Goal: Task Accomplishment & Management: Complete application form

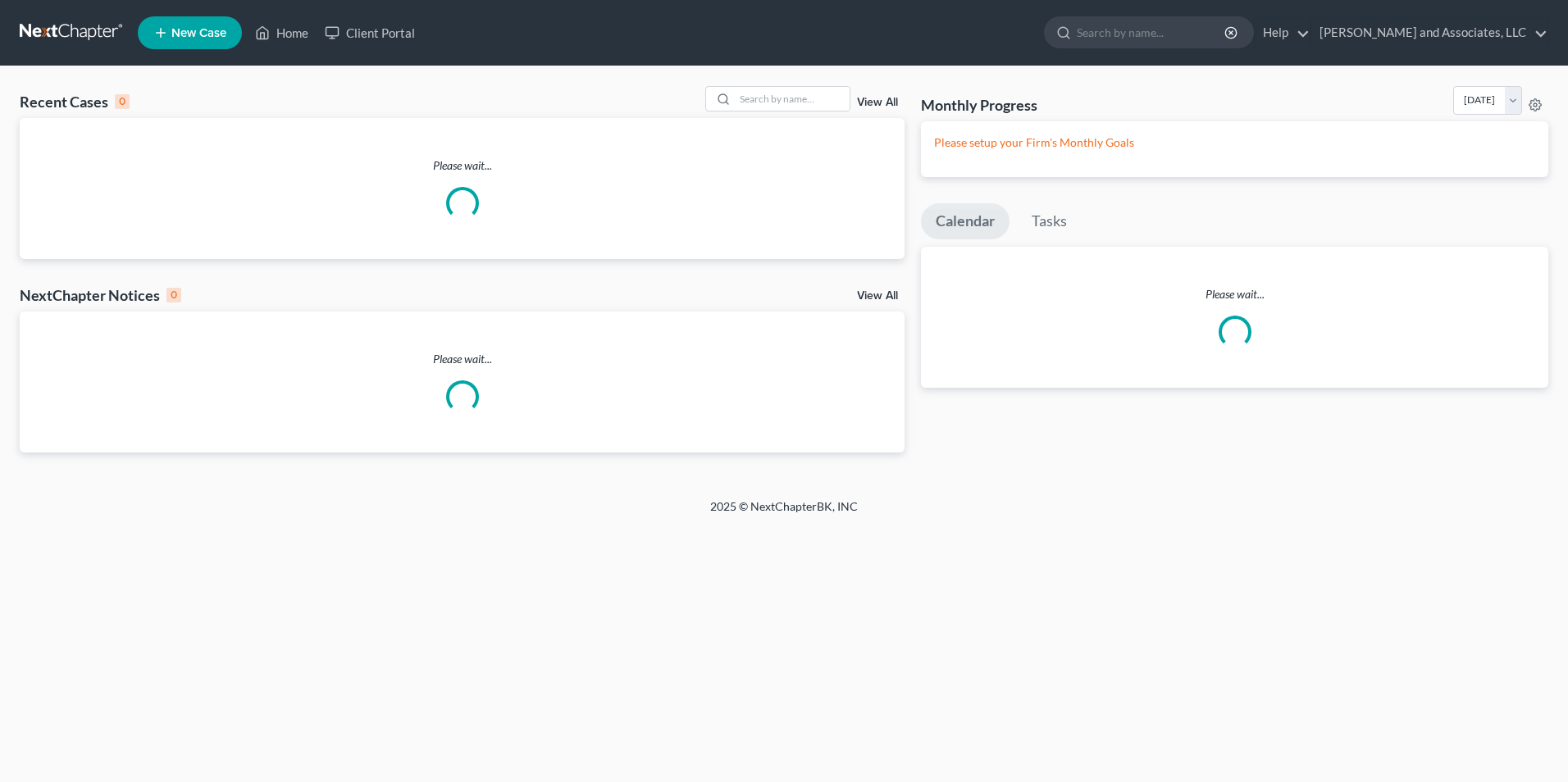
click at [191, 243] on div "Please wait..." at bounding box center [462, 188] width 885 height 141
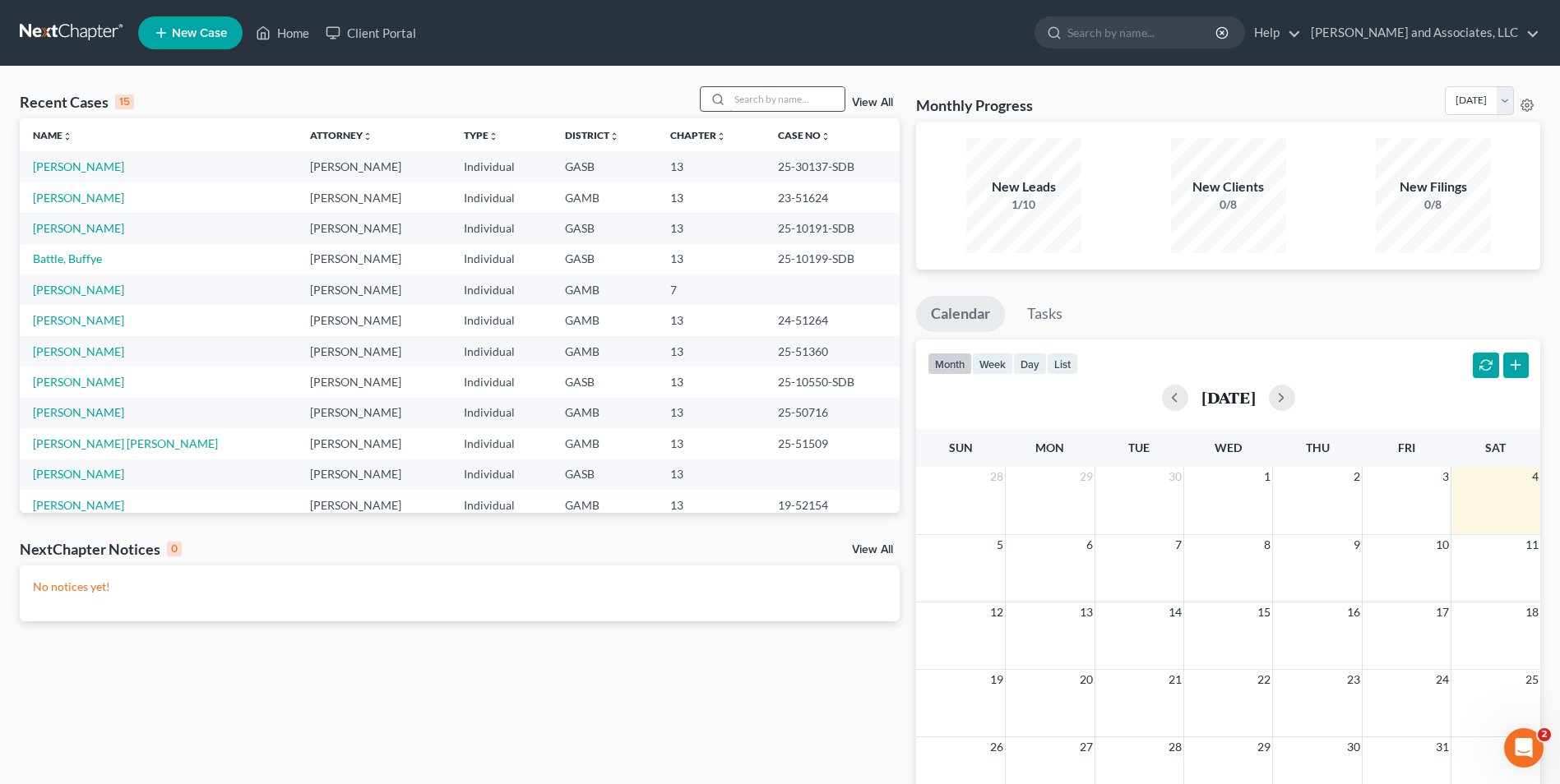
click at [763, 104] on input "search" at bounding box center [787, 98] width 115 height 24
type input "wesley"
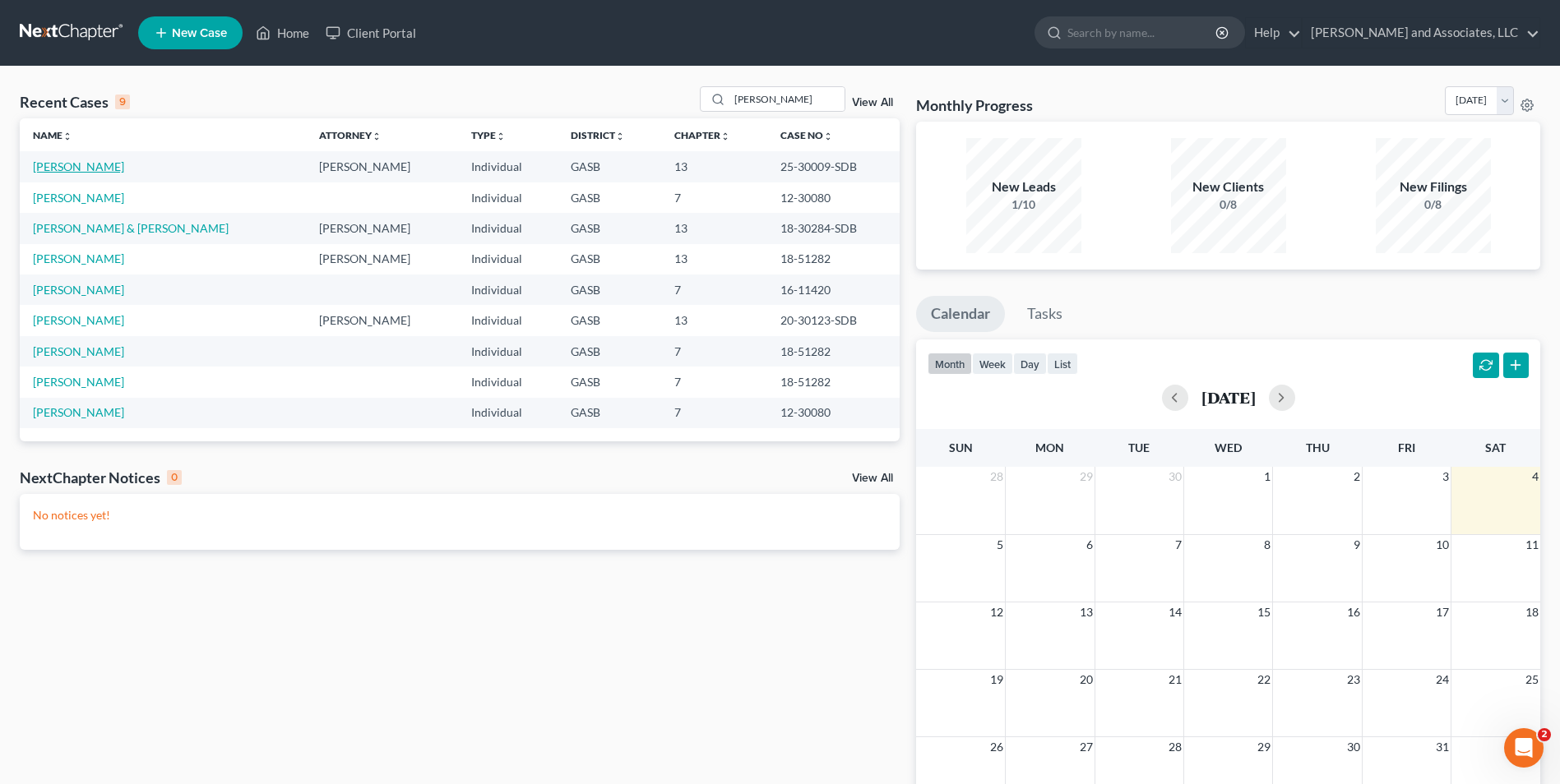
click at [84, 165] on link "Wesley, Jonnita" at bounding box center [78, 167] width 91 height 14
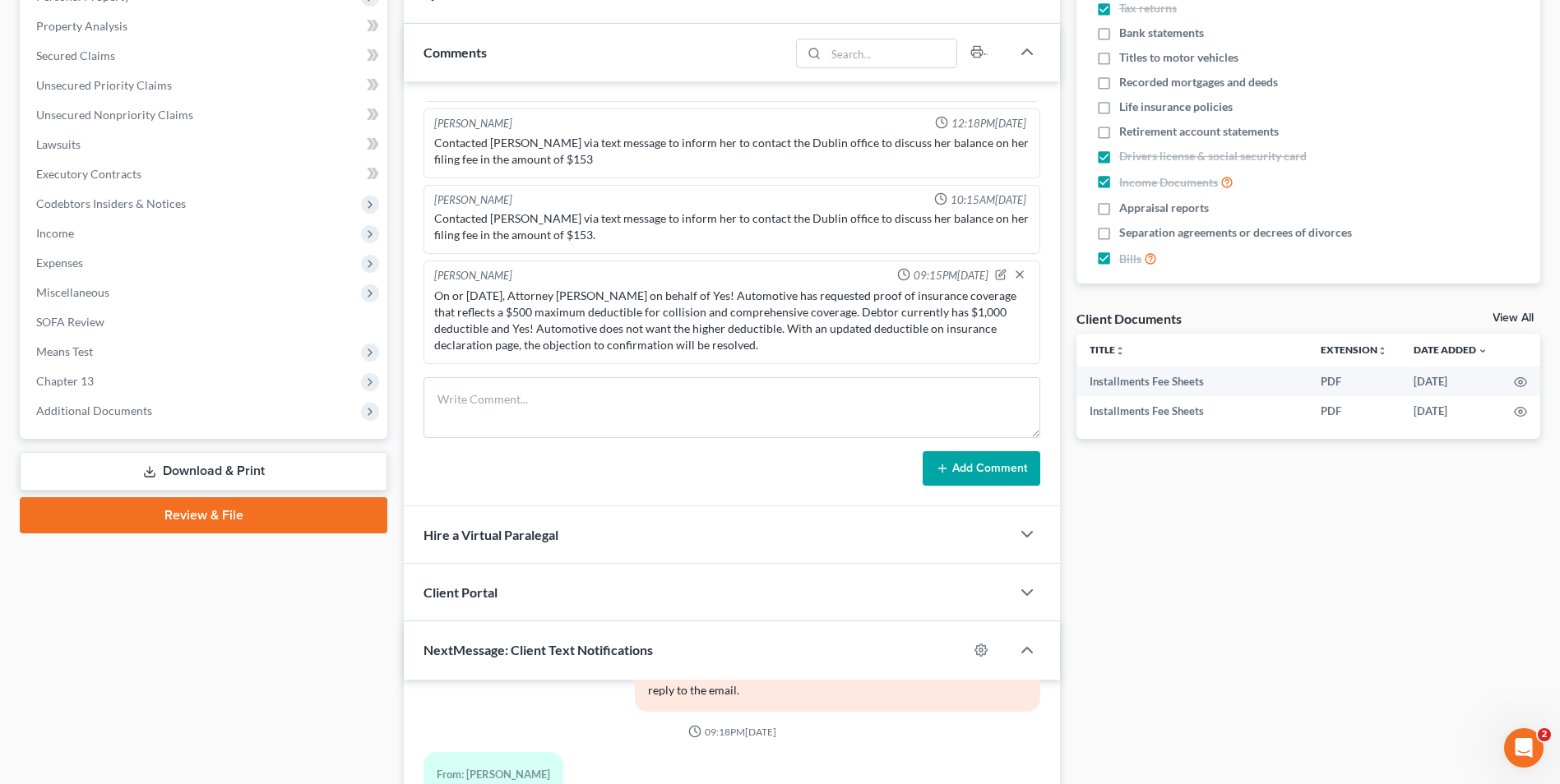
scroll to position [304, 0]
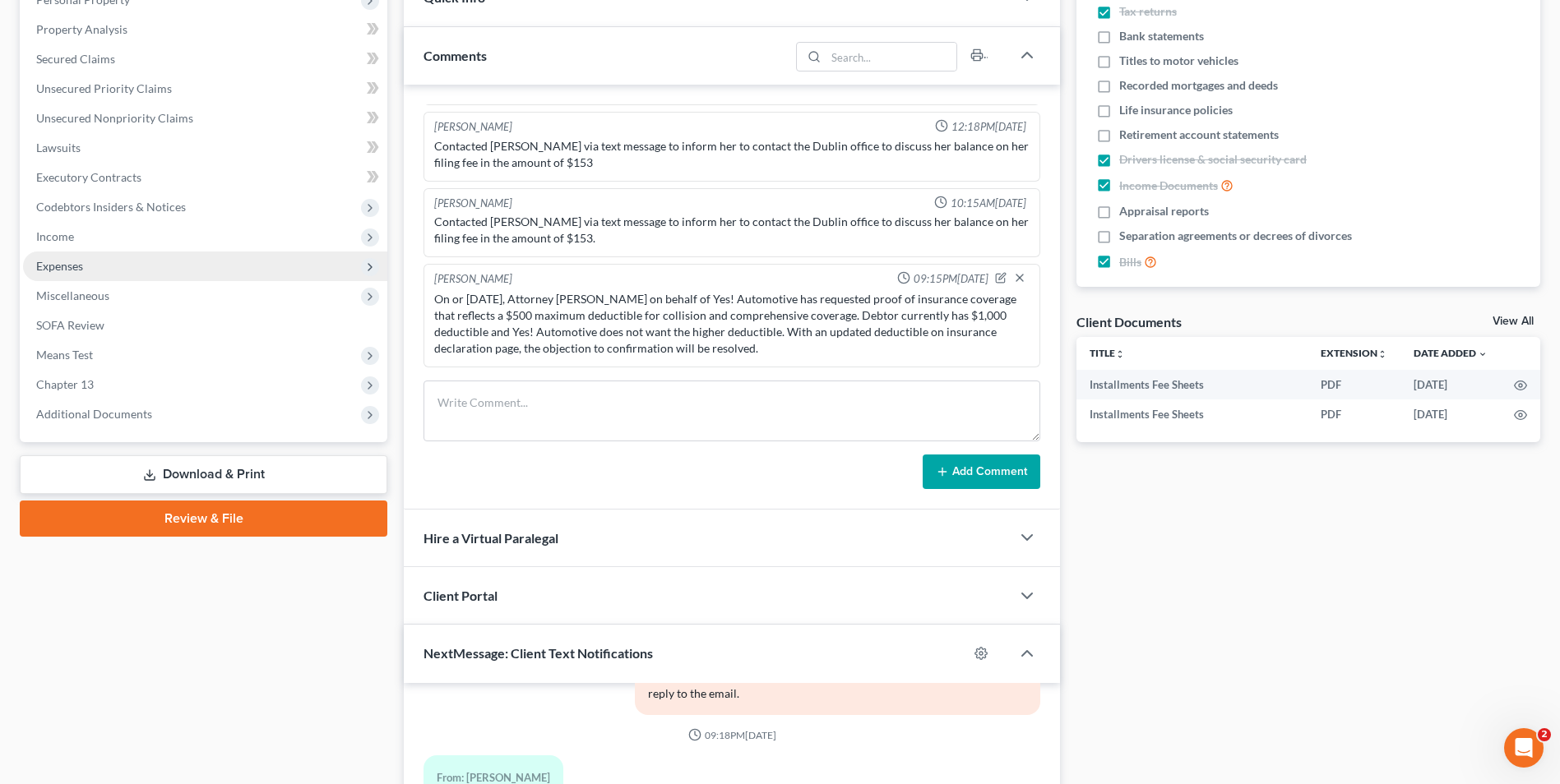
click at [83, 260] on span "Expenses" at bounding box center [59, 266] width 47 height 14
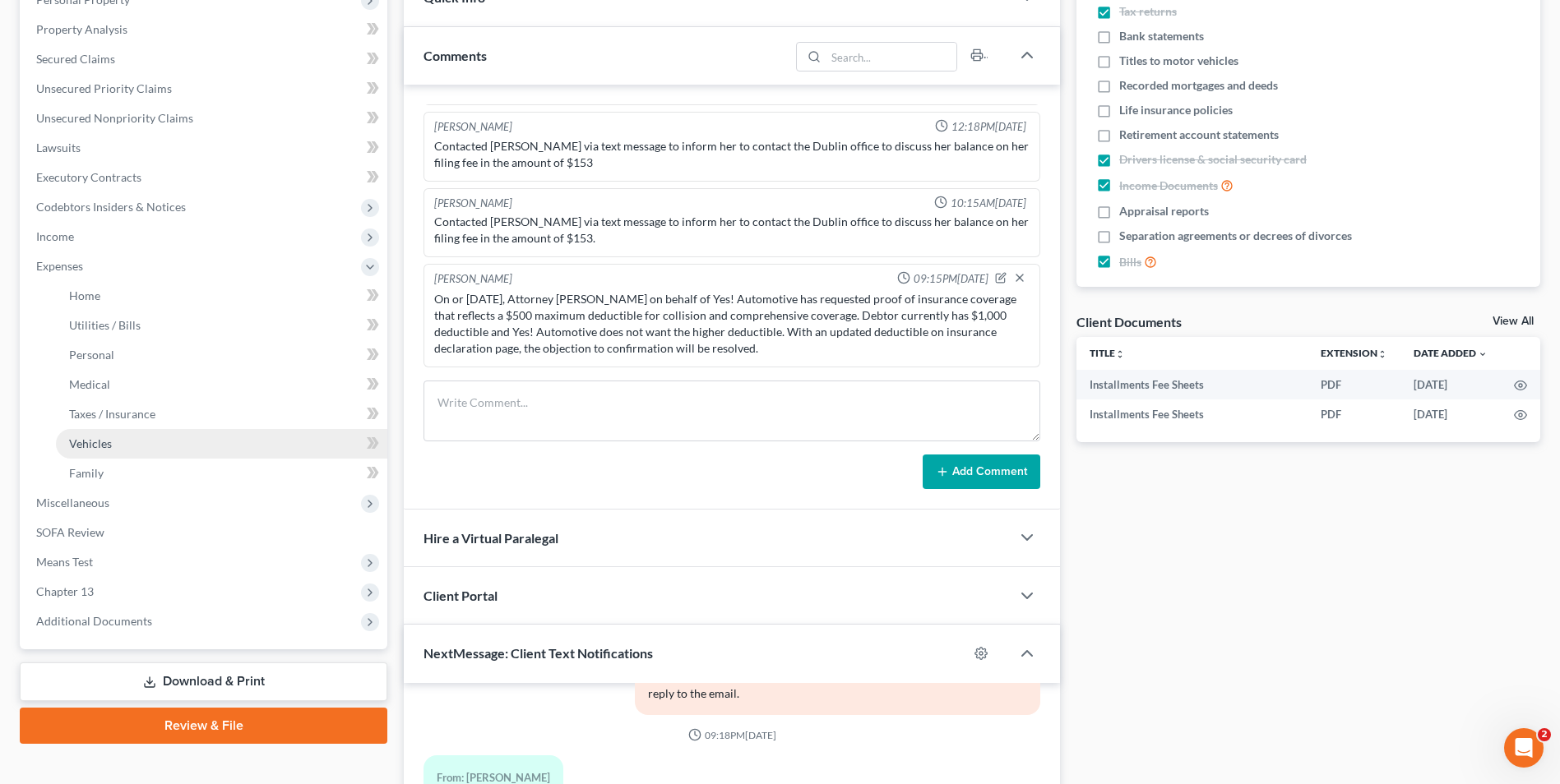
click at [96, 443] on span "Vehicles" at bounding box center [91, 443] width 43 height 14
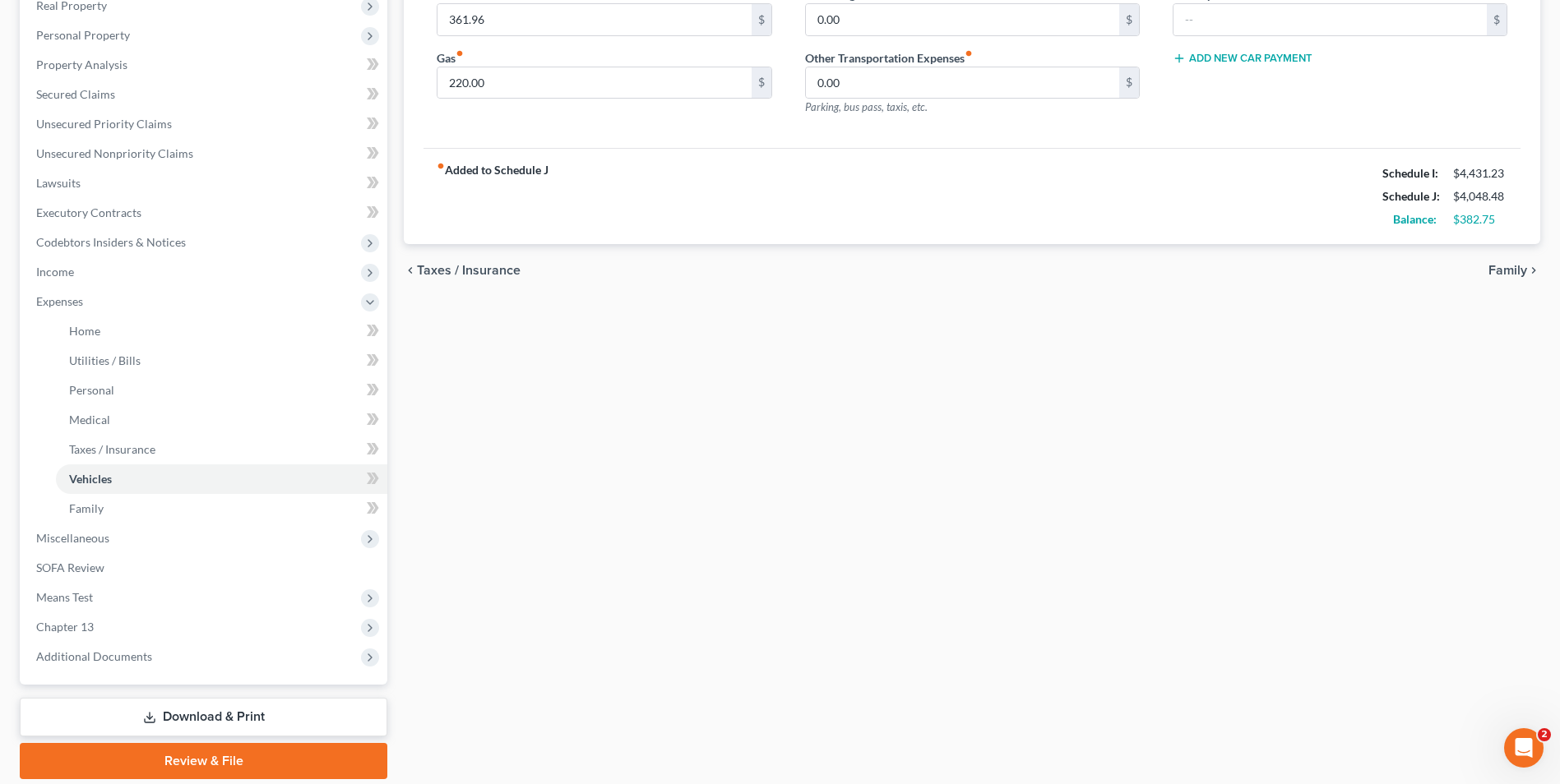
scroll to position [326, 0]
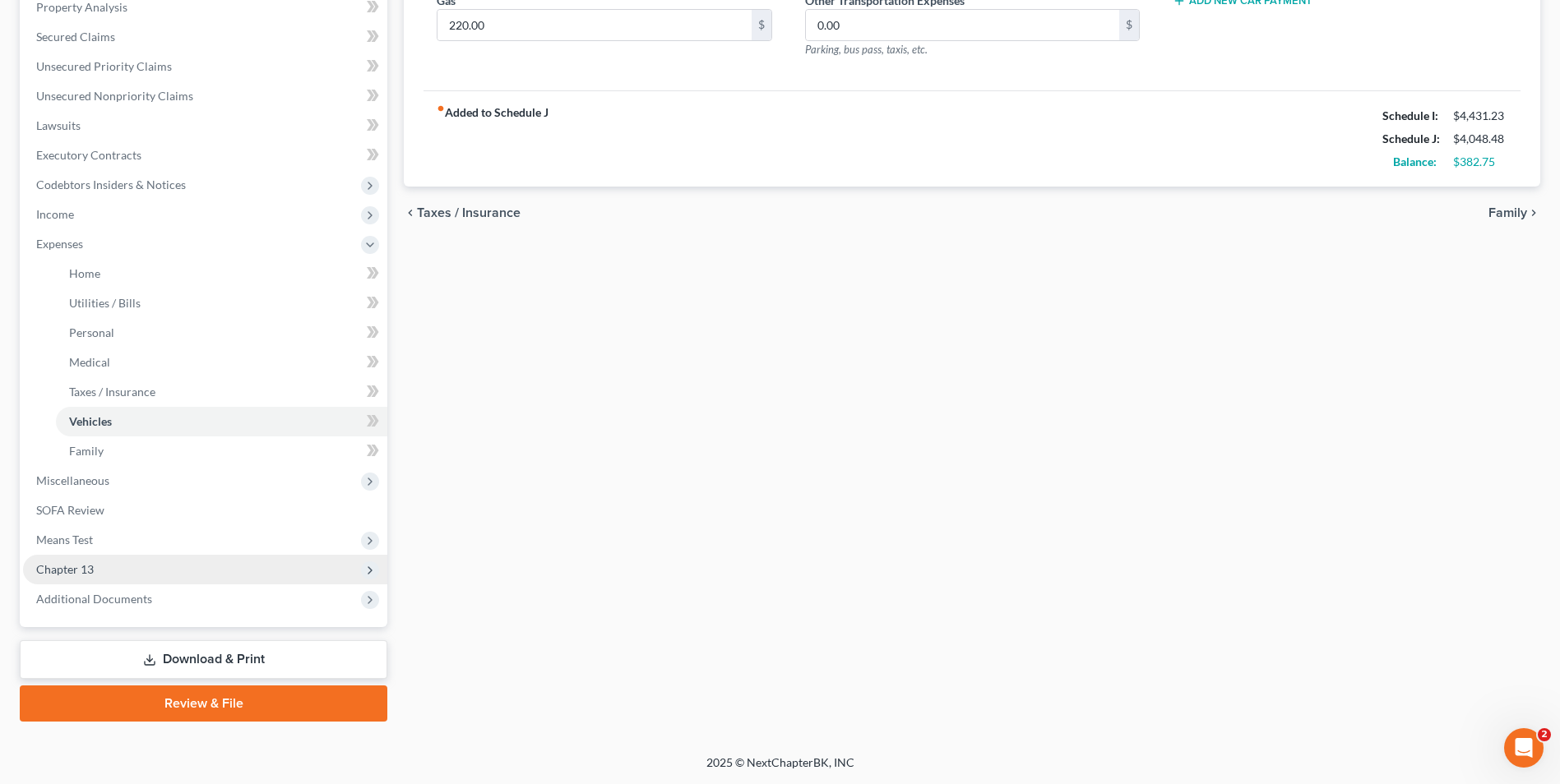
click at [86, 562] on span "Chapter 13" at bounding box center [65, 569] width 58 height 14
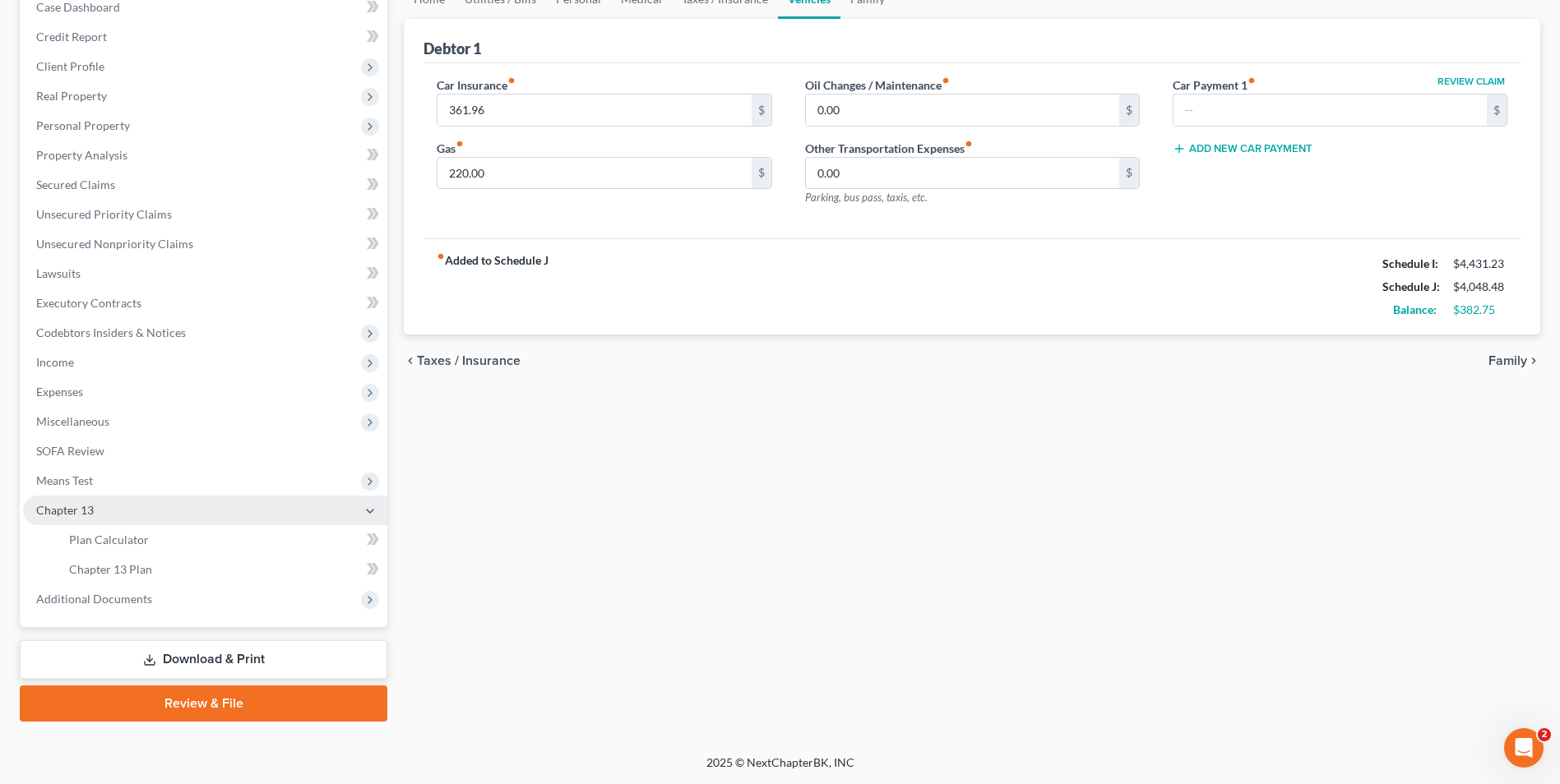
scroll to position [178, 0]
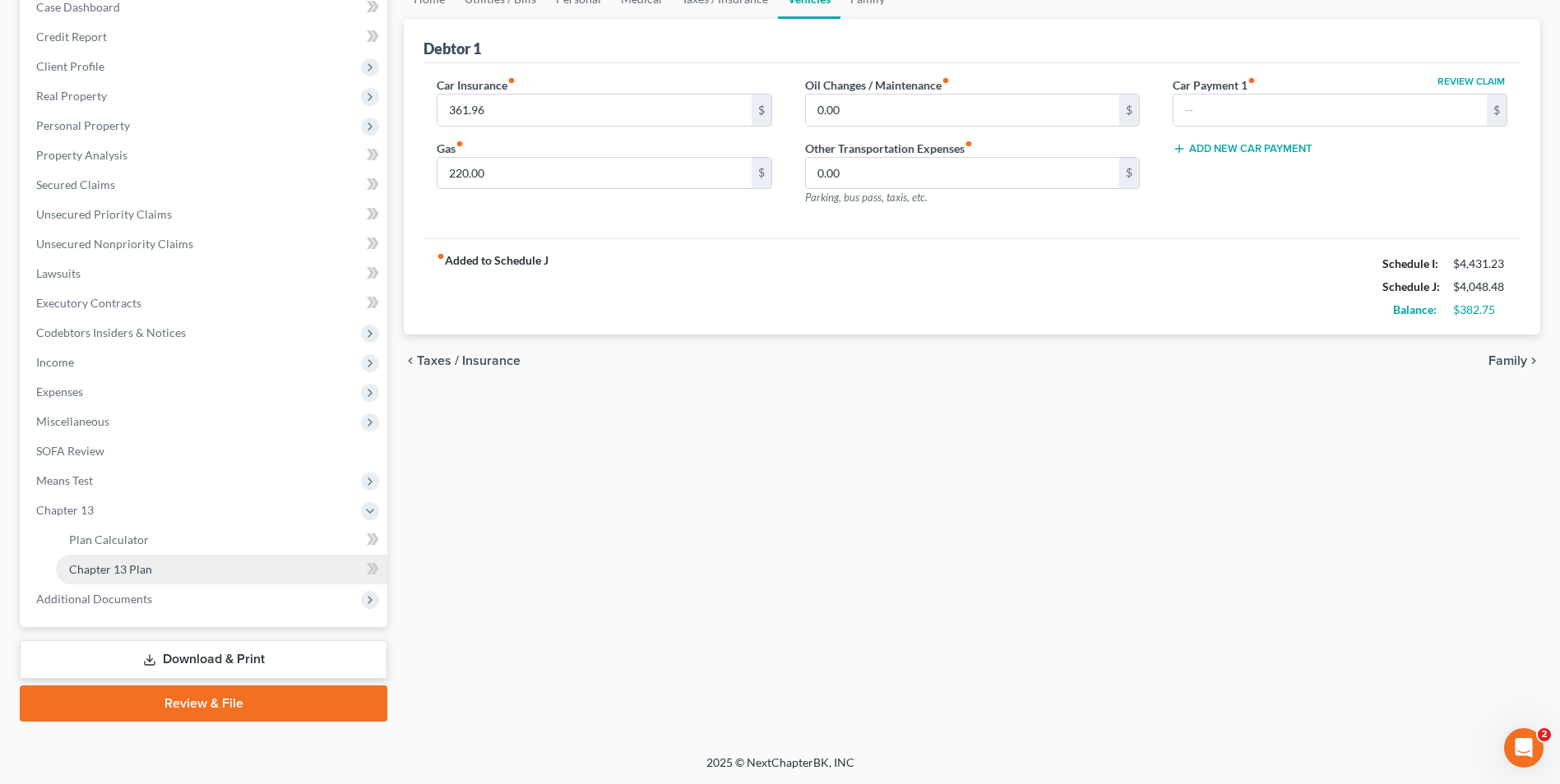
click at [123, 569] on span "Chapter 13 Plan" at bounding box center [111, 569] width 83 height 14
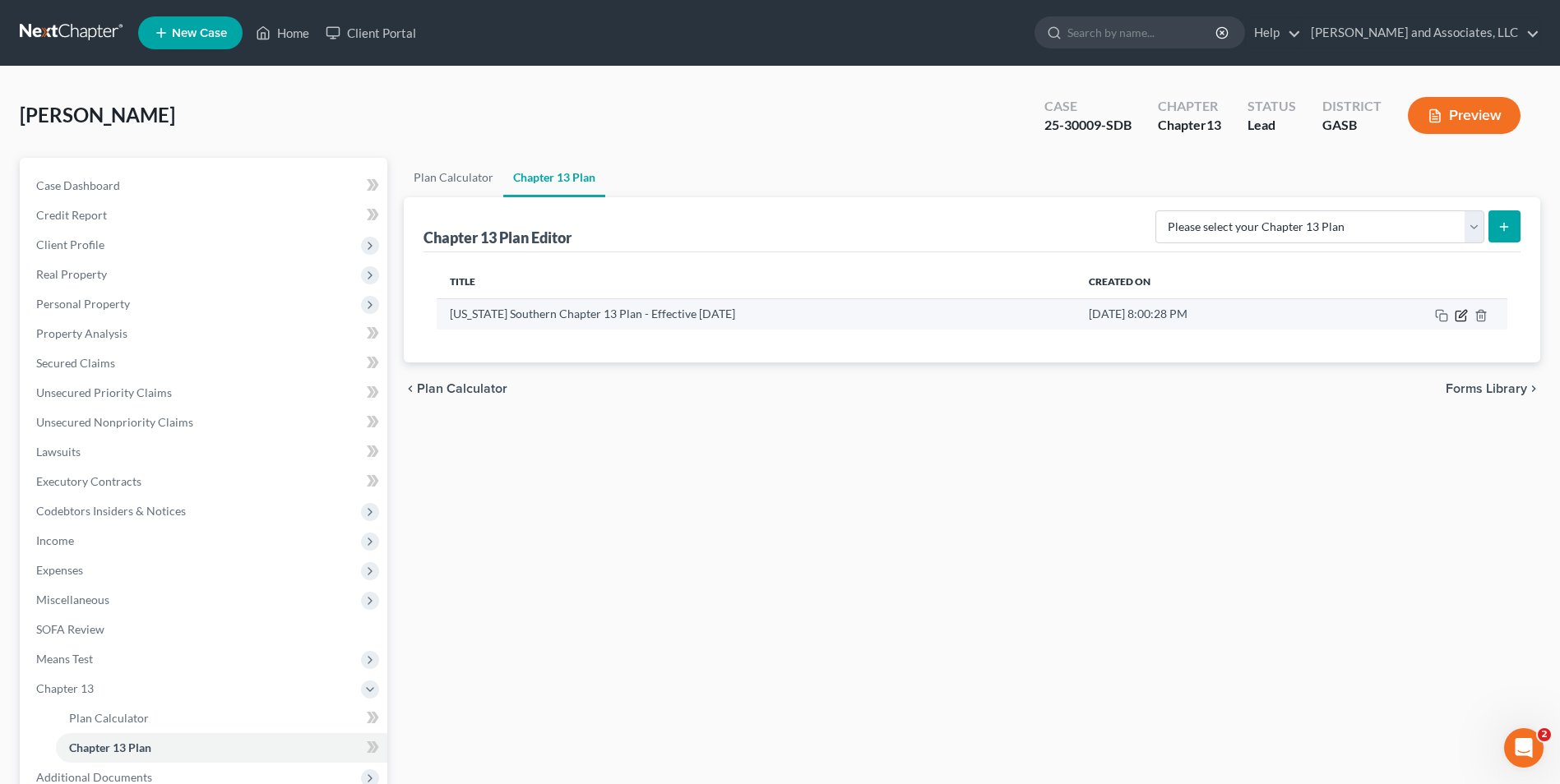
click at [1460, 317] on icon "button" at bounding box center [1462, 313] width 7 height 7
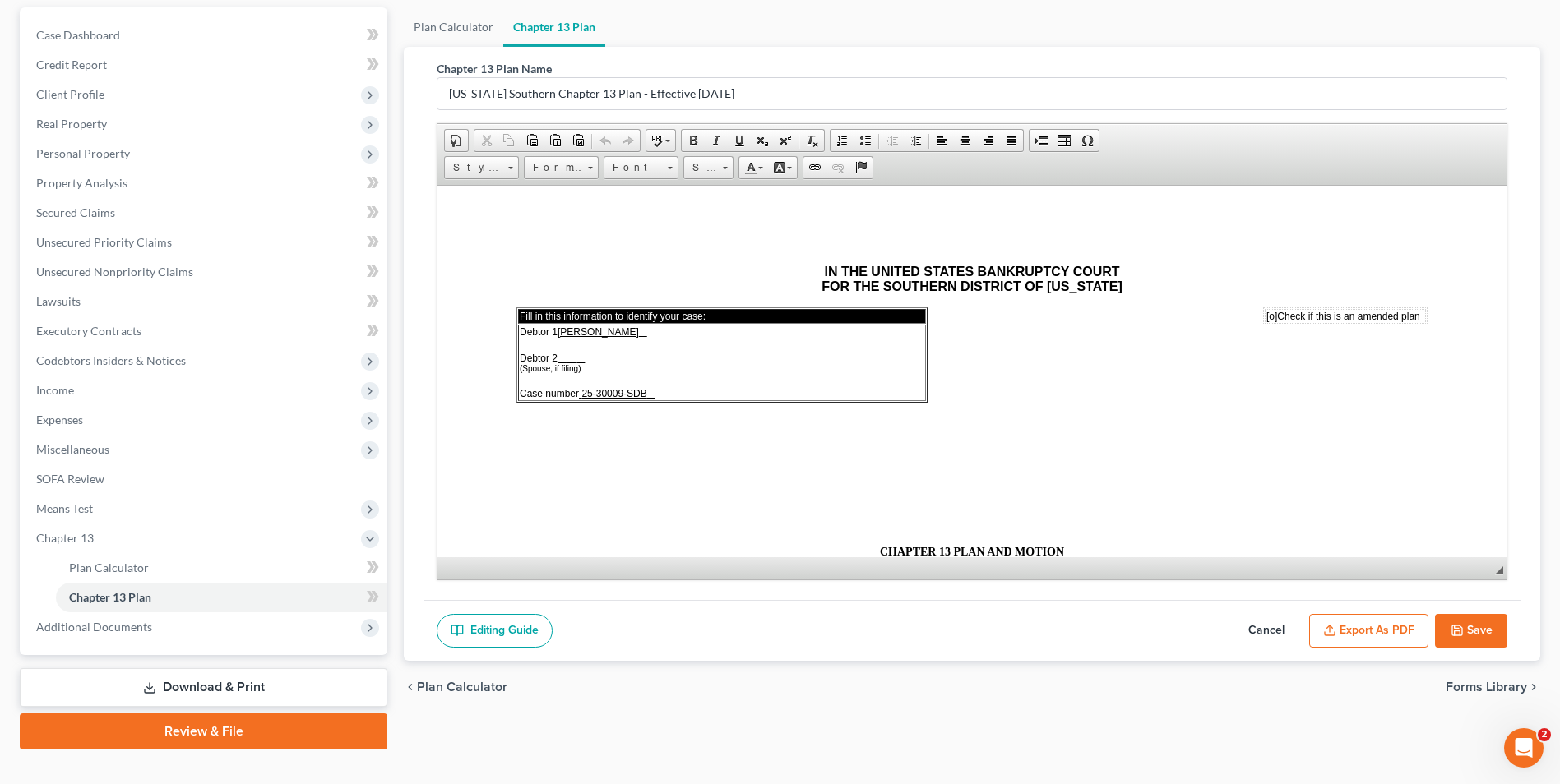
scroll to position [178, 0]
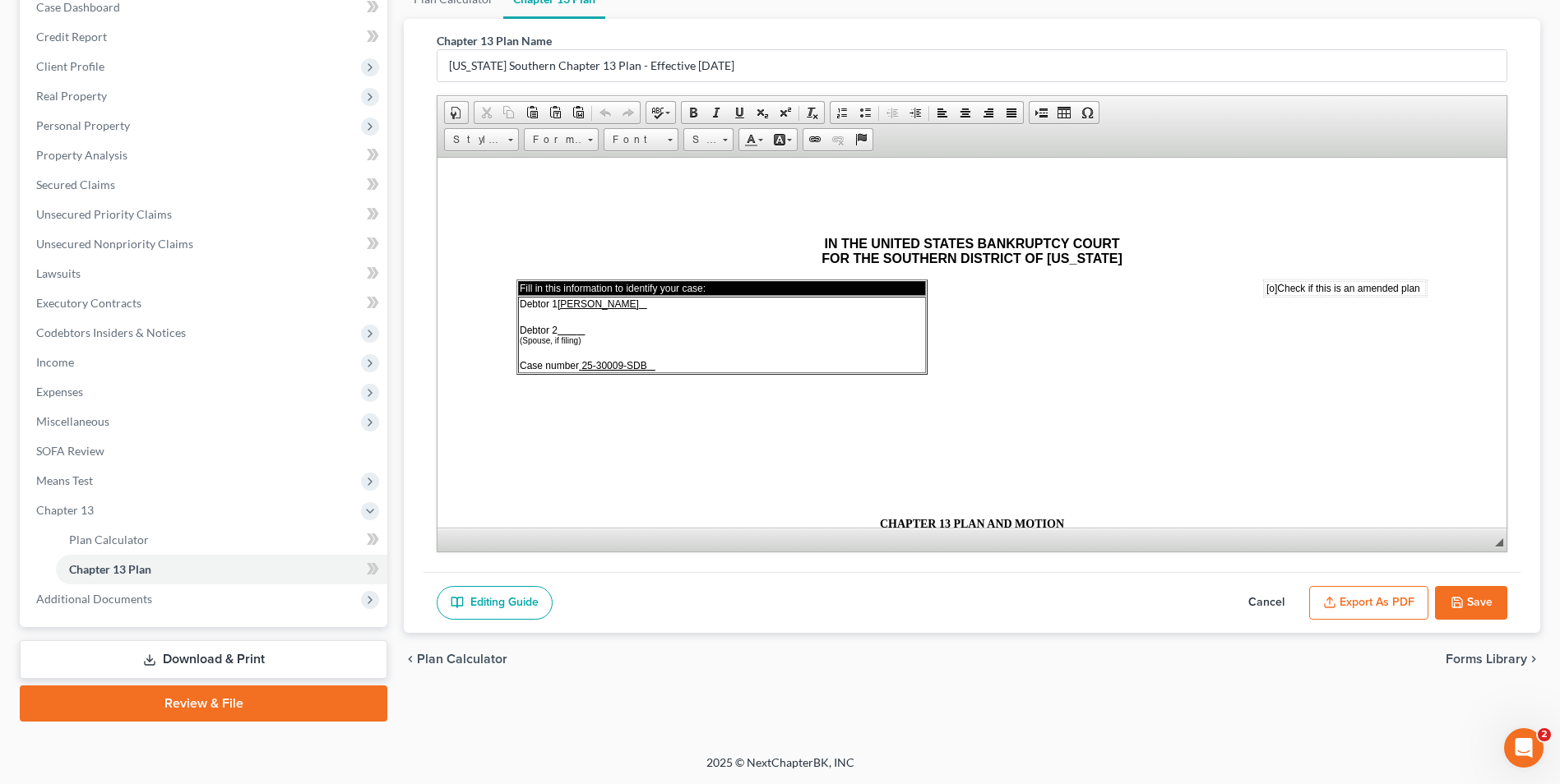
click at [1267, 286] on span "[o]" at bounding box center [1272, 287] width 11 height 12
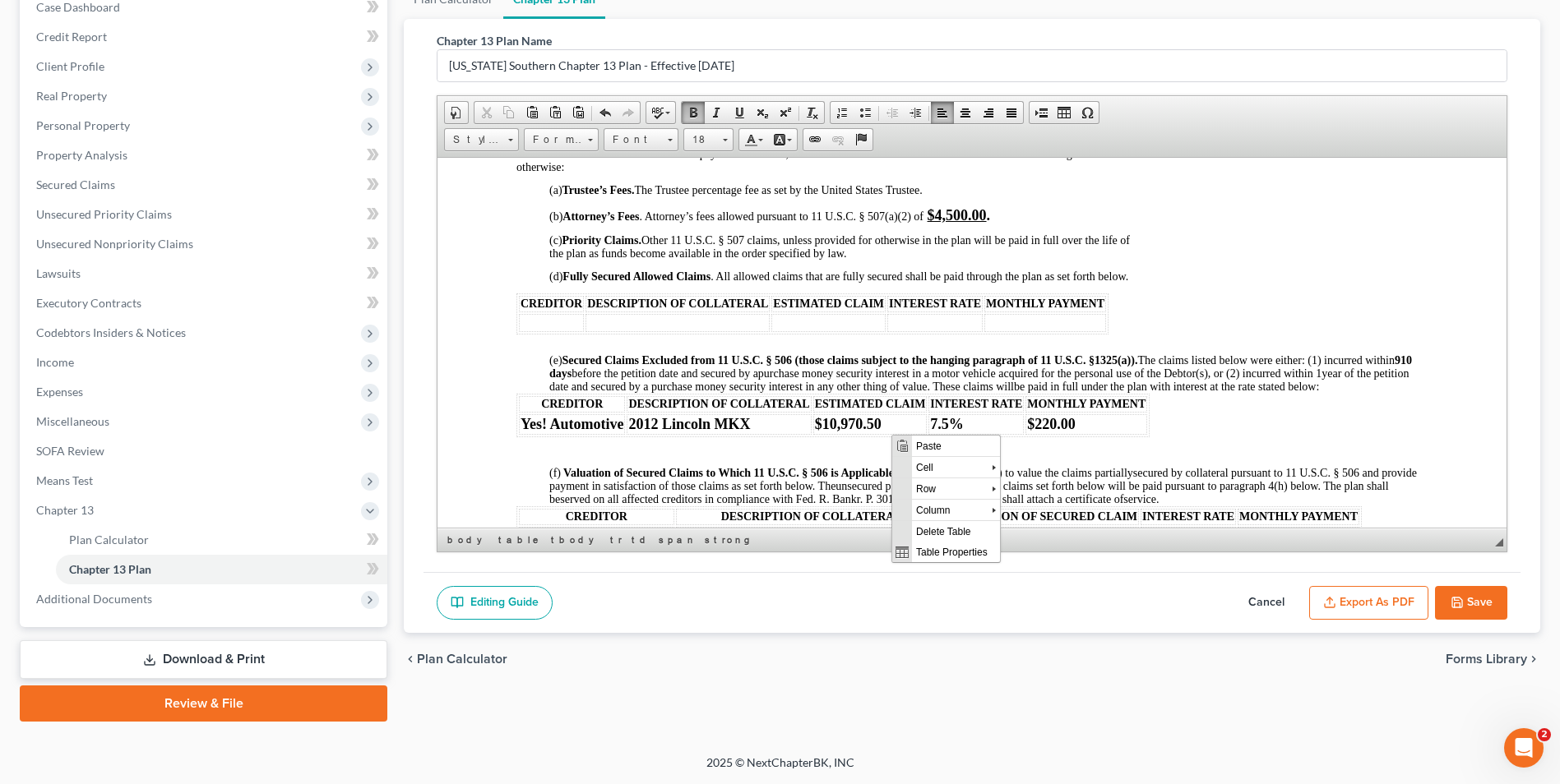
scroll to position [0, 0]
click at [884, 434] on td "$10,970.50" at bounding box center [871, 423] width 114 height 20
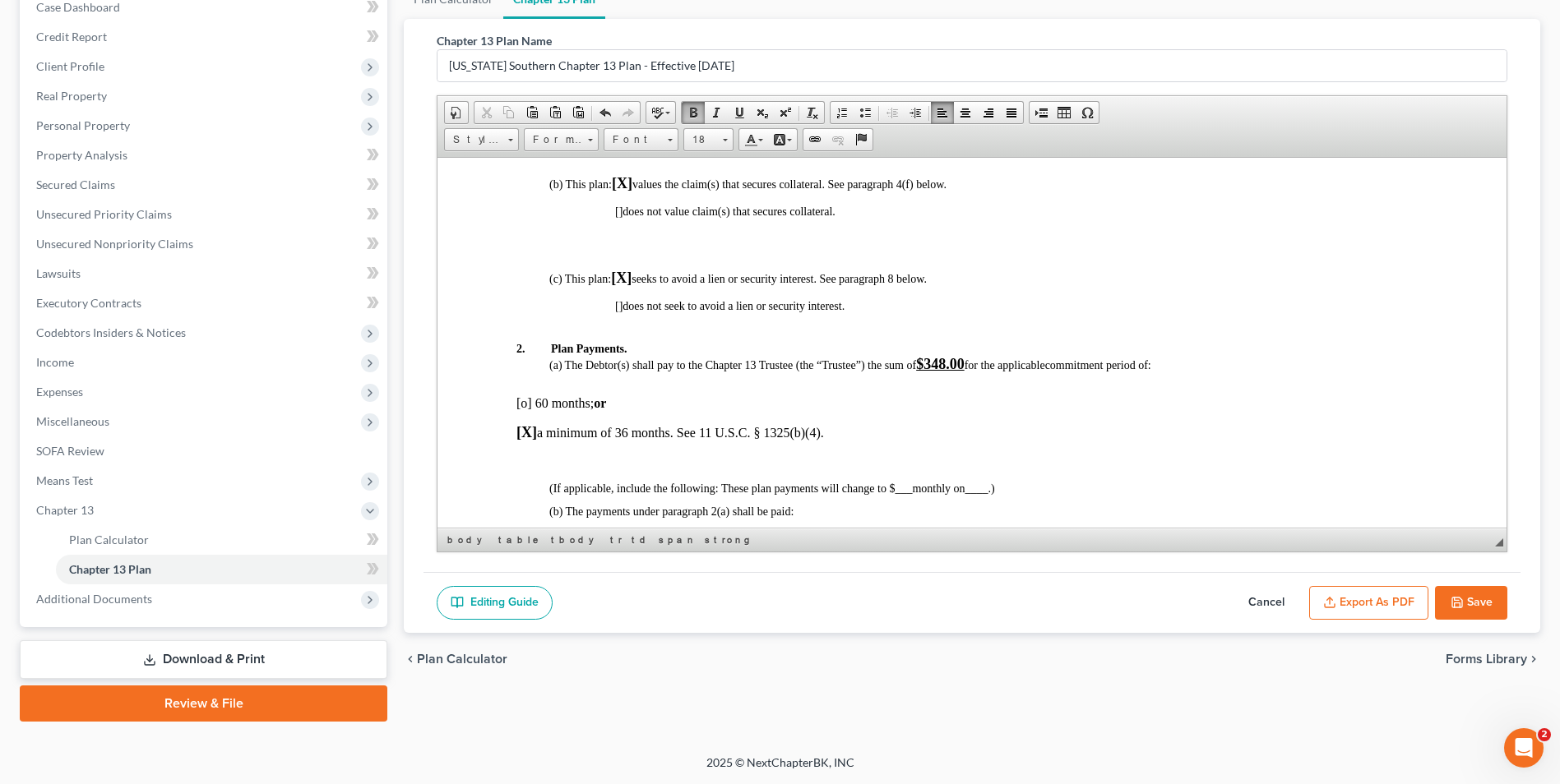
scroll to position [561, 0]
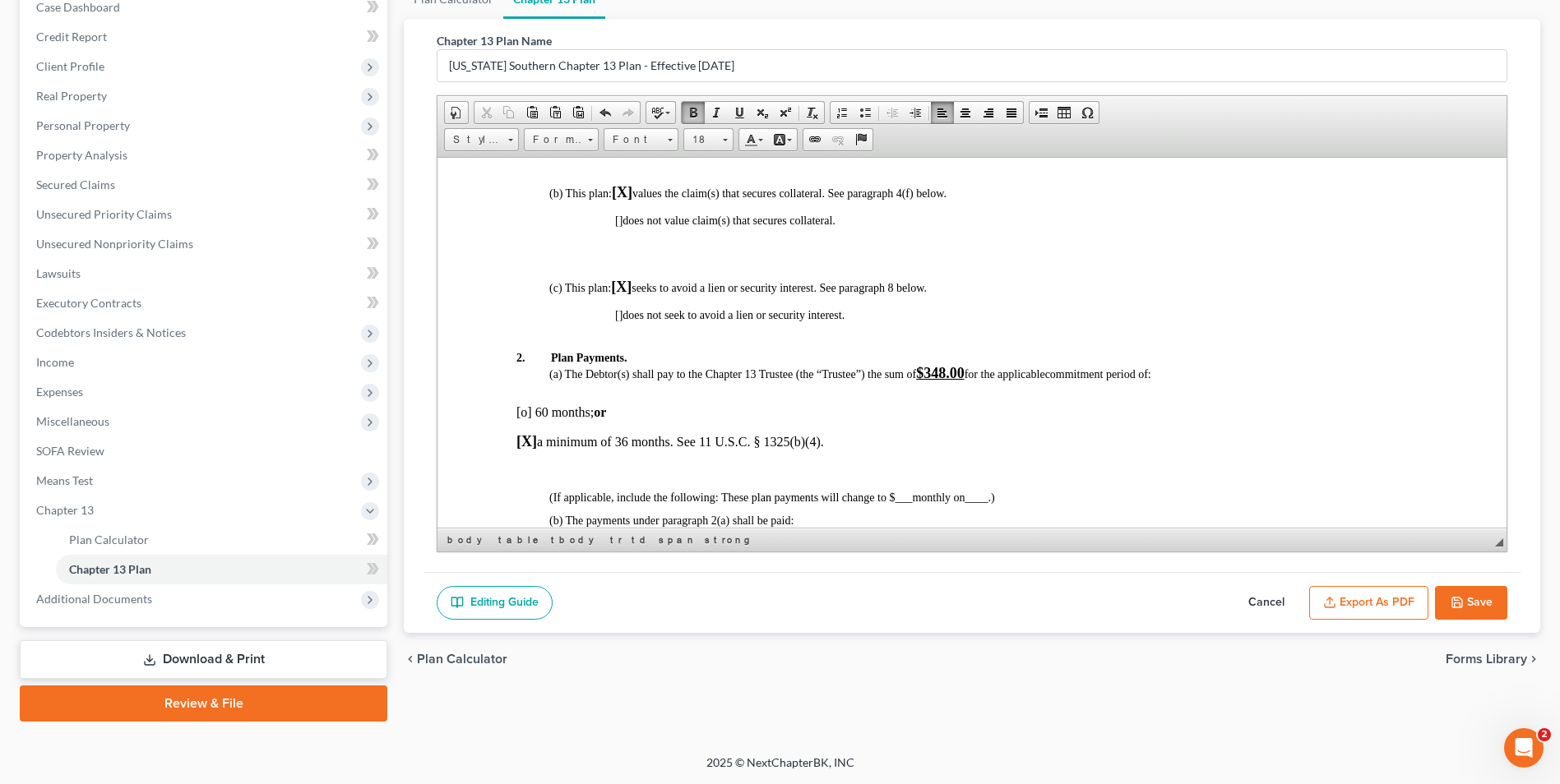
click at [948, 372] on u "$348.00" at bounding box center [941, 372] width 49 height 17
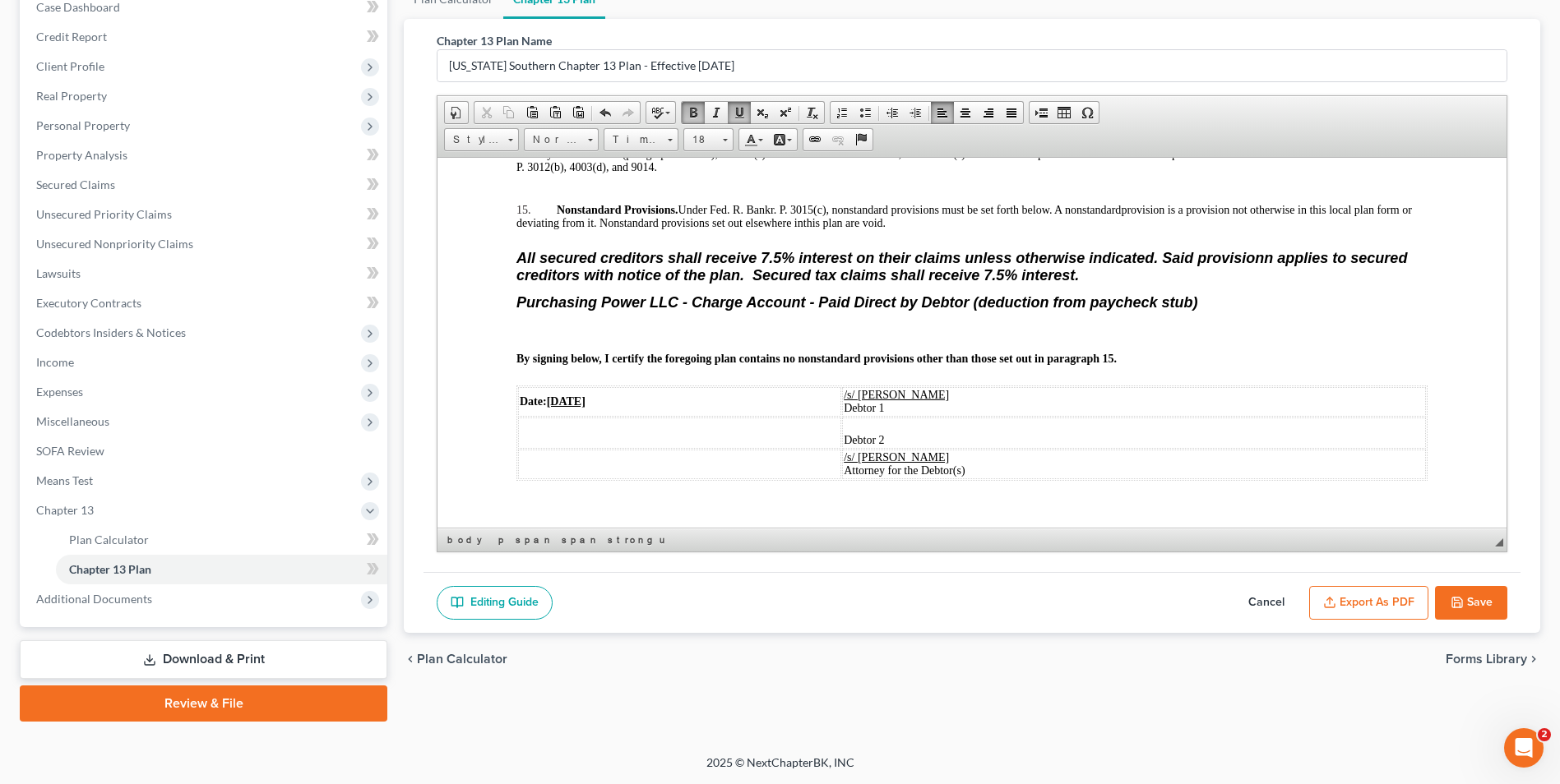
scroll to position [3022, 0]
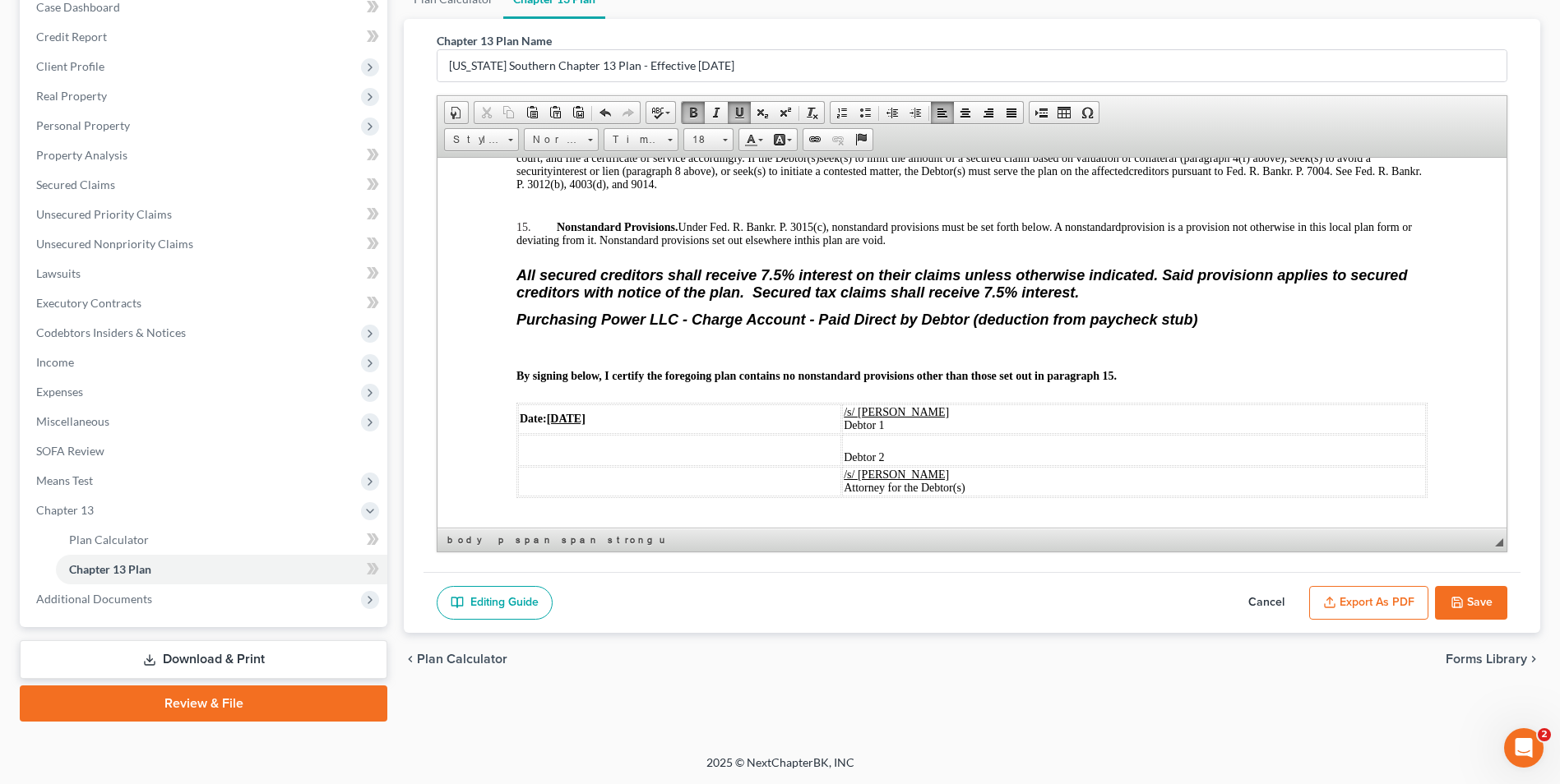
drag, startPoint x: 1501, startPoint y: 239, endPoint x: 2010, endPoint y: 624, distance: 638.2
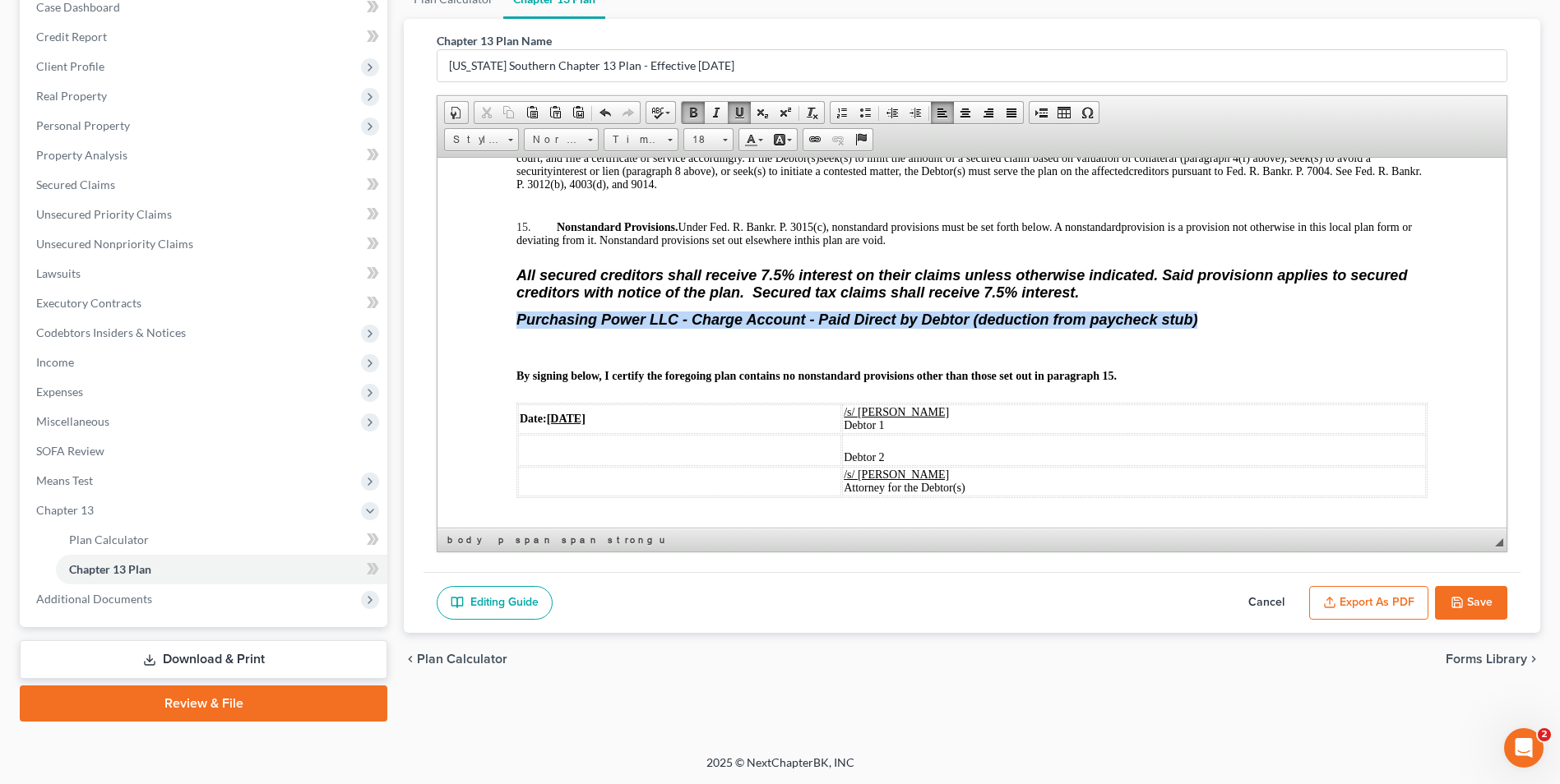
drag, startPoint x: 1208, startPoint y: 339, endPoint x: 516, endPoint y: 333, distance: 692.0
click at [516, 328] on p "Purchasing Power LLC - Charge Account - Paid Direct by Debtor (deduction from p…" at bounding box center [972, 318] width 911 height 17
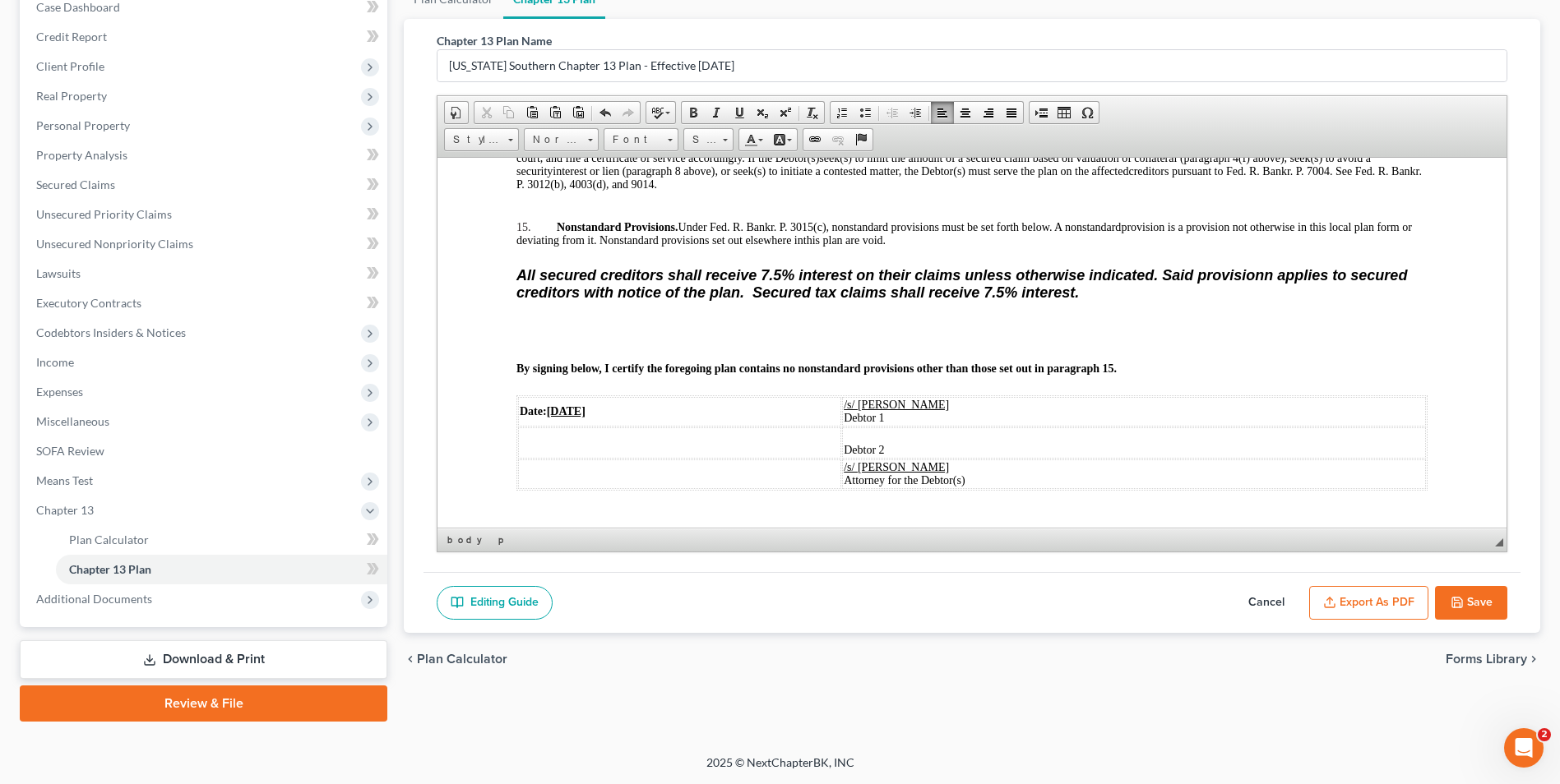
click at [584, 417] on u "08/12/2025" at bounding box center [566, 411] width 39 height 12
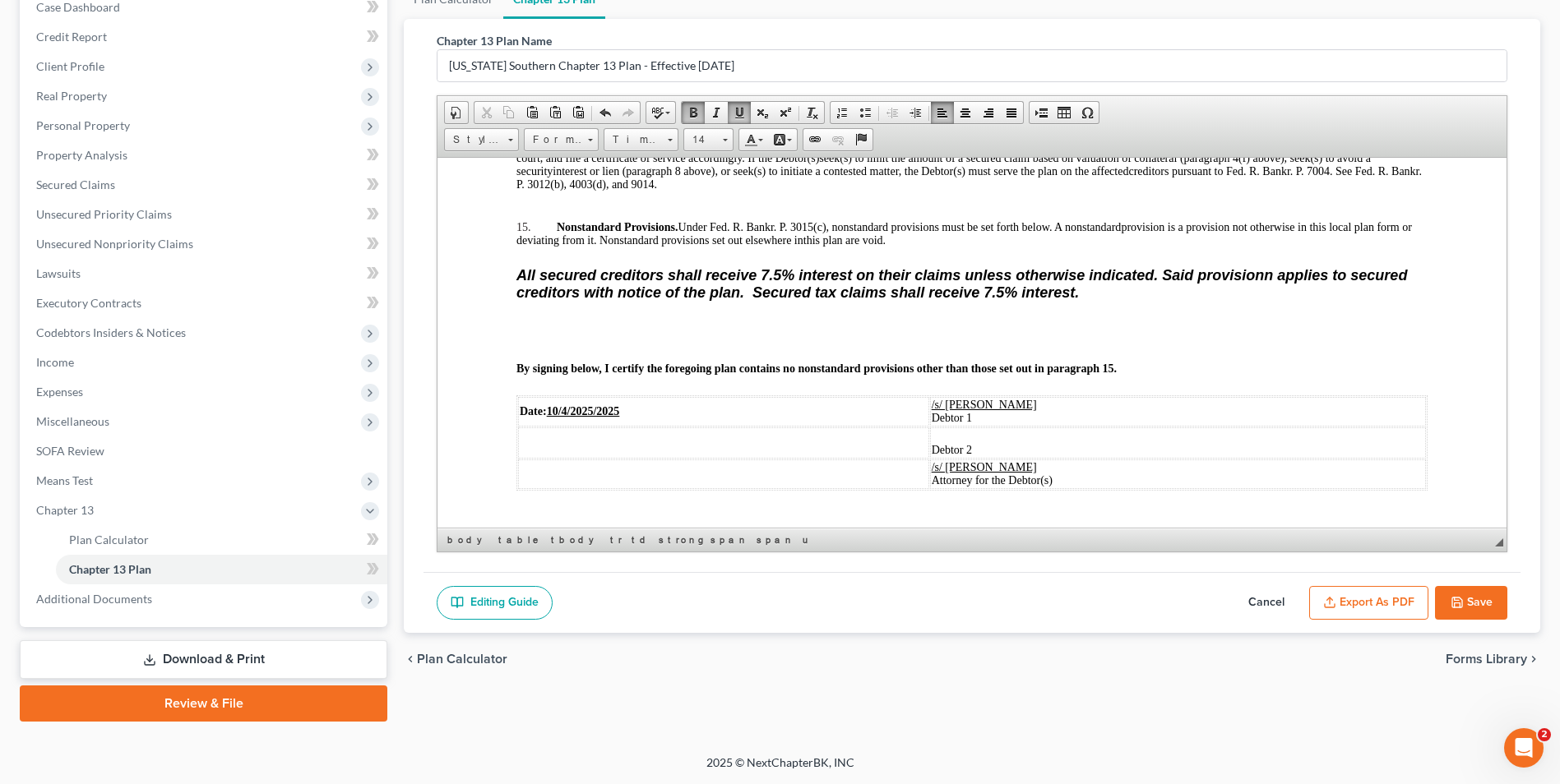
click at [620, 417] on u "10/4/2025/2025" at bounding box center [583, 411] width 73 height 12
click at [574, 417] on u "10/4/2025" at bounding box center [566, 411] width 39 height 12
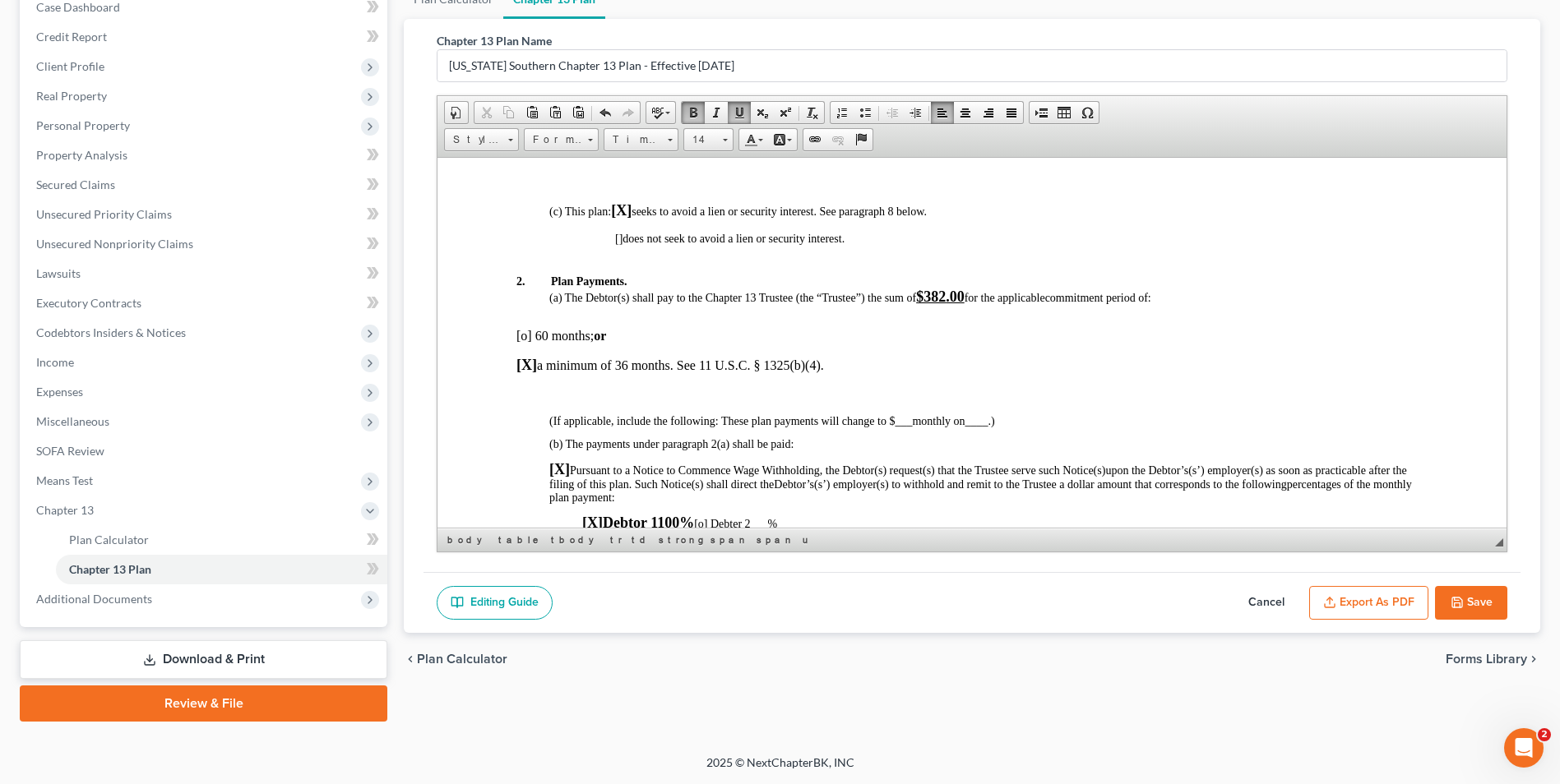
scroll to position [629, 0]
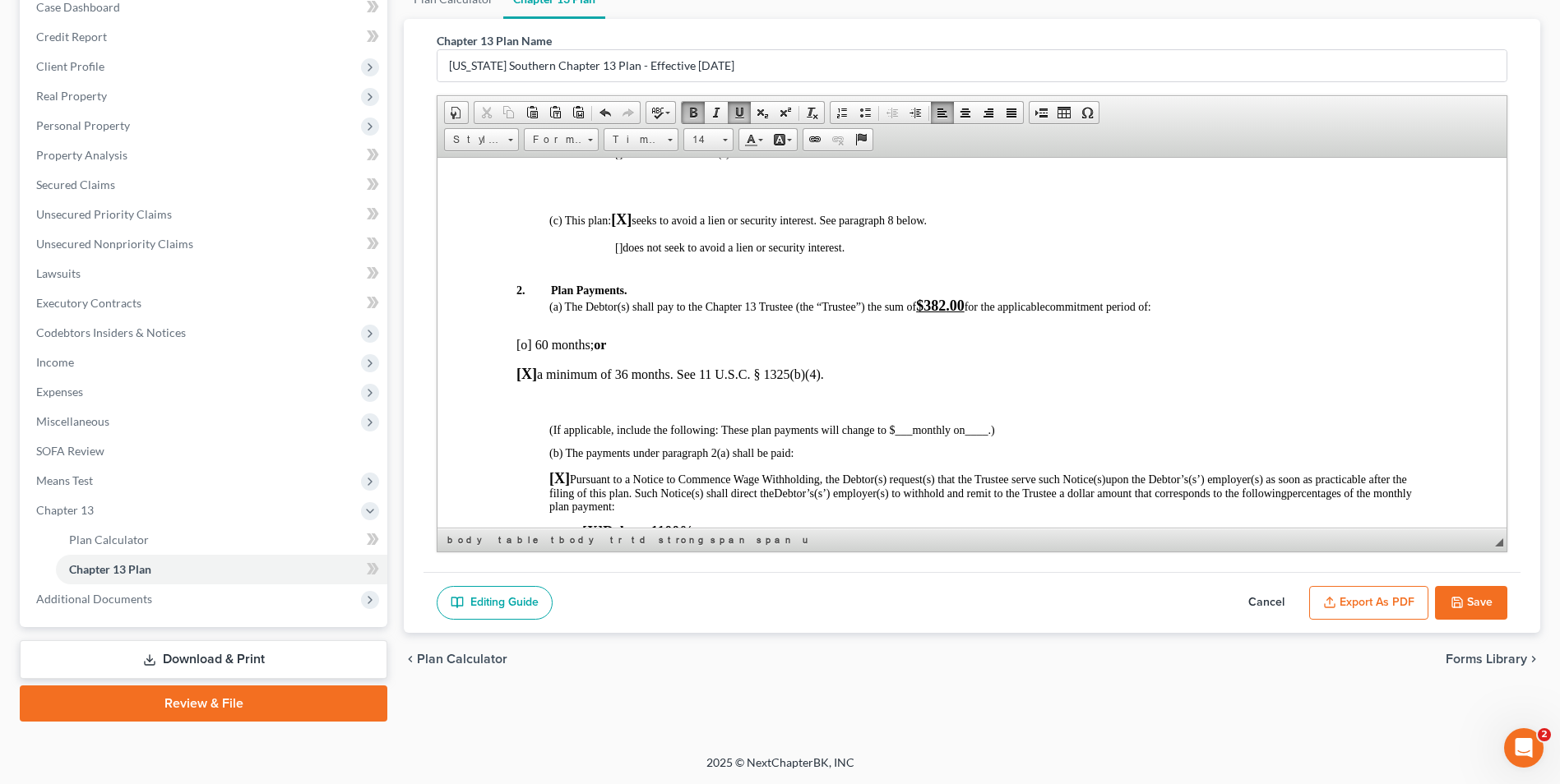
click at [1471, 609] on button "Save" at bounding box center [1472, 603] width 73 height 35
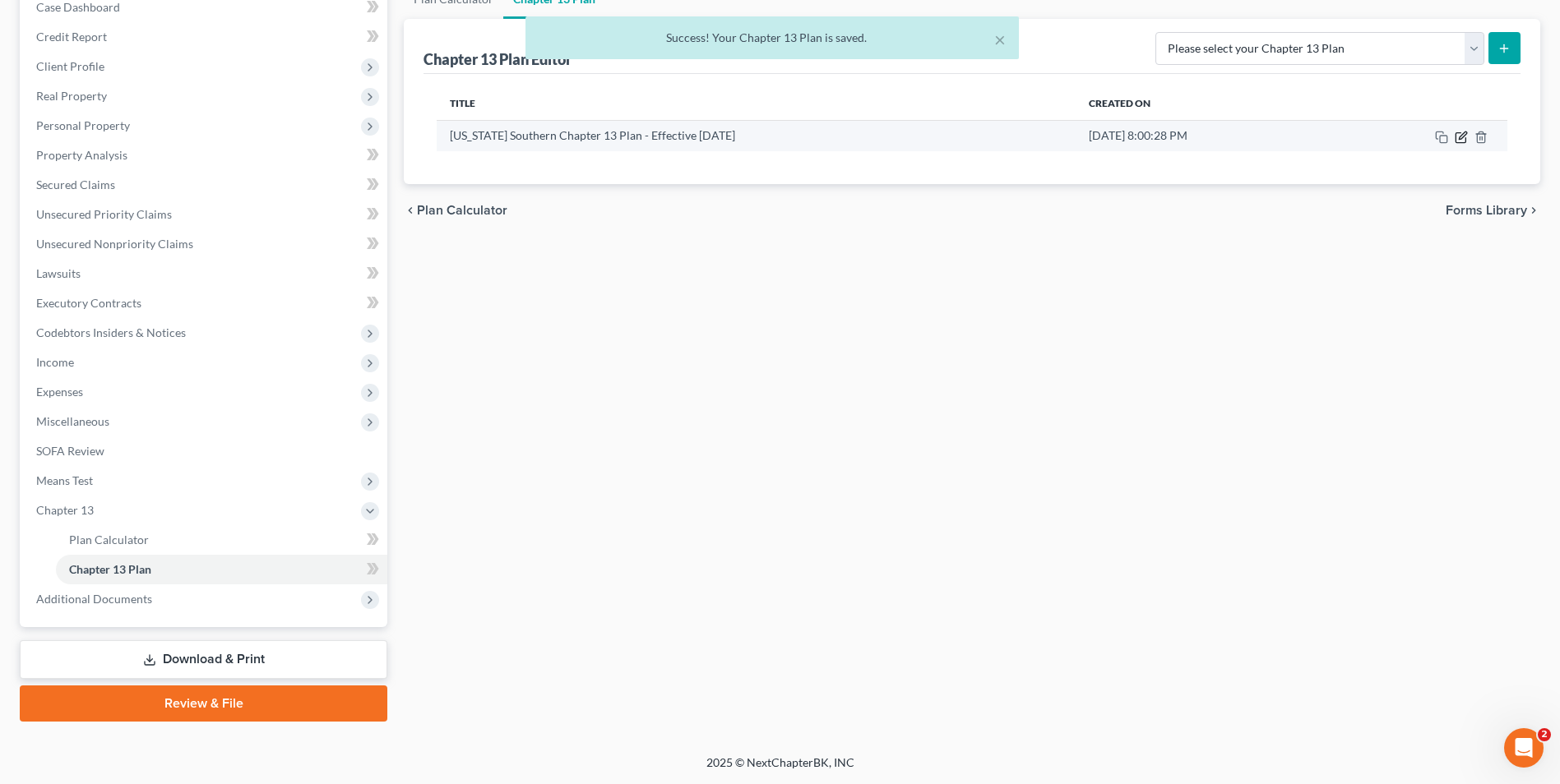
click at [1465, 137] on icon "button" at bounding box center [1462, 137] width 13 height 13
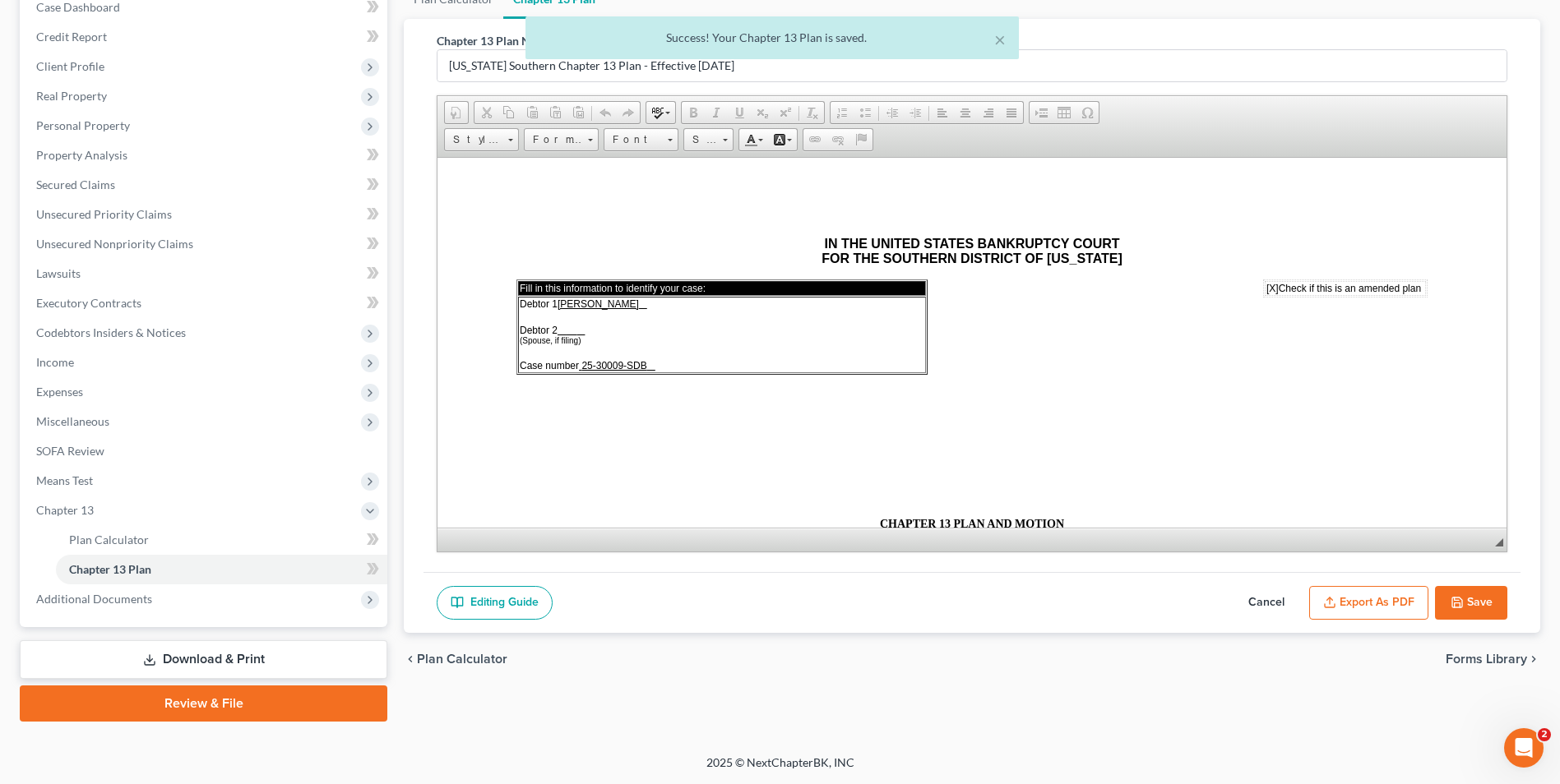
scroll to position [0, 0]
drag, startPoint x: 1808, startPoint y: 763, endPoint x: 1072, endPoint y: 523, distance: 774.1
click at [1072, 523] on p "CHAPTER 13 PLAN AND MOTION" at bounding box center [972, 523] width 911 height 13
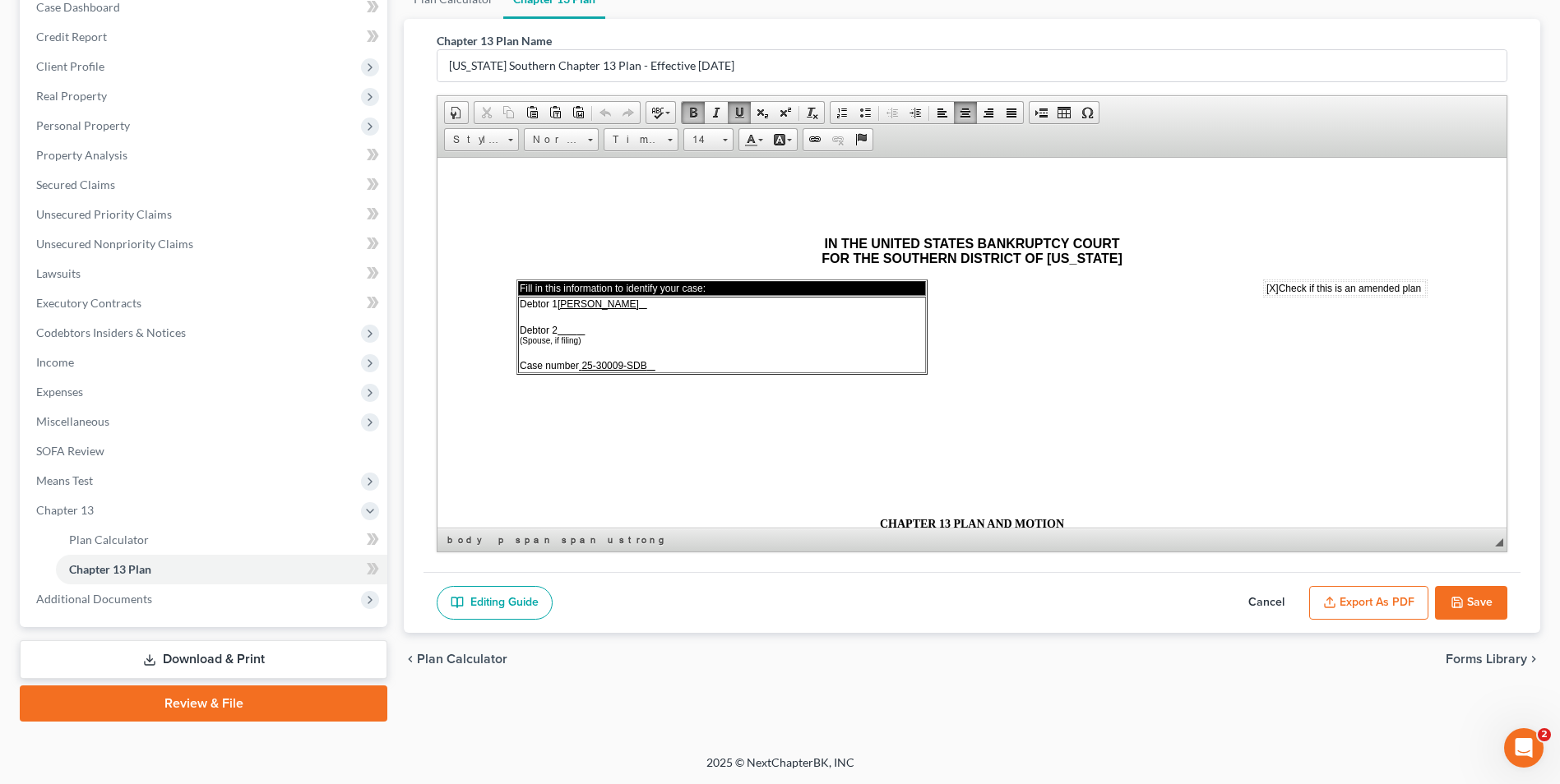
click at [1353, 603] on button "Export as PDF" at bounding box center [1369, 603] width 119 height 35
click at [1378, 598] on button "Export as PDF" at bounding box center [1369, 603] width 119 height 35
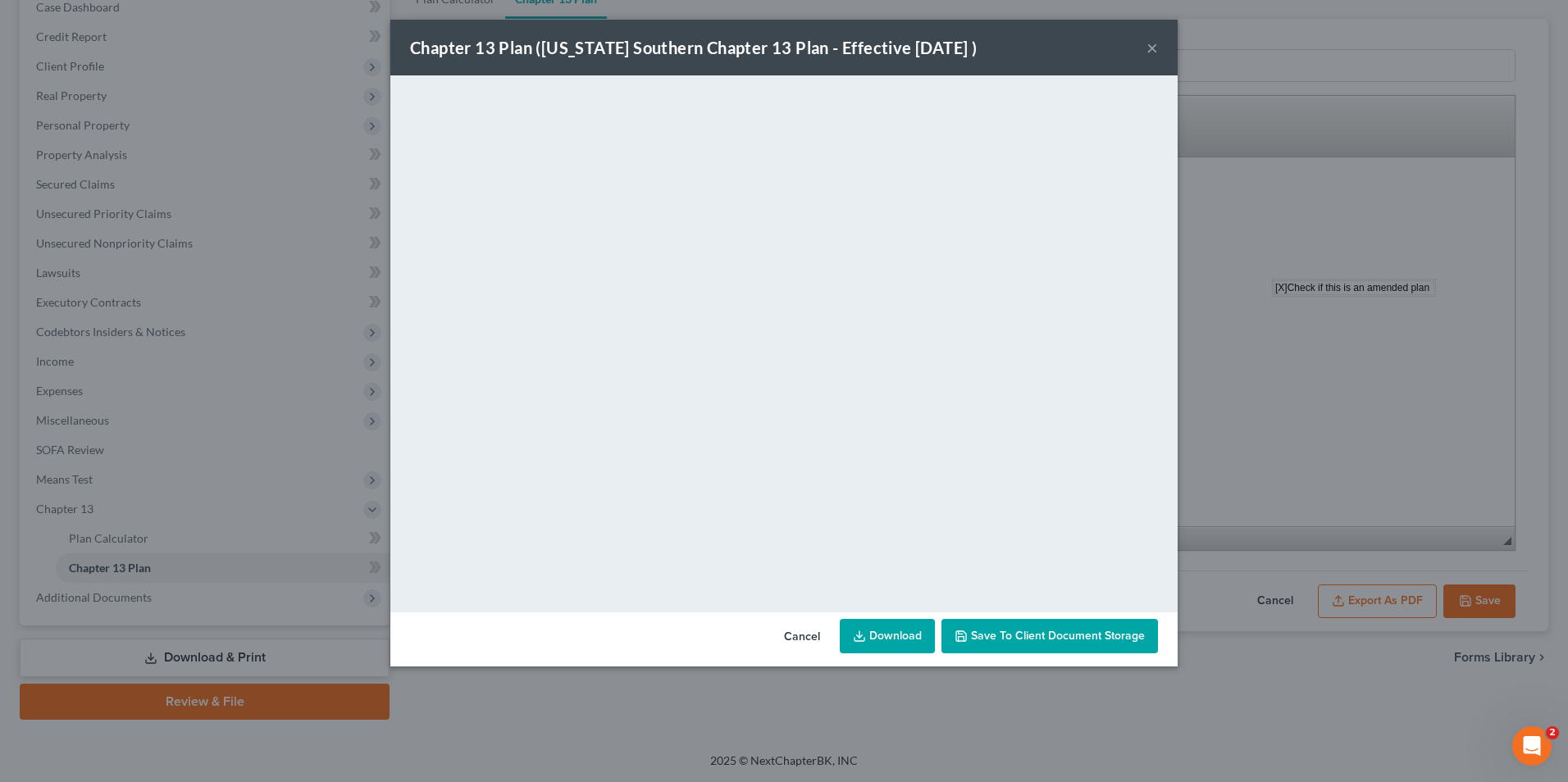
click at [893, 638] on link "Download" at bounding box center [888, 636] width 96 height 34
click at [1151, 45] on button "×" at bounding box center [1152, 48] width 12 height 19
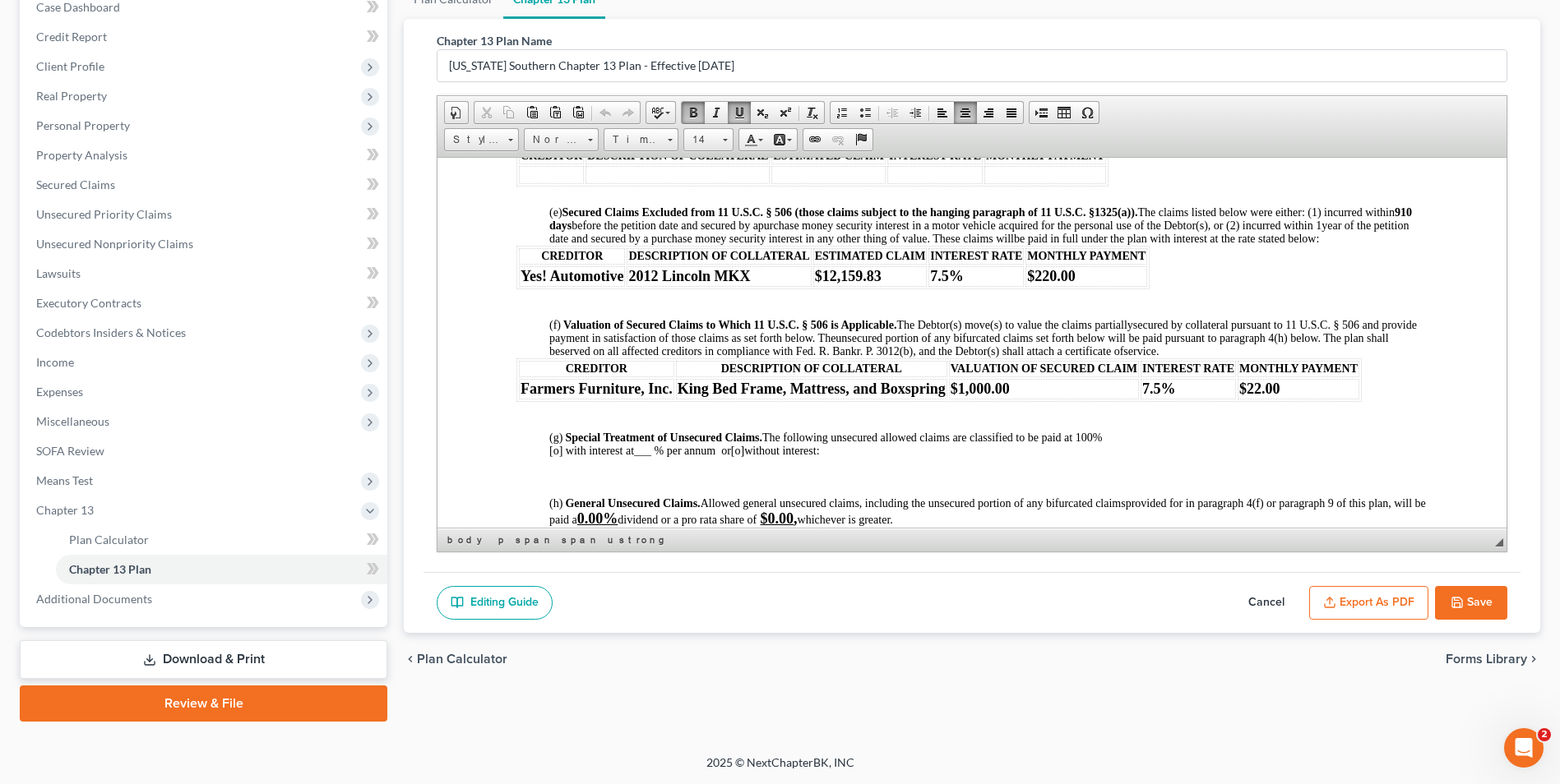
scroll to position [1618, 0]
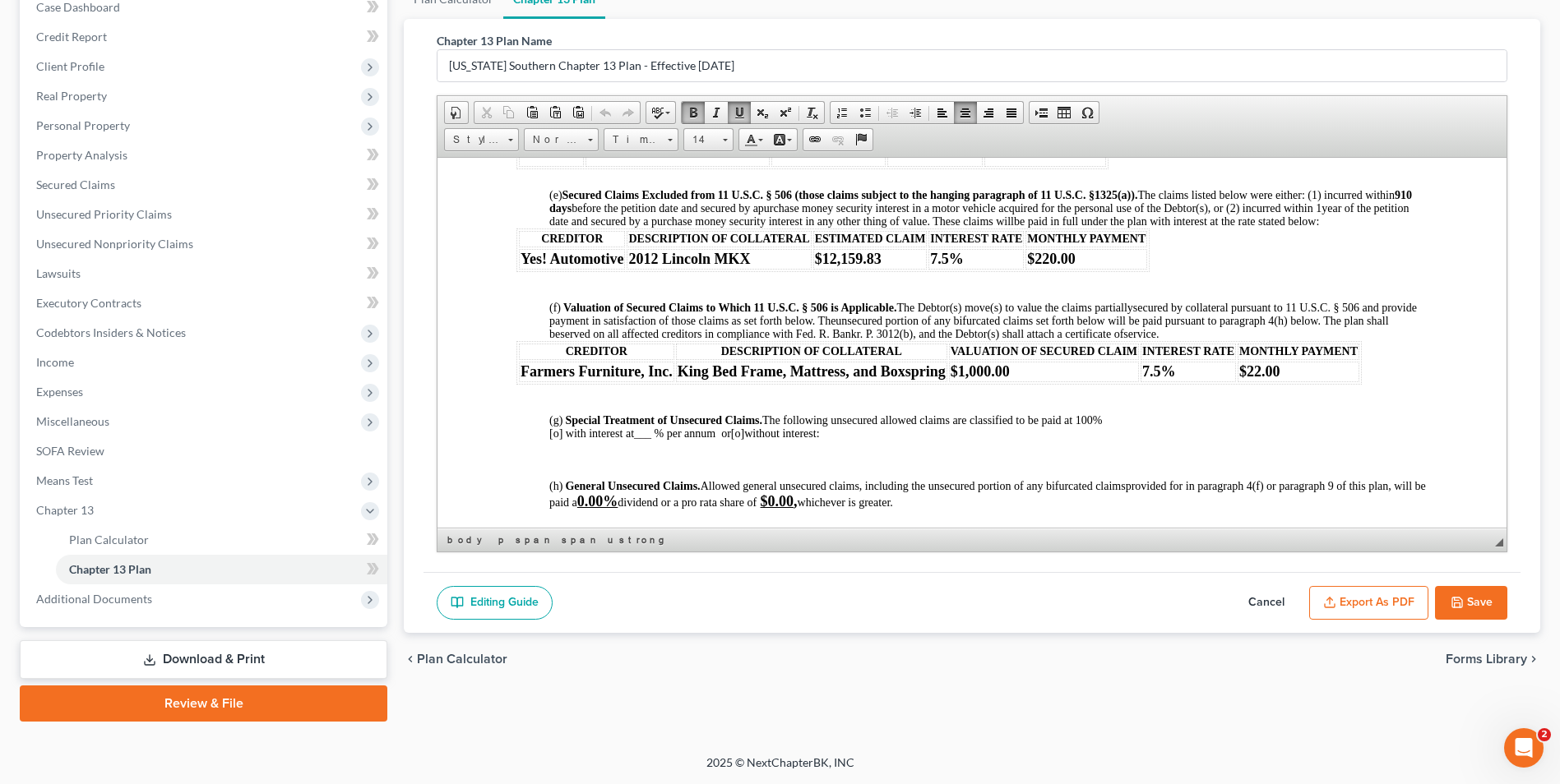
click at [1304, 381] on td "$22.00" at bounding box center [1298, 371] width 122 height 20
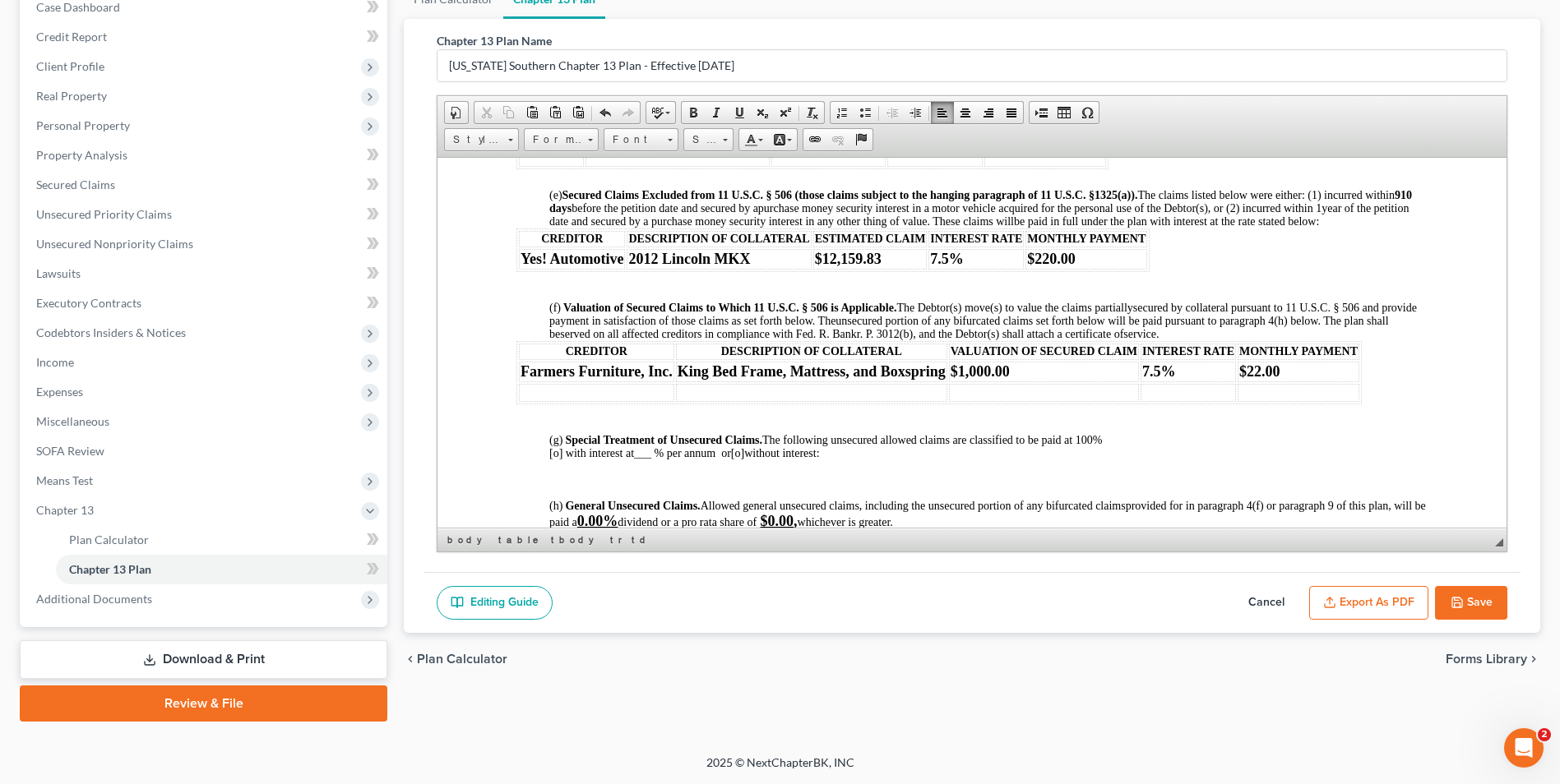
click at [1154, 381] on td "7.5%" at bounding box center [1189, 371] width 96 height 20
click at [1461, 597] on icon "button" at bounding box center [1457, 602] width 13 height 13
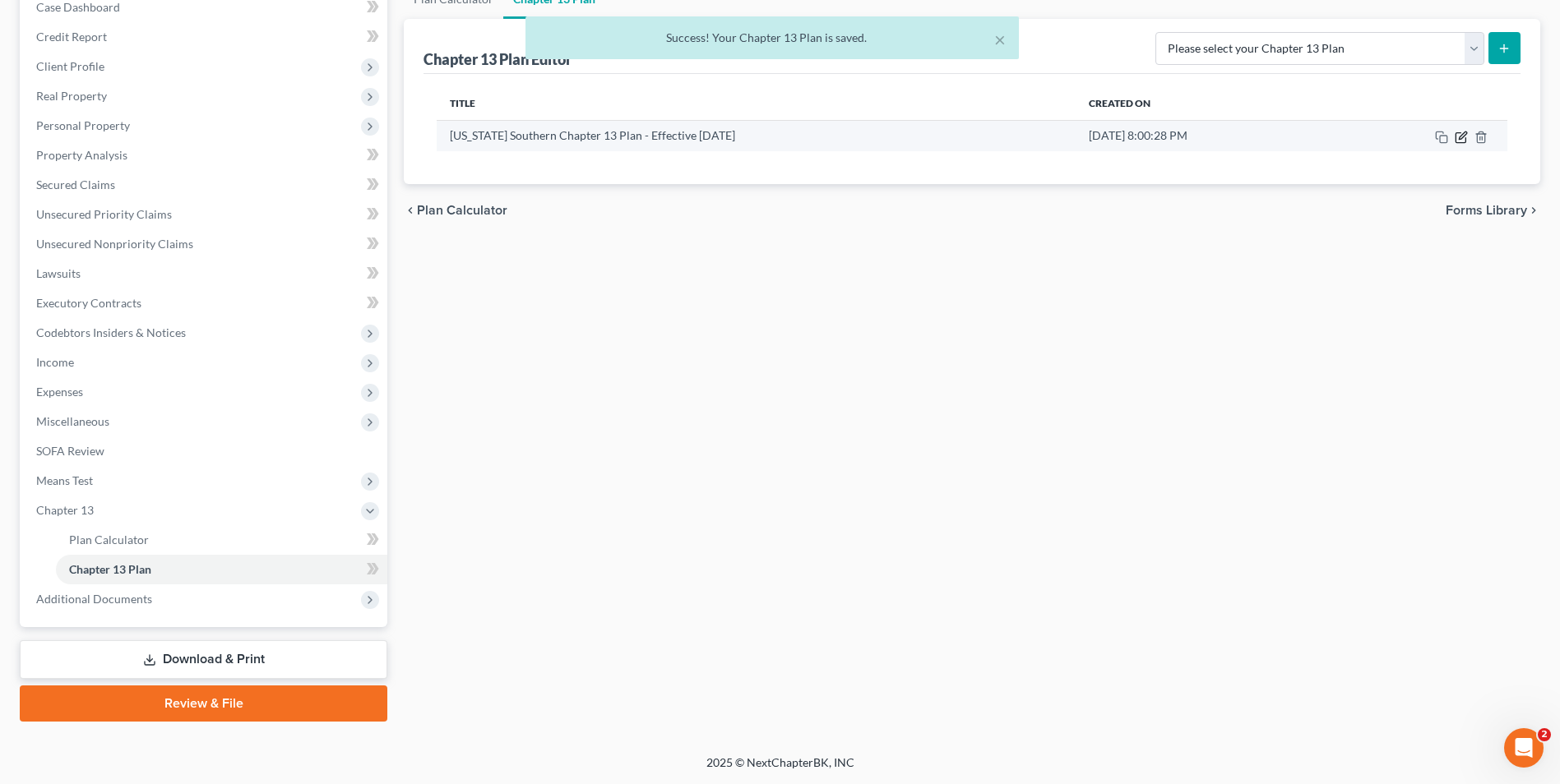
click at [1457, 135] on icon "button" at bounding box center [1461, 137] width 10 height 10
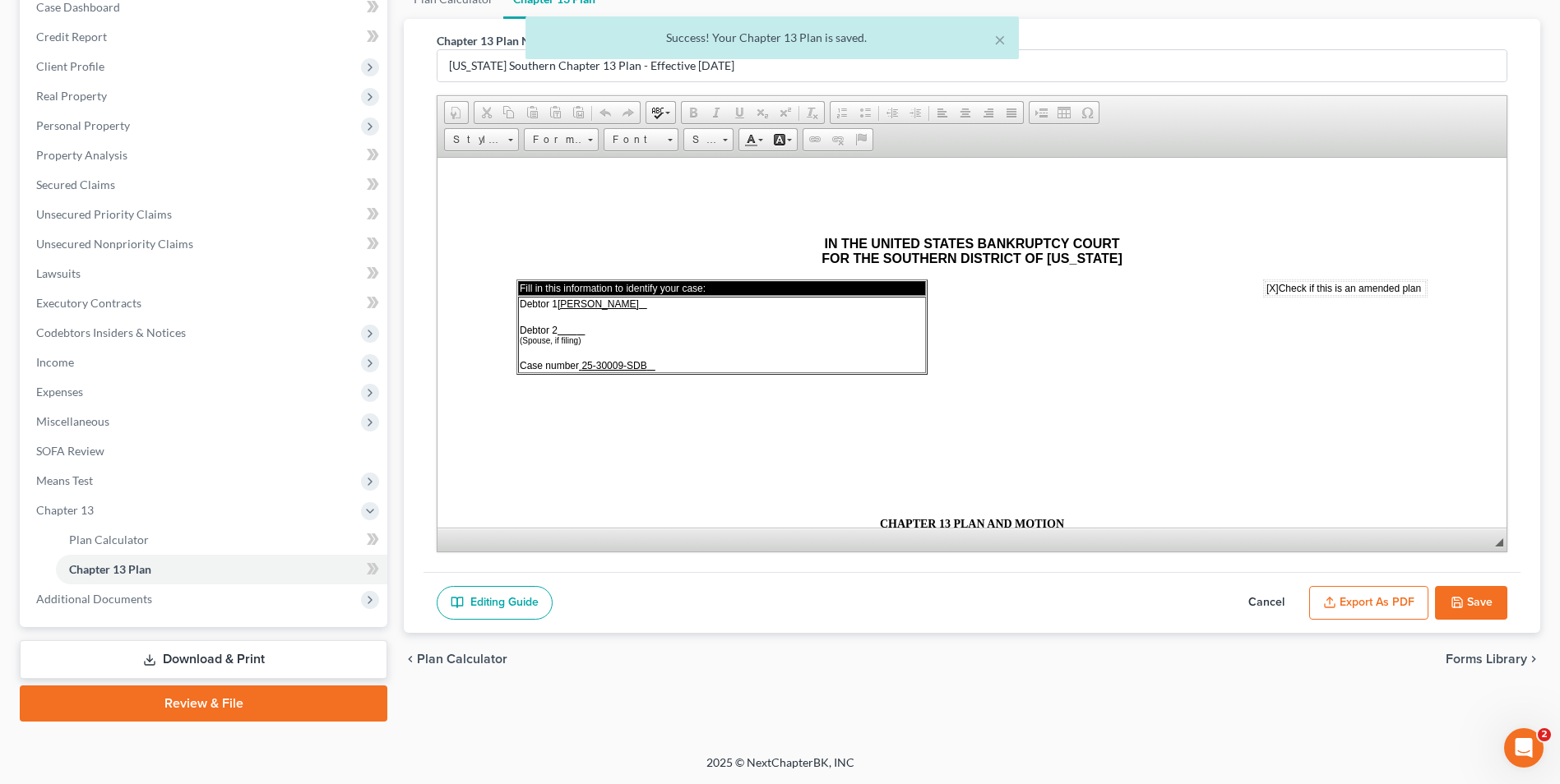
scroll to position [0, 0]
click at [1375, 603] on button "Export as PDF" at bounding box center [1369, 603] width 119 height 35
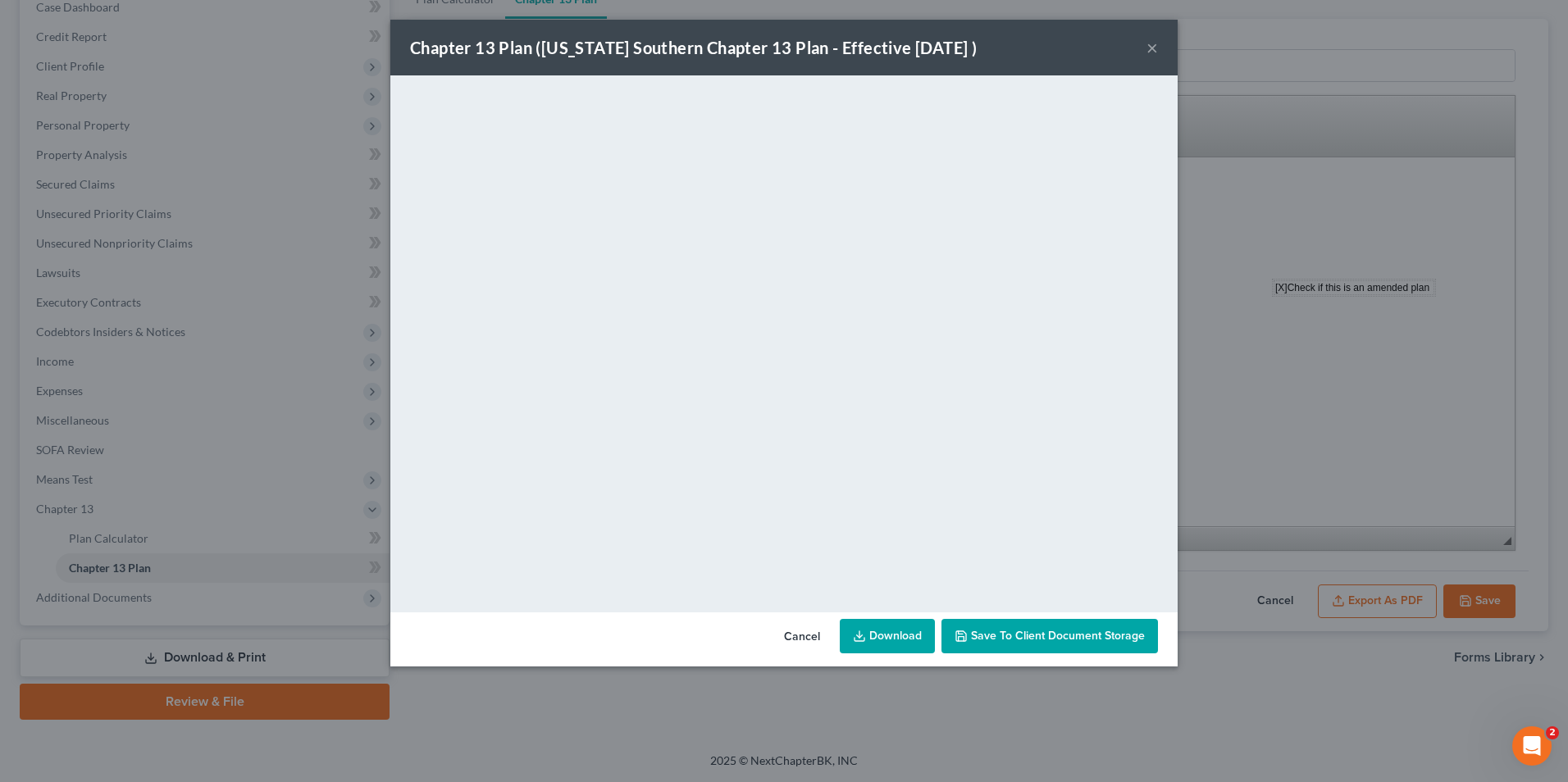
drag, startPoint x: 891, startPoint y: 635, endPoint x: 865, endPoint y: 631, distance: 26.3
click at [865, 631] on icon at bounding box center [859, 636] width 13 height 13
click at [1159, 50] on div "Chapter 13 Plan (Georgia Southern Chapter 13 Plan - Effective 12/1/17 ) ×" at bounding box center [784, 47] width 788 height 56
click at [1153, 50] on button "×" at bounding box center [1152, 48] width 12 height 19
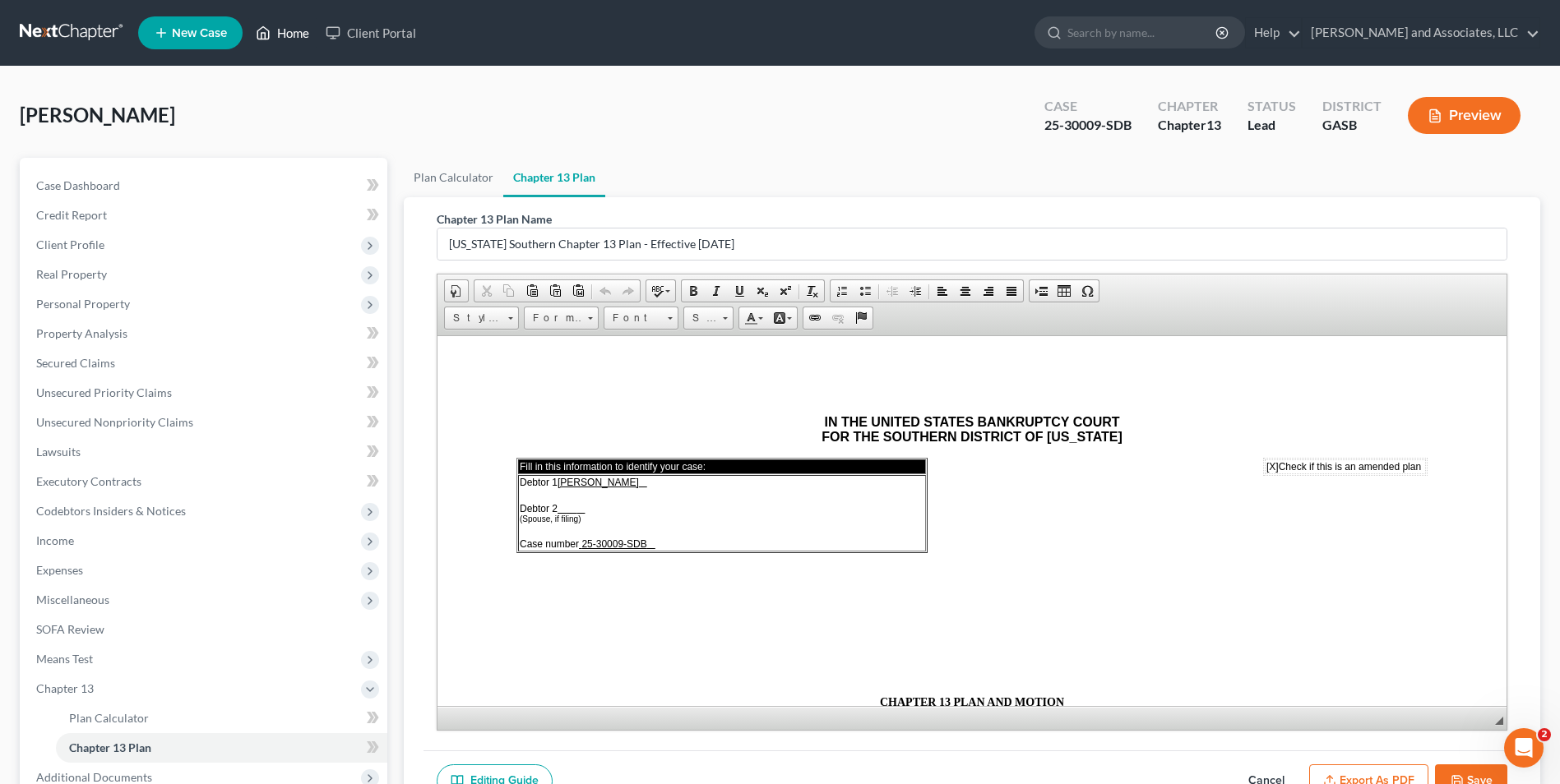
click at [288, 29] on link "Home" at bounding box center [282, 32] width 70 height 29
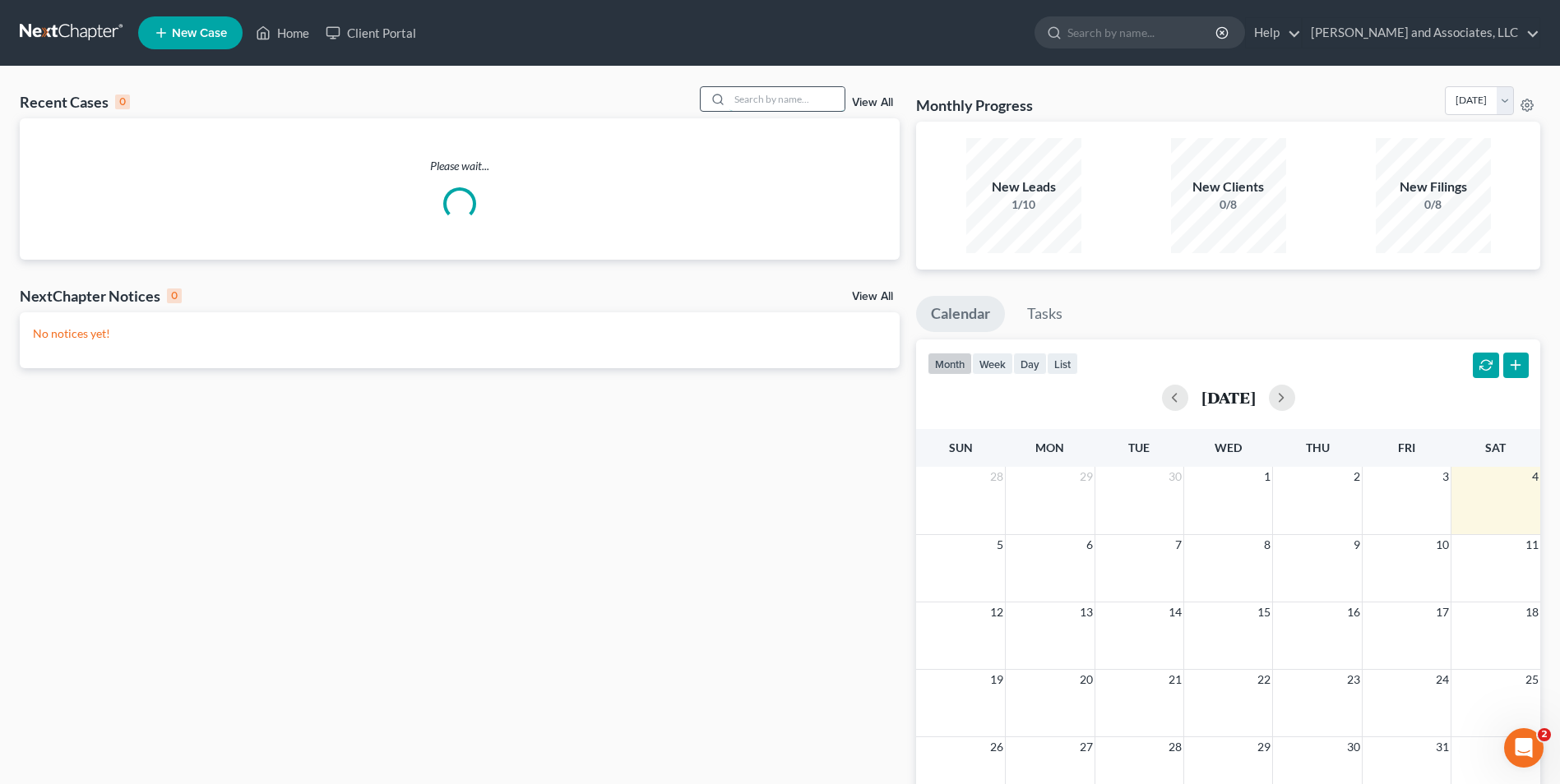
click at [751, 97] on input "search" at bounding box center [787, 98] width 115 height 24
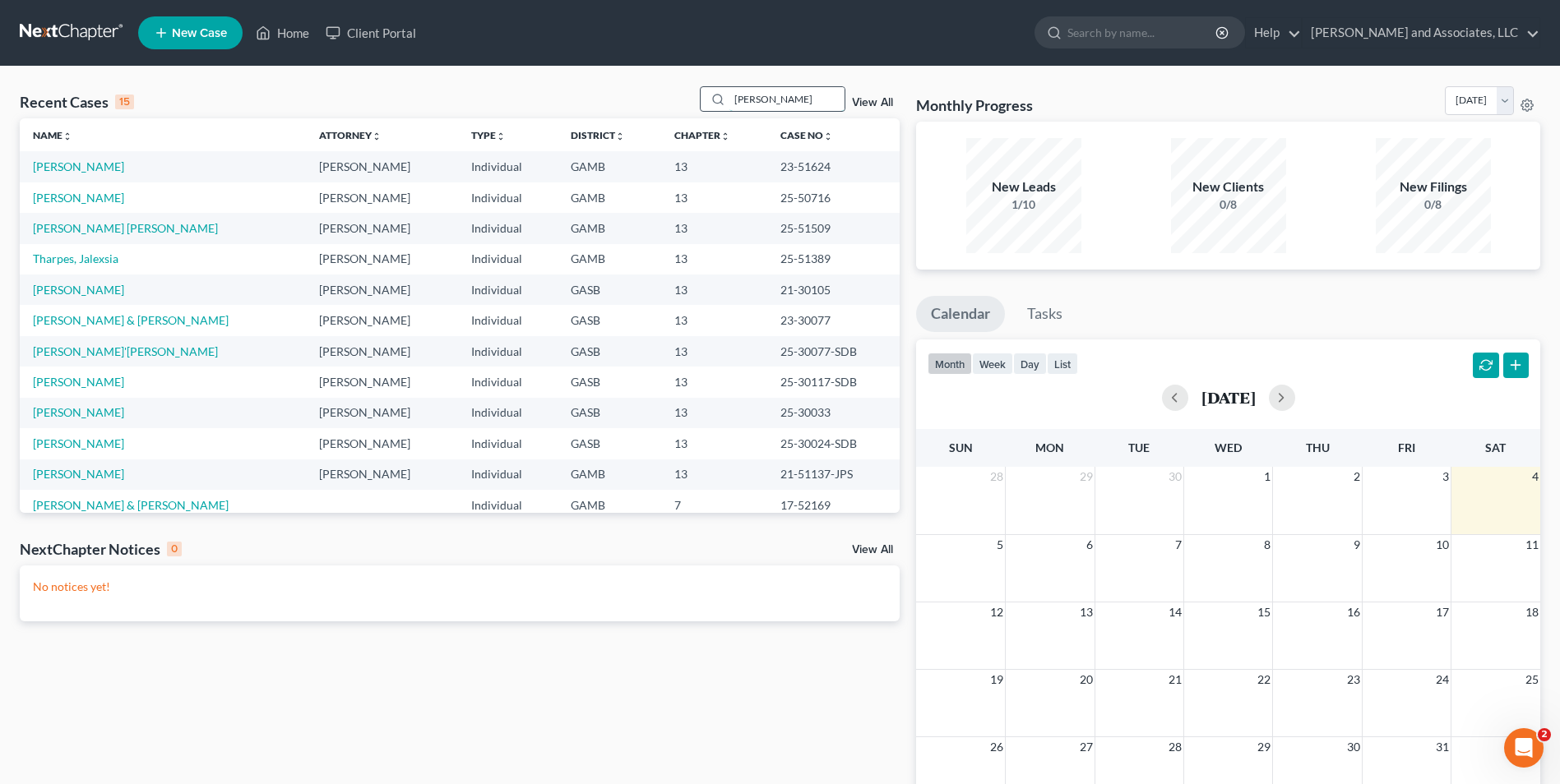
type input "jaques"
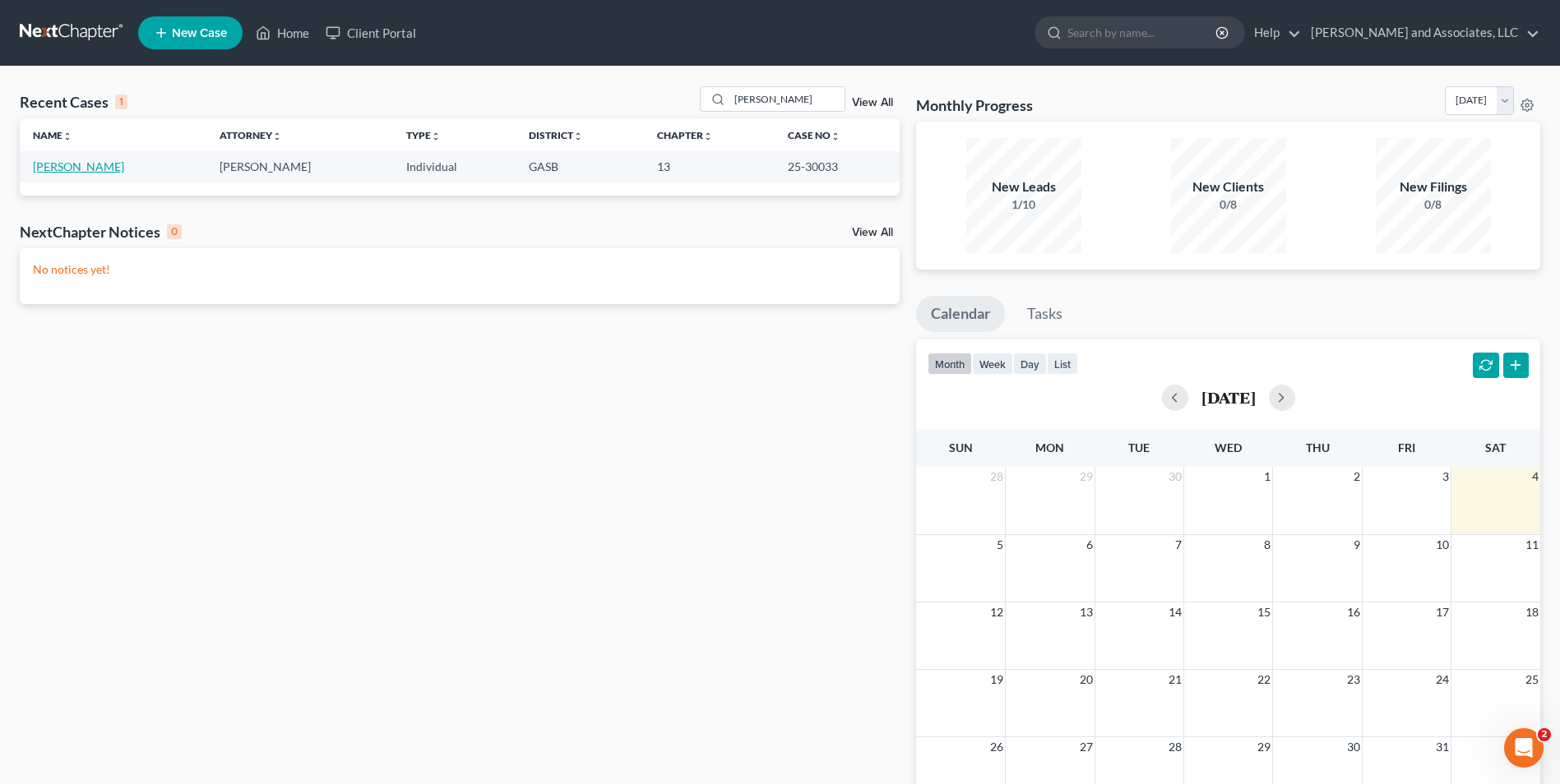
click at [73, 172] on link "Jaques, Leigh" at bounding box center [78, 167] width 91 height 14
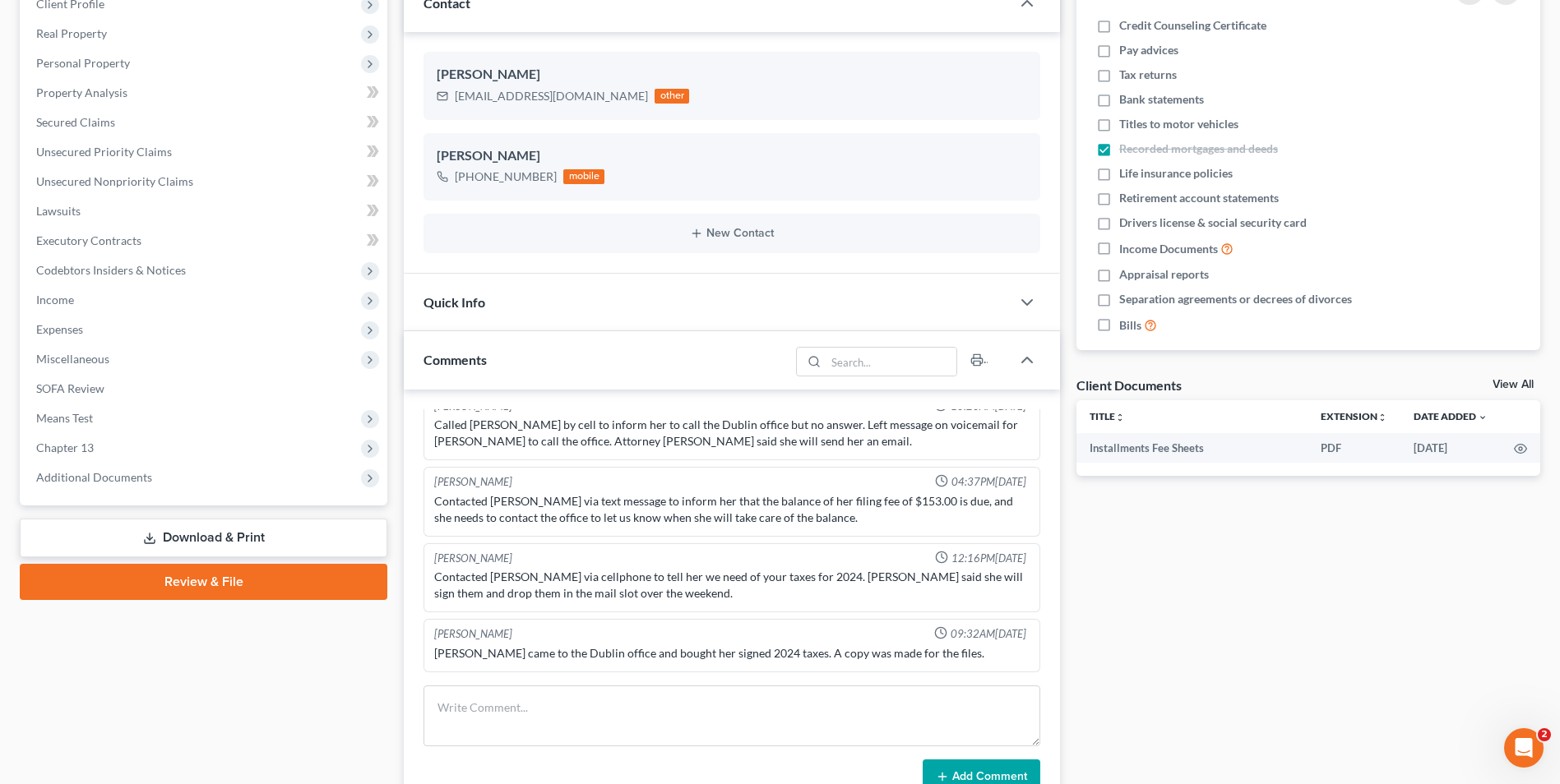
scroll to position [159, 0]
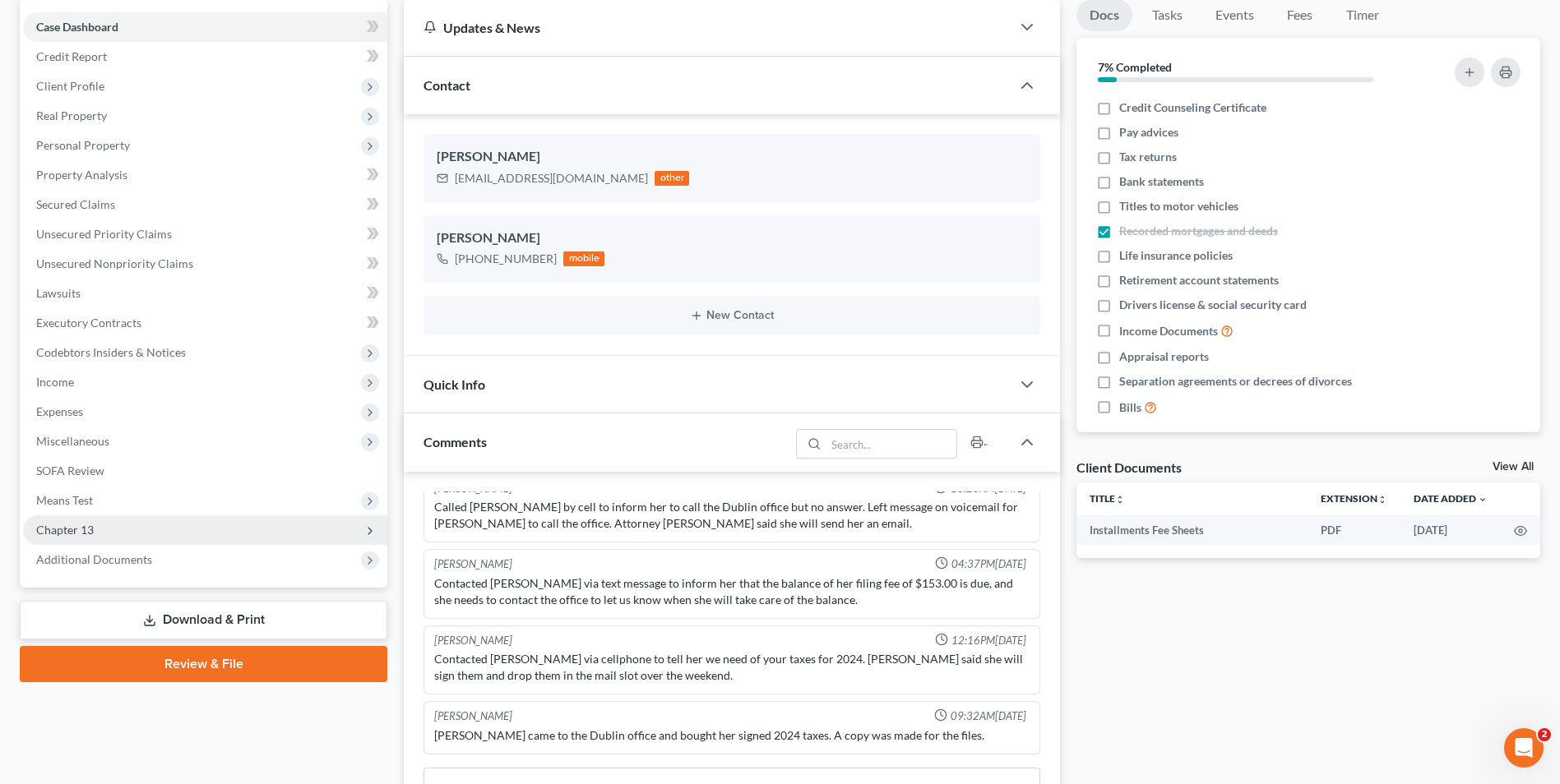
click at [111, 521] on span "Chapter 13" at bounding box center [205, 529] width 365 height 29
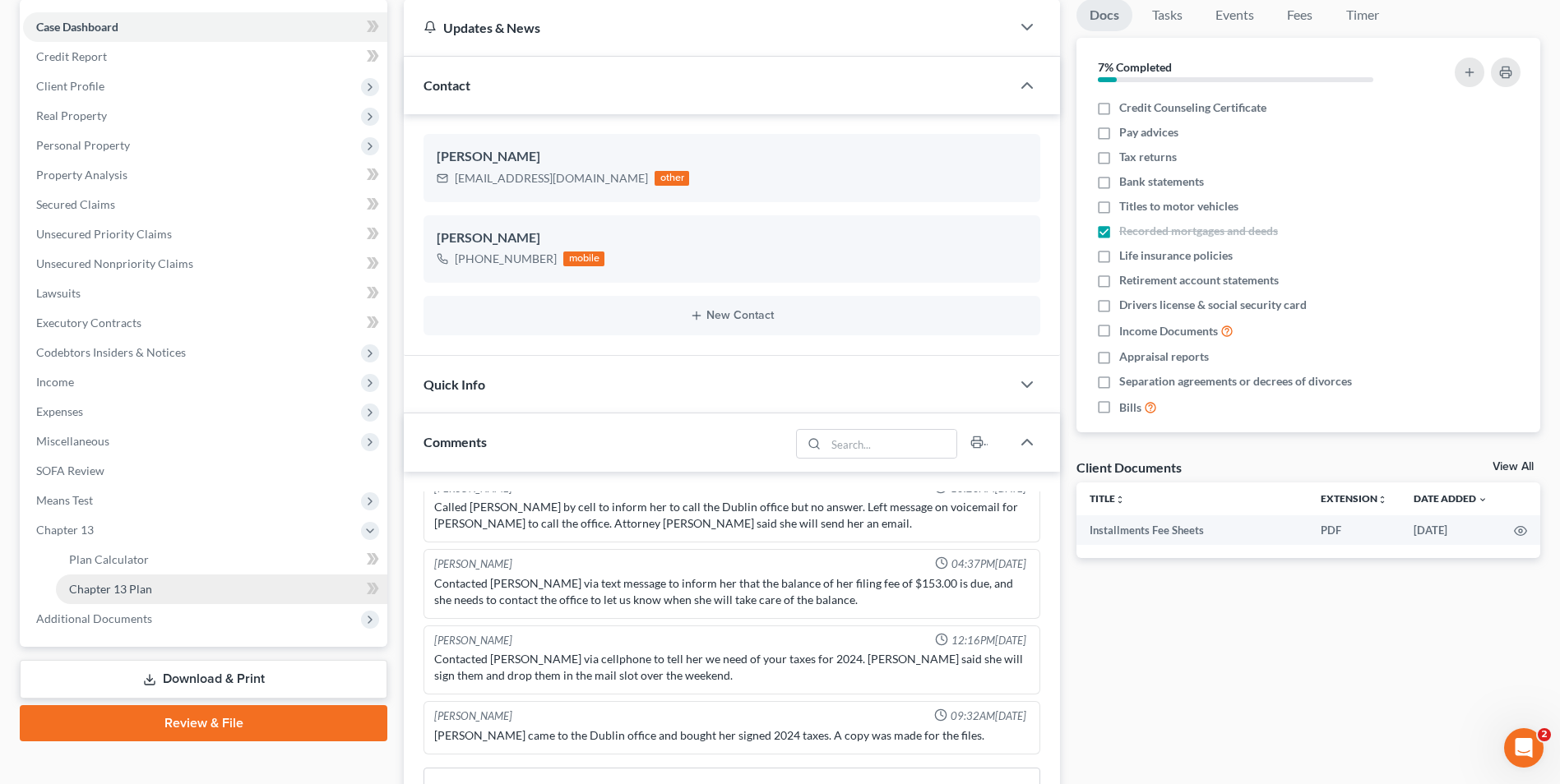
click at [122, 582] on span "Chapter 13 Plan" at bounding box center [111, 589] width 83 height 14
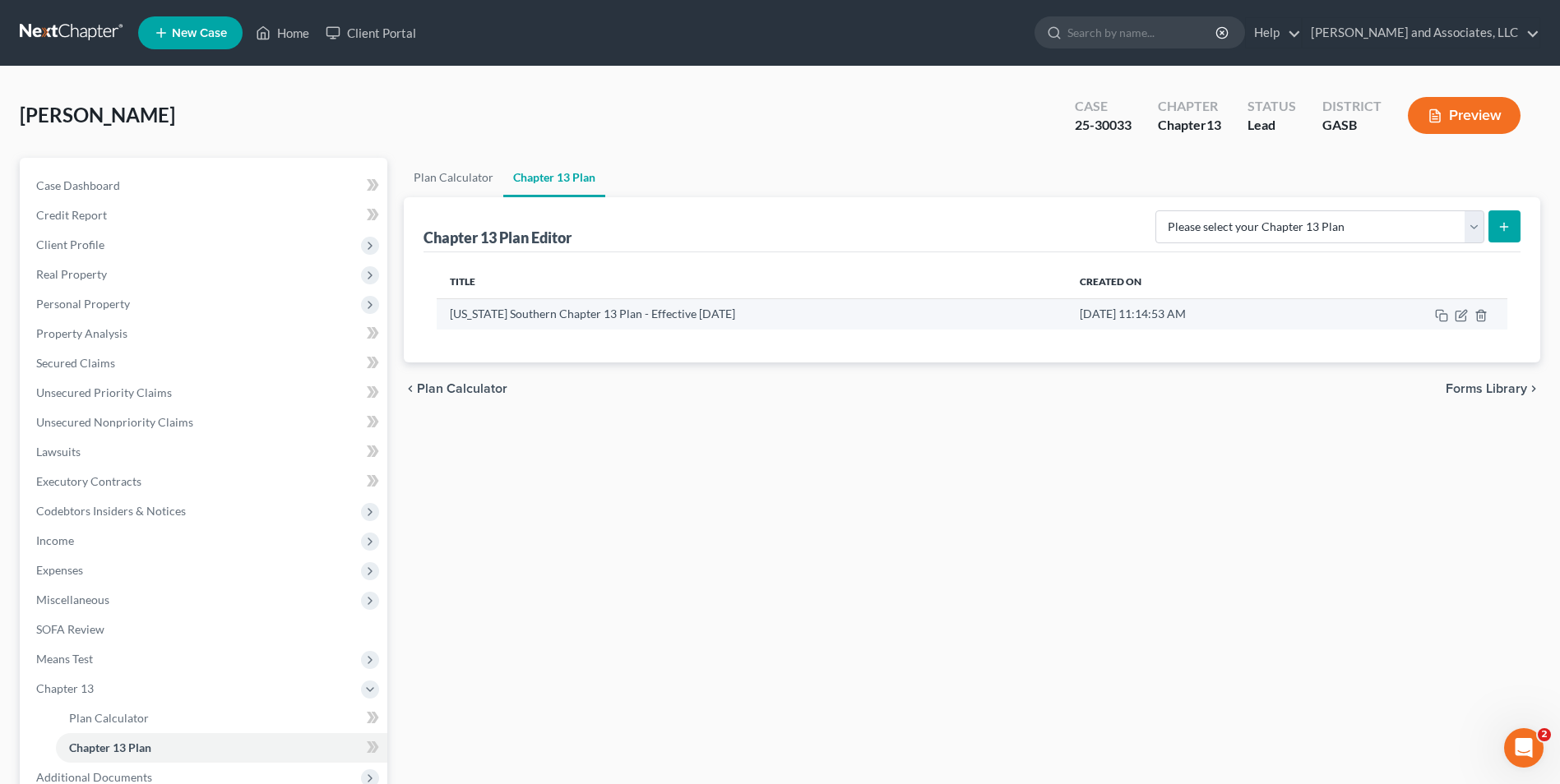
click at [1469, 317] on td at bounding box center [1421, 313] width 173 height 31
click at [1460, 316] on icon "button" at bounding box center [1462, 313] width 7 height 7
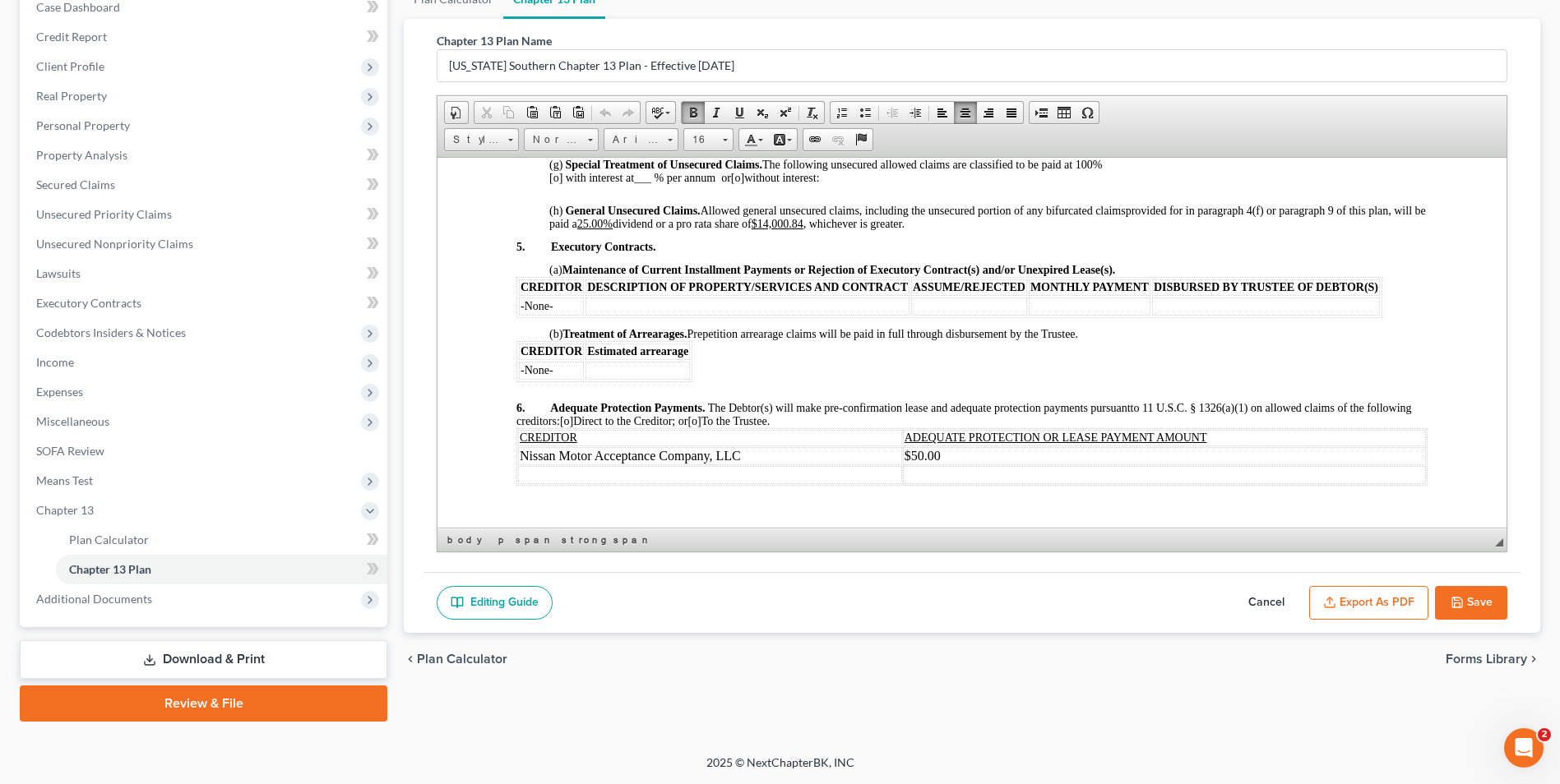
scroll to position [1707, 0]
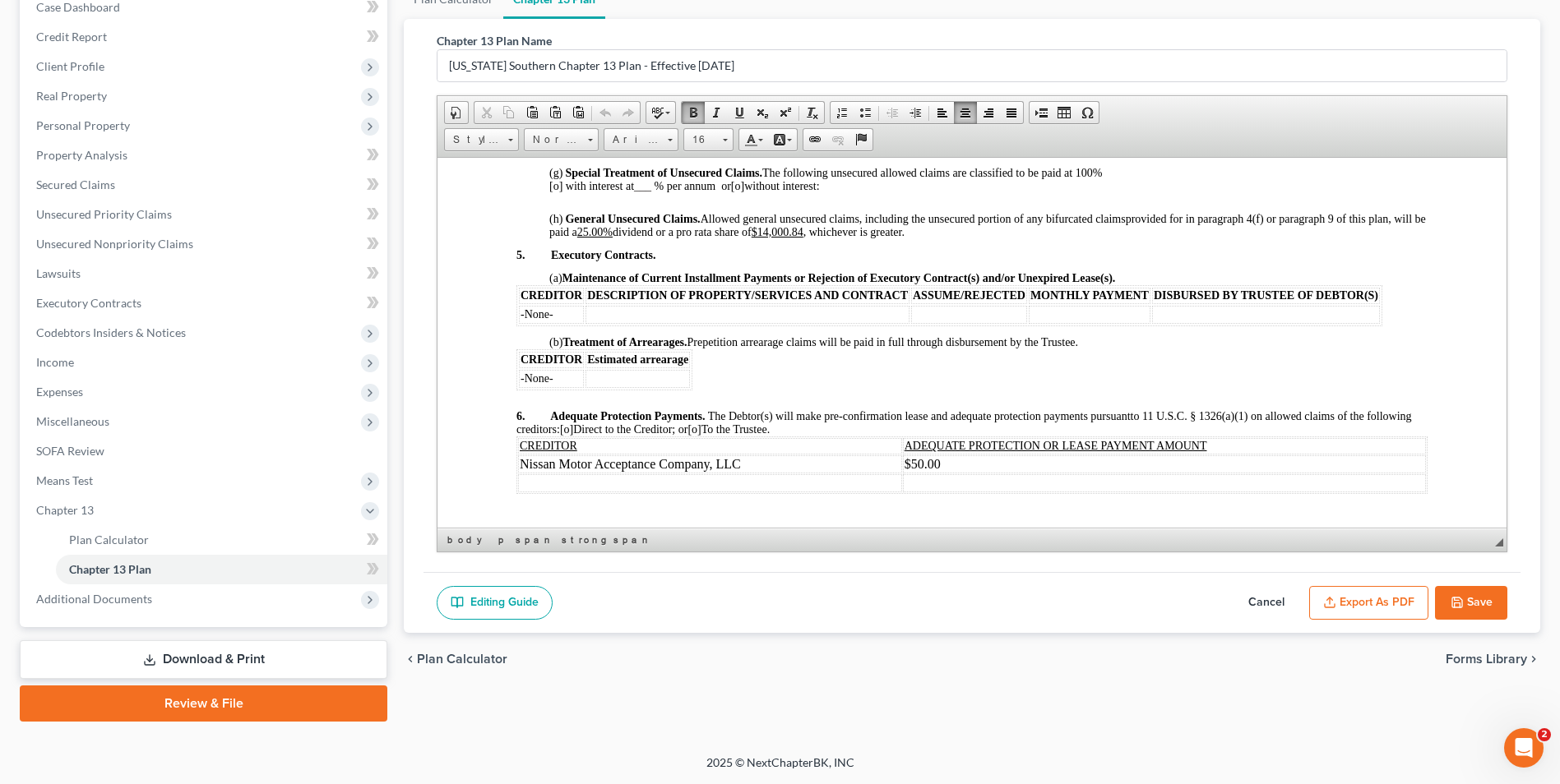
click at [701, 429] on span "[o]" at bounding box center [694, 428] width 13 height 12
click at [1469, 598] on button "Save" at bounding box center [1472, 603] width 73 height 35
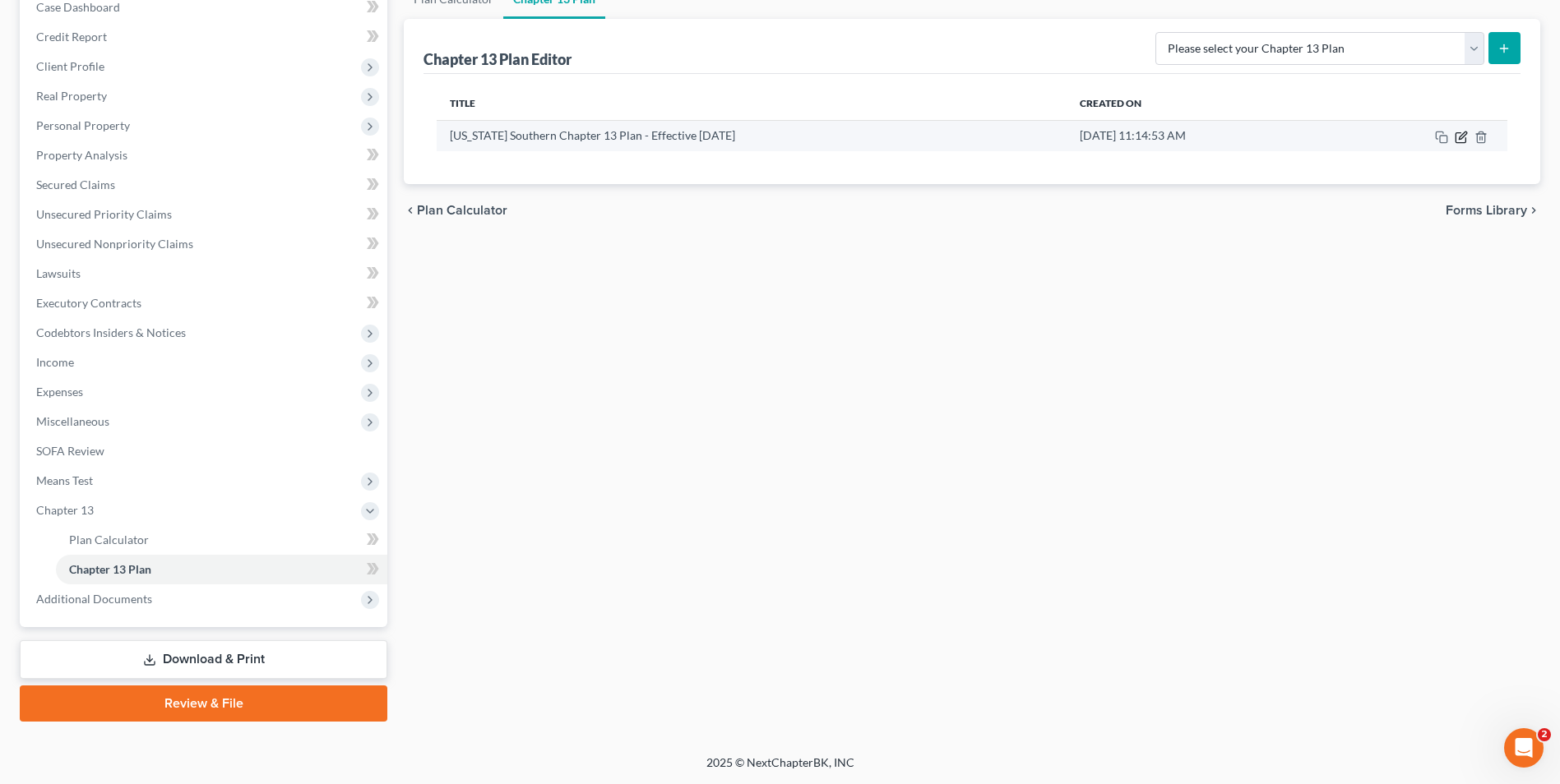
click at [1465, 137] on icon "button" at bounding box center [1462, 137] width 13 height 13
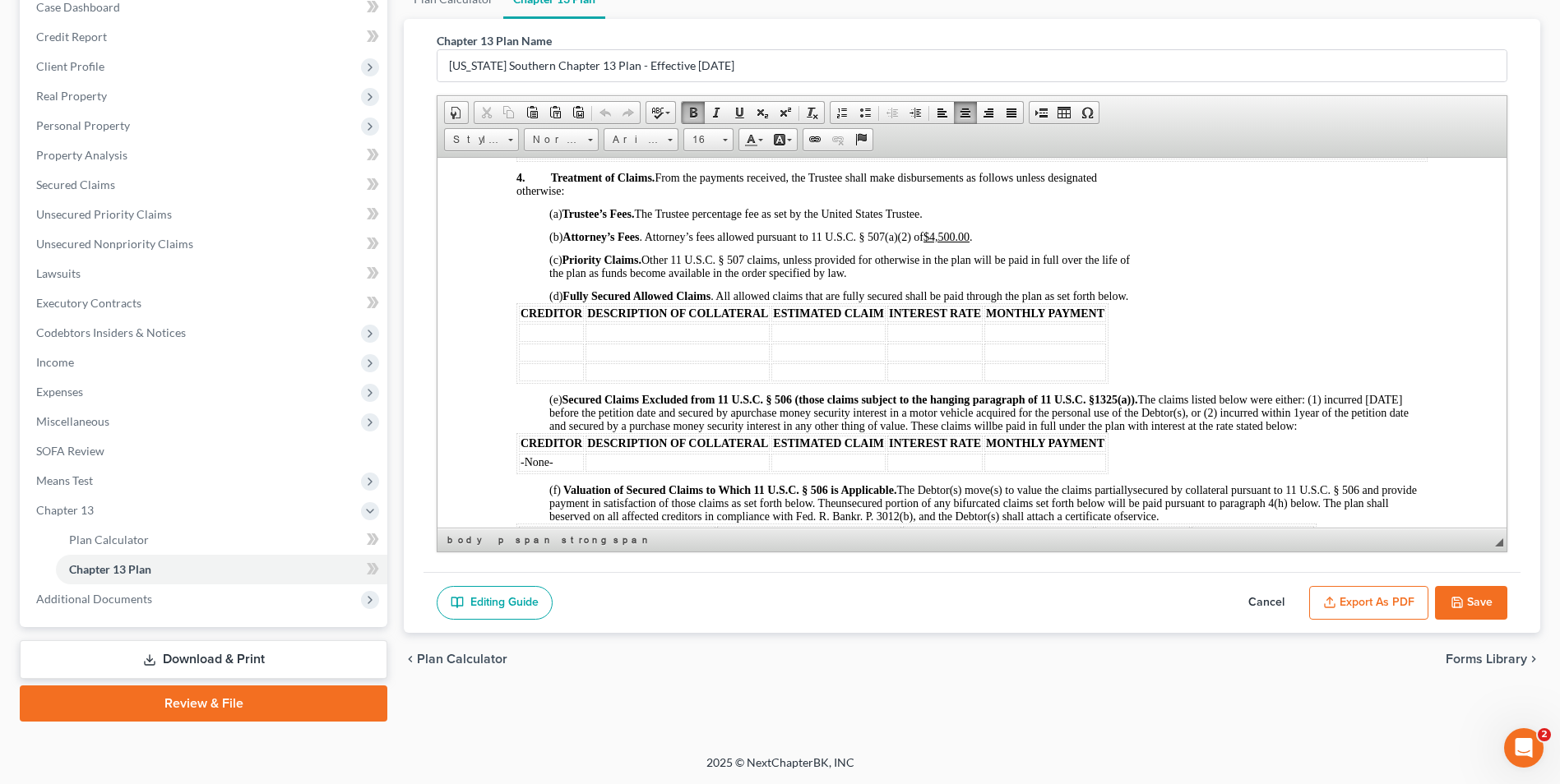
scroll to position [1308, 0]
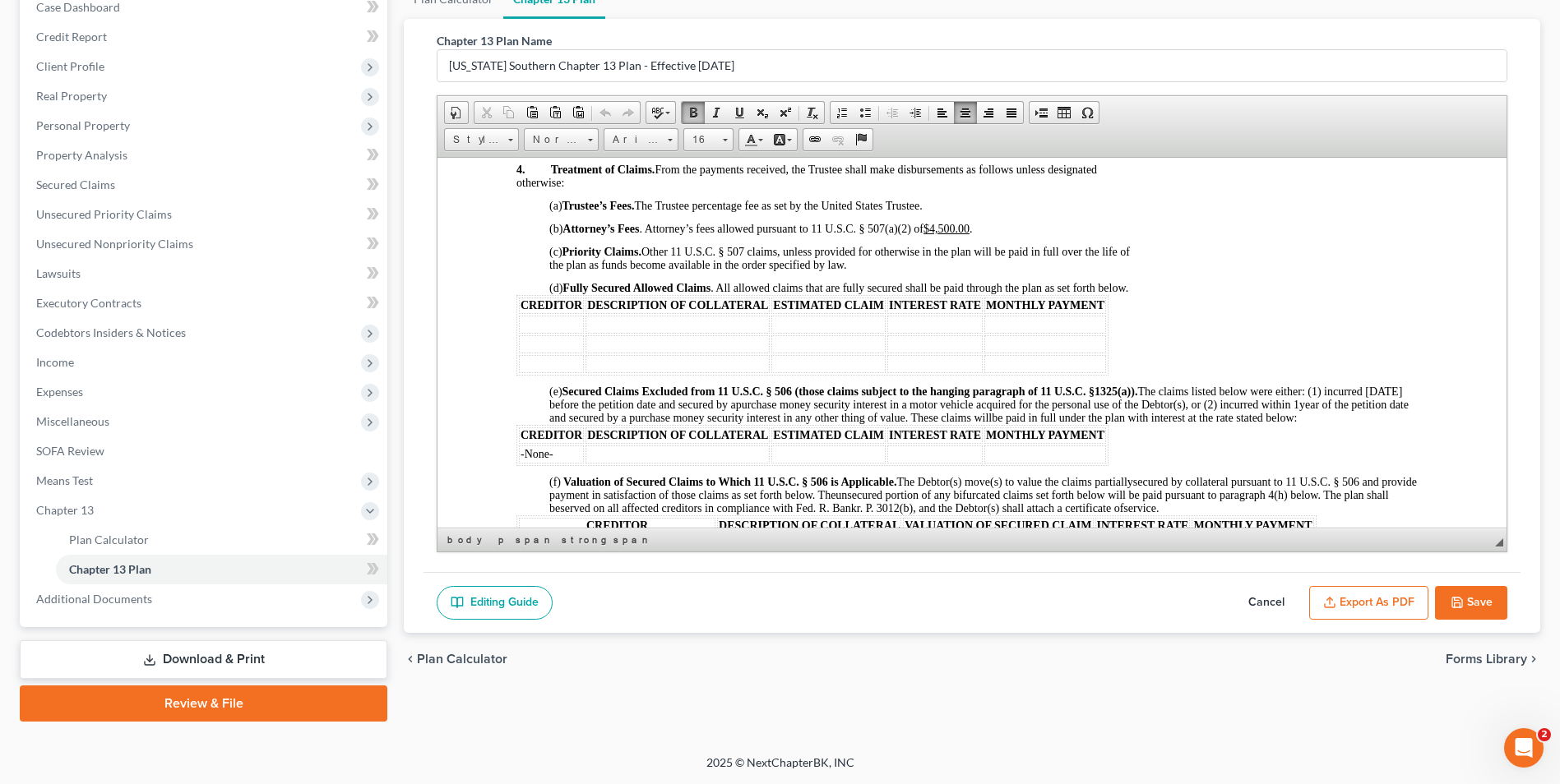
drag, startPoint x: 1498, startPoint y: 215, endPoint x: 1960, endPoint y: 483, distance: 534.1
click at [564, 453] on td "-None-" at bounding box center [551, 453] width 65 height 18
click at [564, 453] on td "-No" at bounding box center [551, 453] width 65 height 18
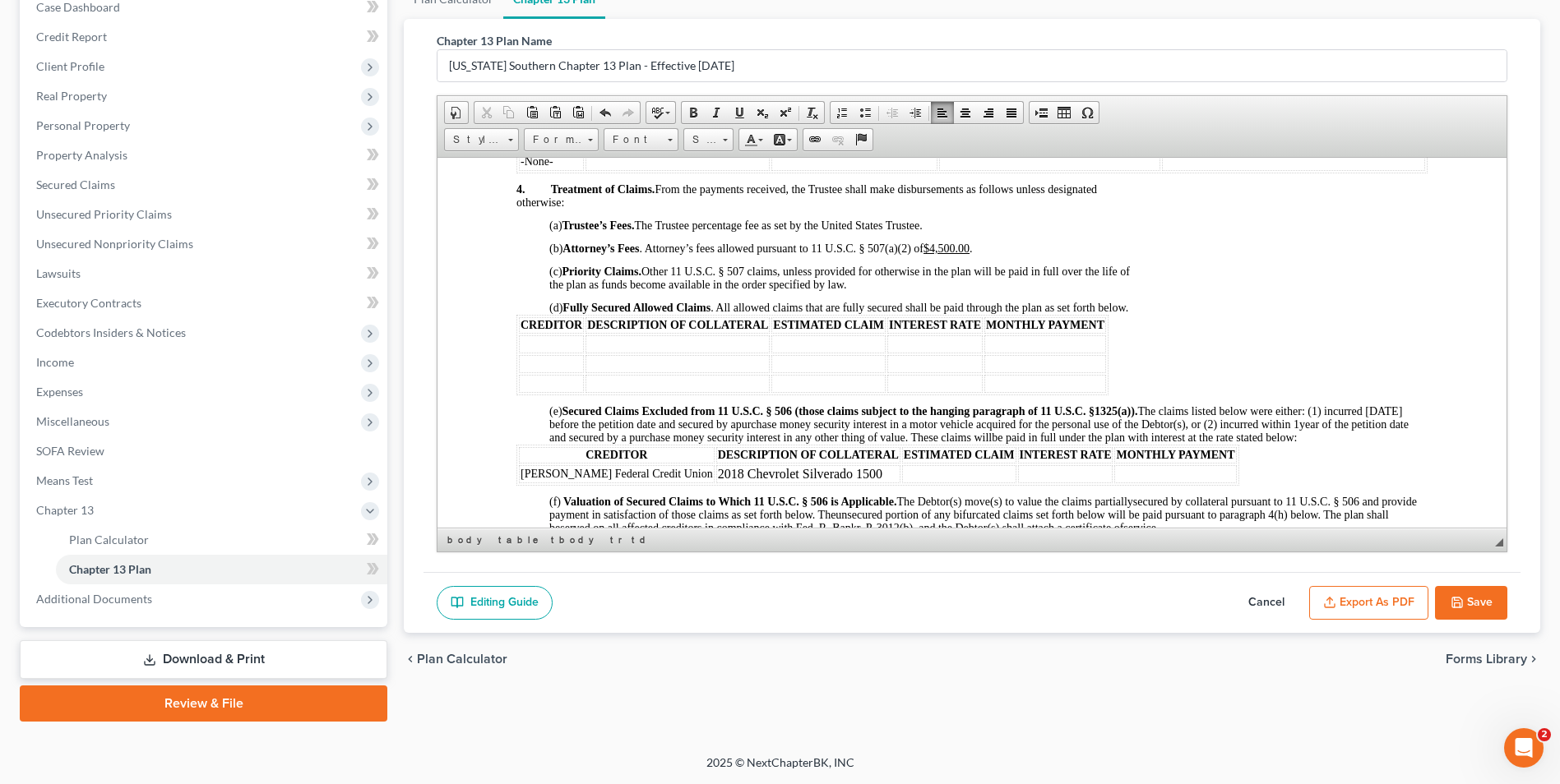
scroll to position [1282, 0]
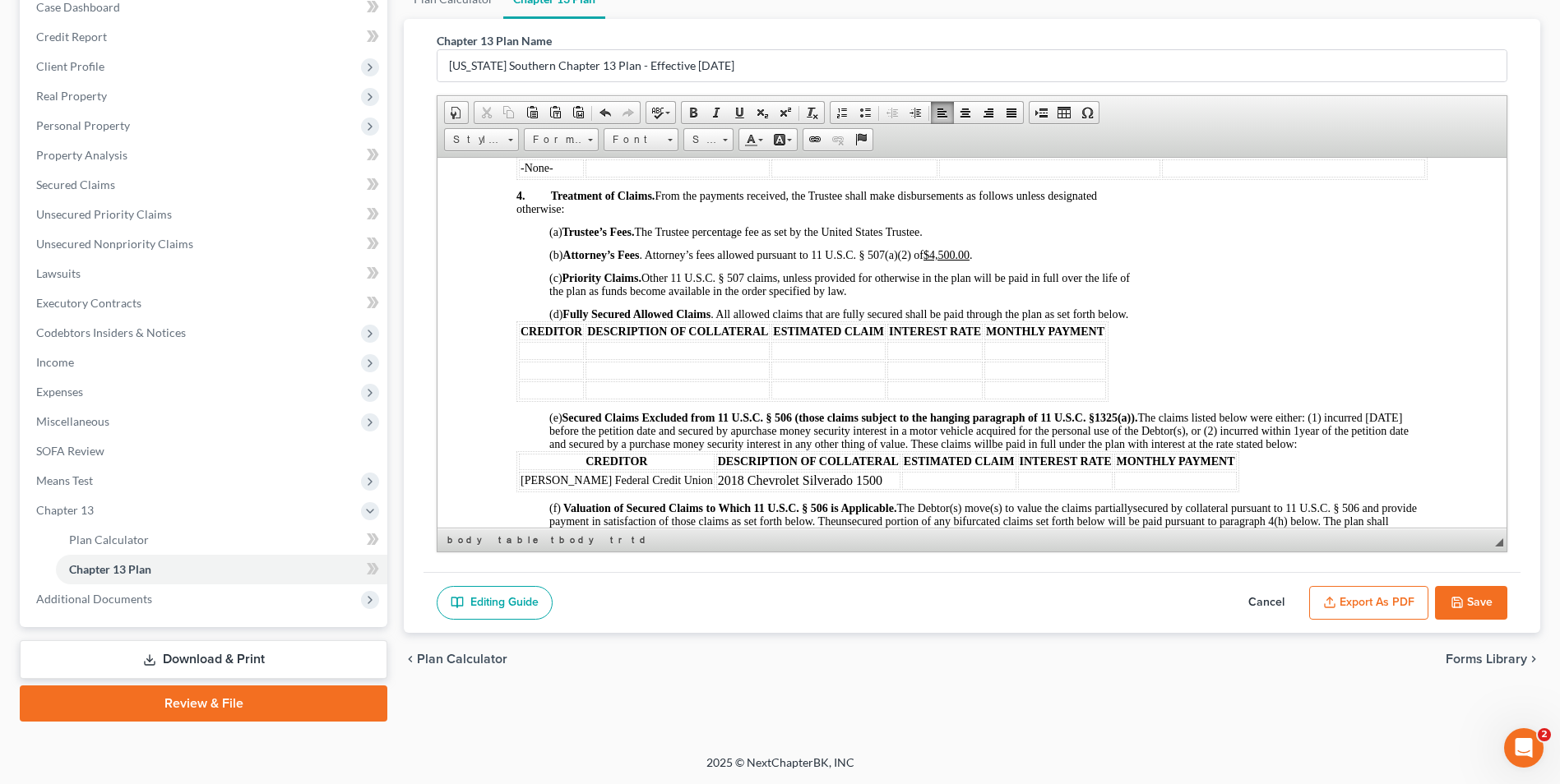
click at [902, 478] on td at bounding box center [959, 480] width 114 height 18
click at [1019, 472] on td at bounding box center [1067, 480] width 96 height 18
click at [1115, 479] on td at bounding box center [1175, 480] width 122 height 18
click at [1115, 482] on td "$644.5" at bounding box center [1175, 480] width 122 height 18
click at [1115, 478] on td "$645.00" at bounding box center [1175, 480] width 122 height 18
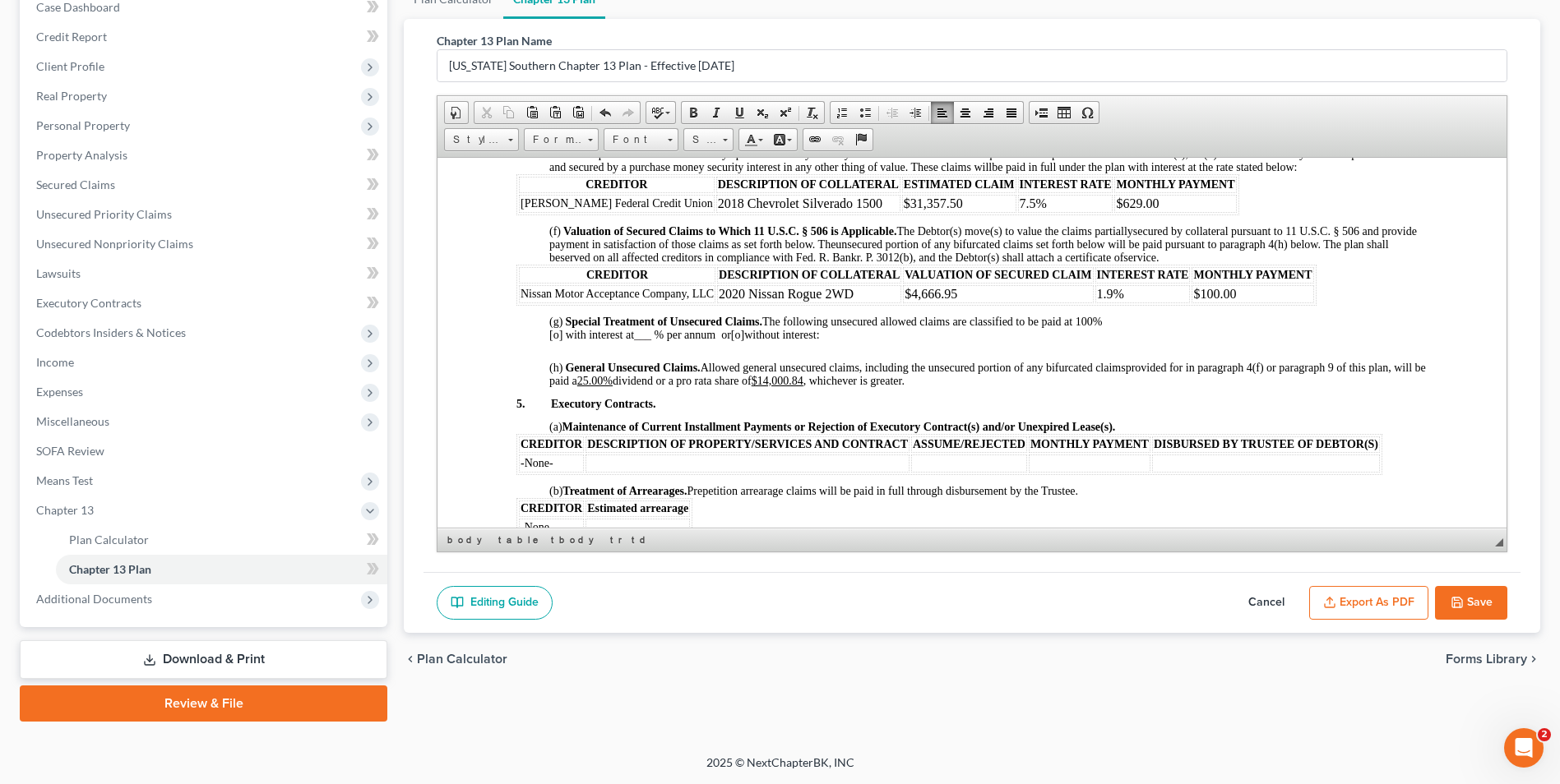
scroll to position [1566, 0]
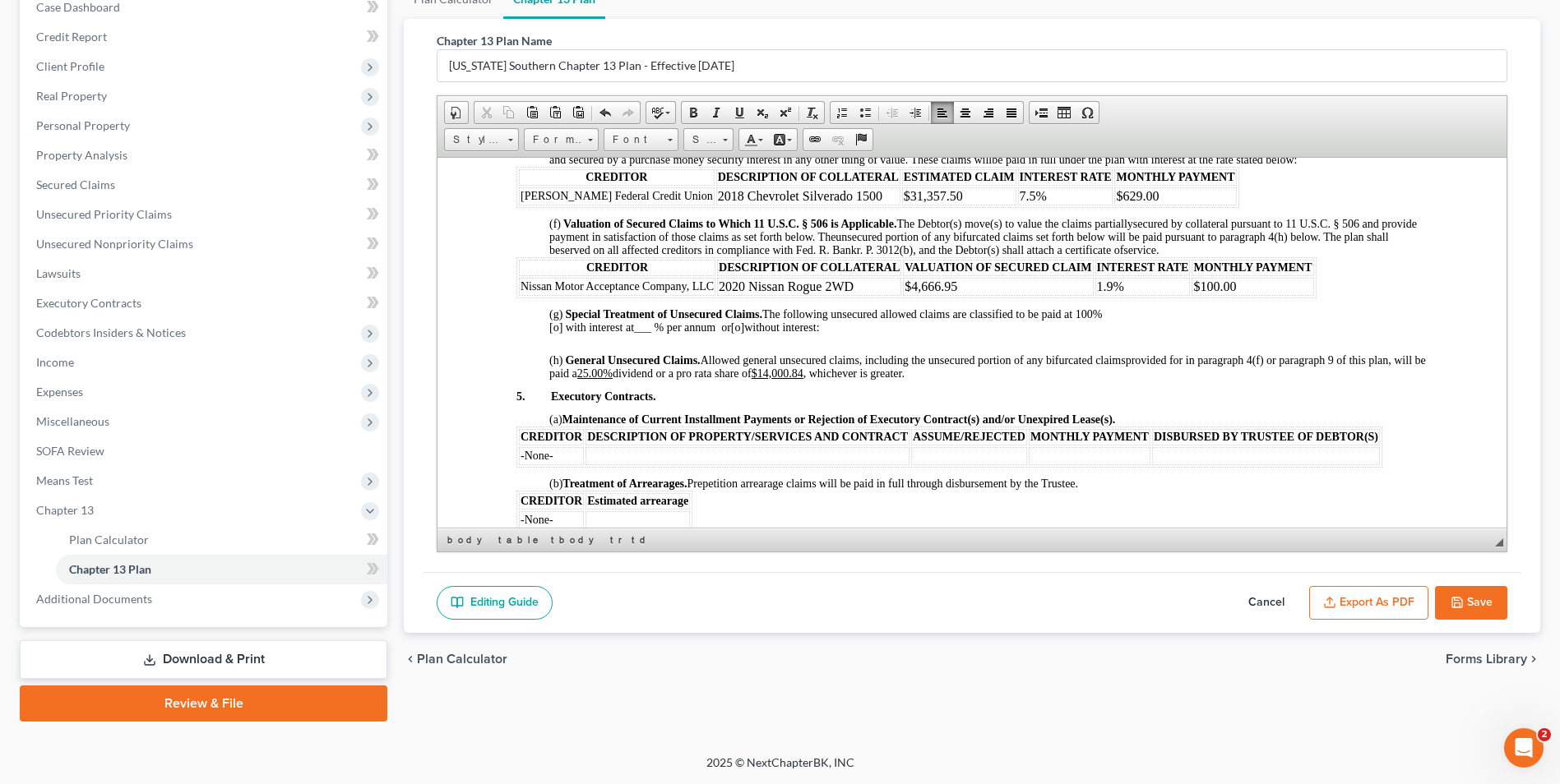
drag, startPoint x: 1501, startPoint y: 334, endPoint x: 1957, endPoint y: 523, distance: 493.6
click at [613, 367] on u "25.00%" at bounding box center [595, 372] width 35 height 12
click at [783, 369] on u "$14,000.84" at bounding box center [757, 372] width 51 height 12
click at [783, 370] on u "$14,000.84" at bounding box center [757, 372] width 51 height 12
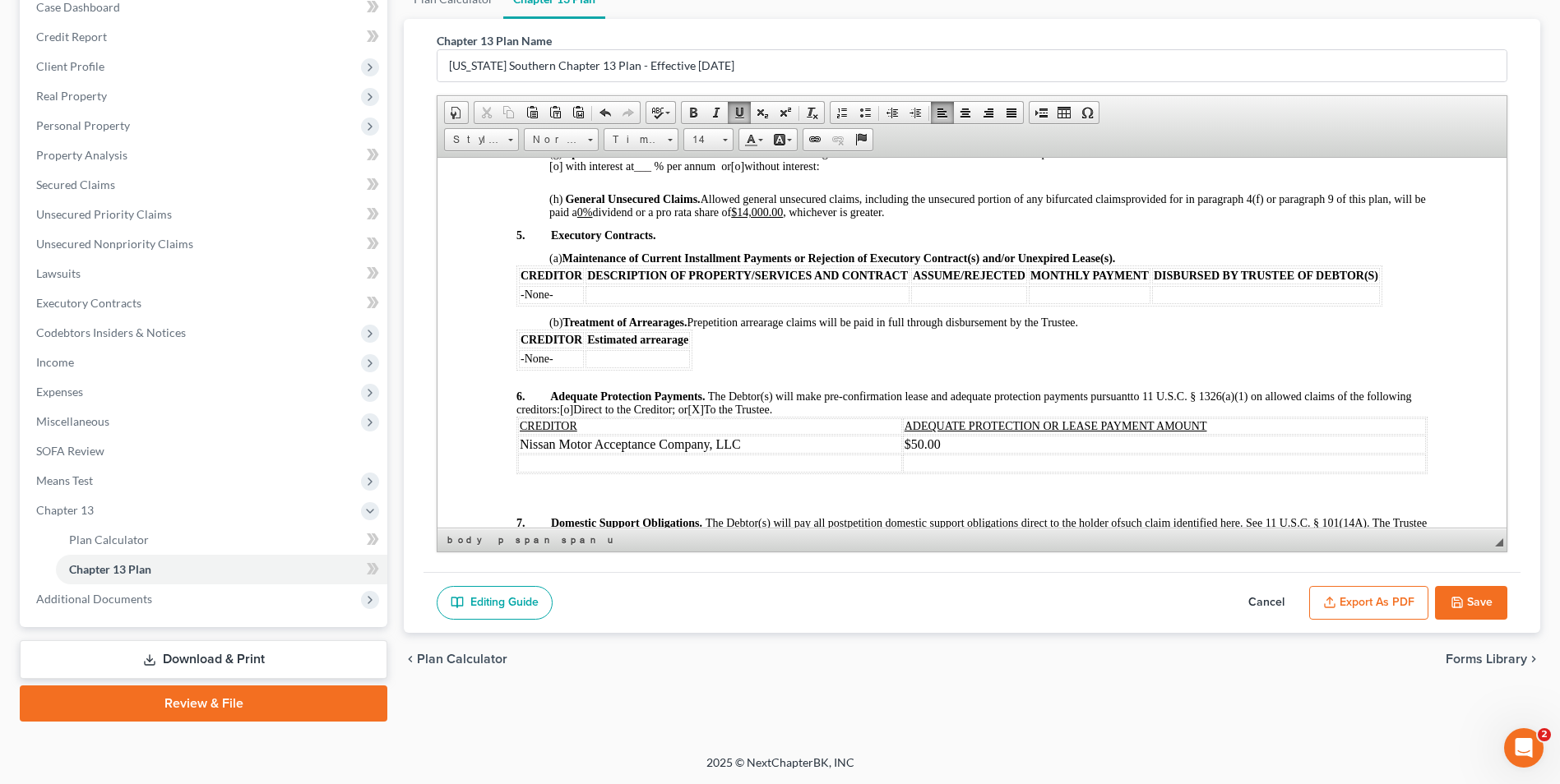
scroll to position [1743, 0]
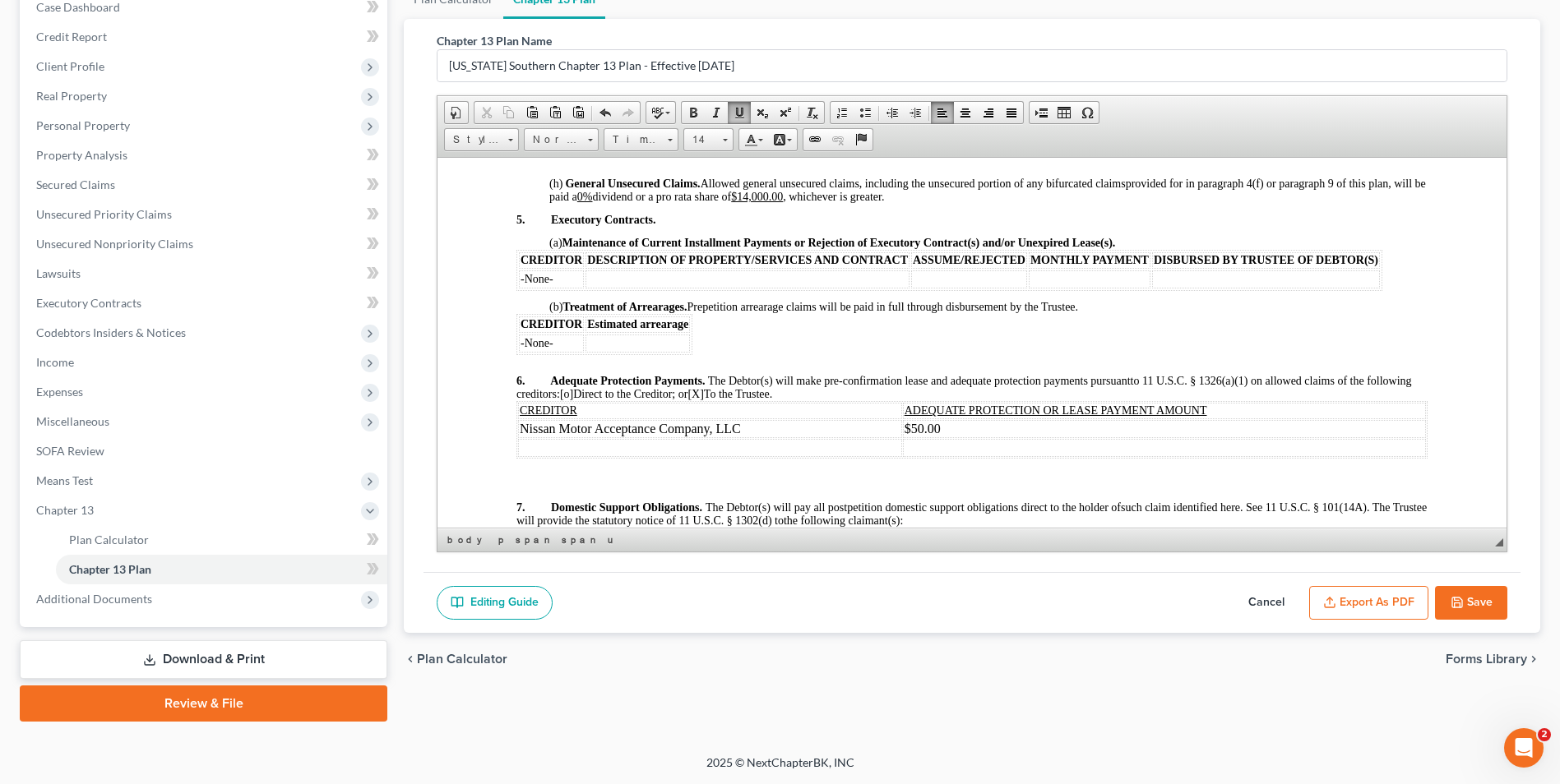
drag, startPoint x: 1501, startPoint y: 368, endPoint x: 1947, endPoint y: 545, distance: 479.8
click at [587, 446] on td at bounding box center [710, 447] width 384 height 18
click at [587, 446] on td "H" at bounding box center [710, 447] width 384 height 18
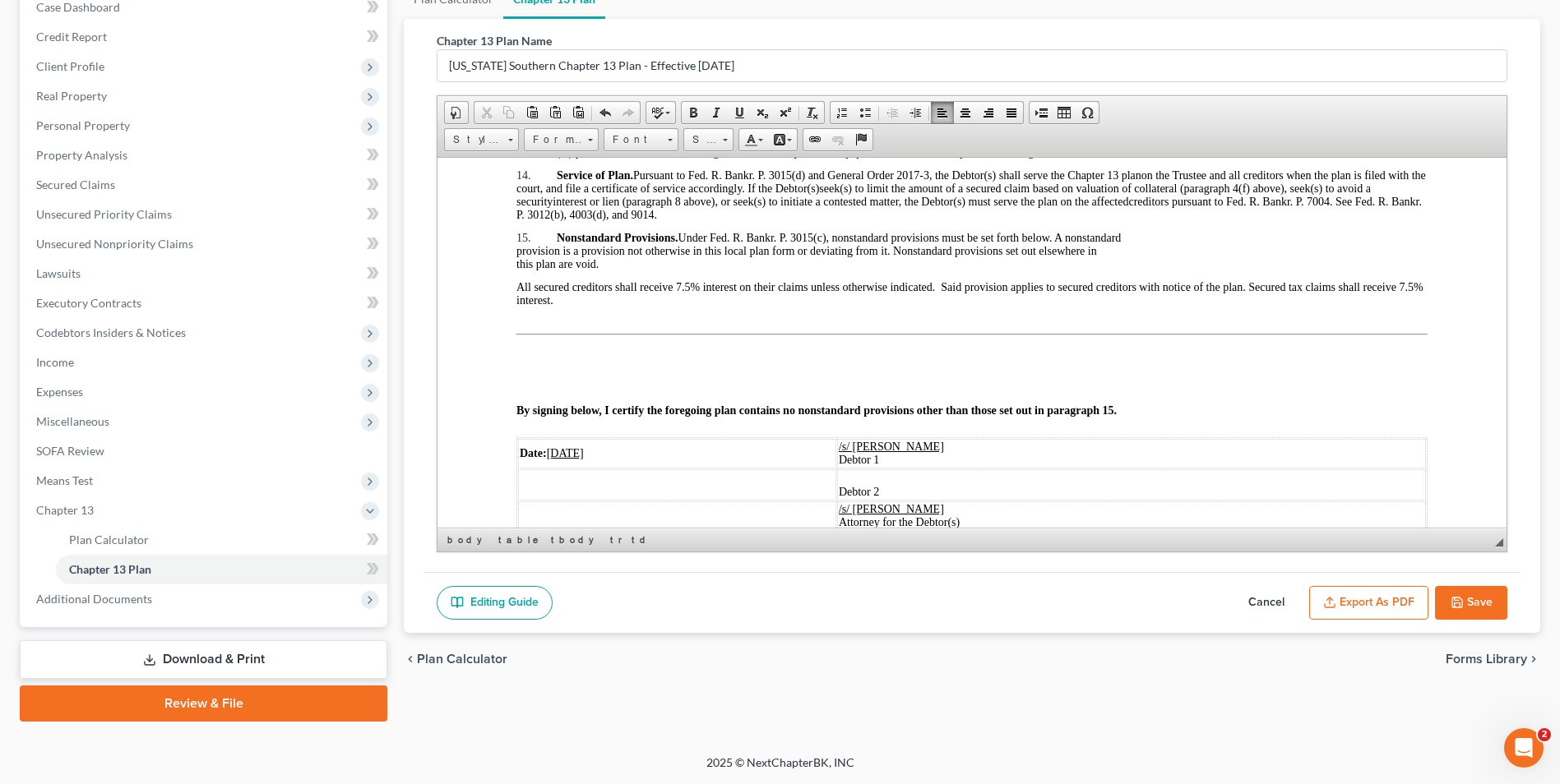
scroll to position [2522, 0]
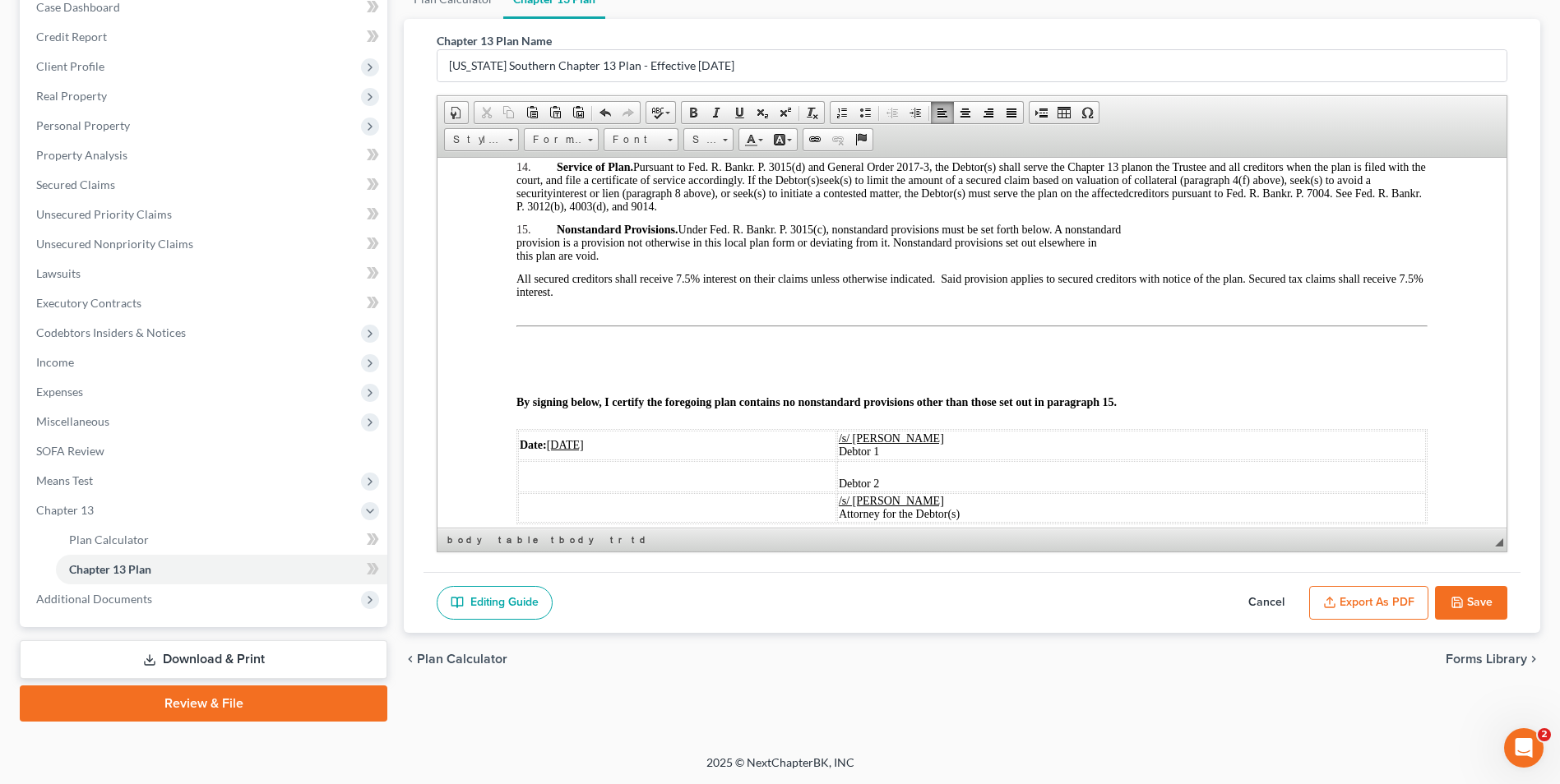
click at [567, 440] on u "09/5/2025" at bounding box center [565, 444] width 37 height 12
drag, startPoint x: 599, startPoint y: 441, endPoint x: 550, endPoint y: 435, distance: 49.4
click at [550, 435] on td "Date: 10/4/2025" at bounding box center [684, 444] width 332 height 29
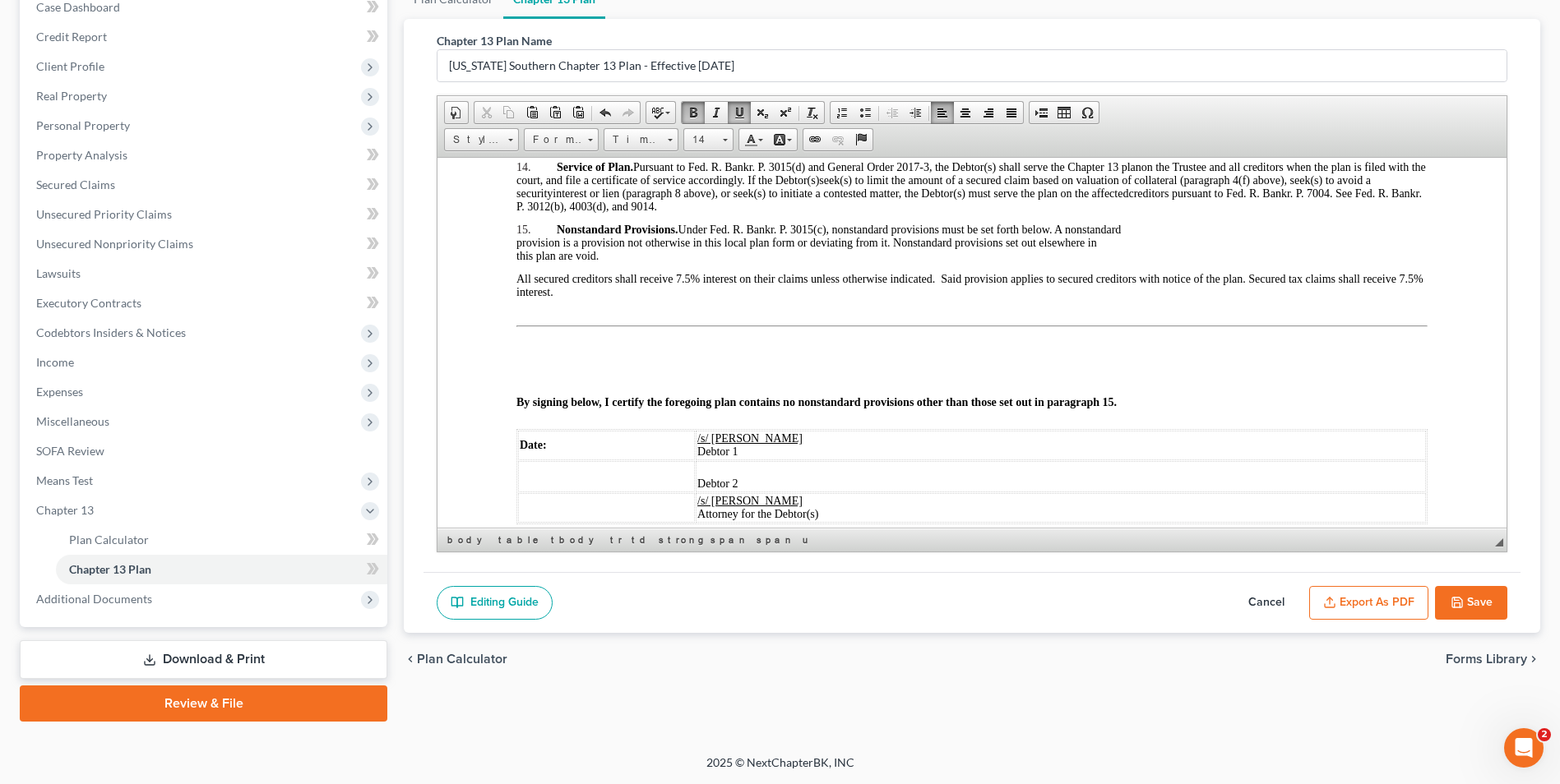
click at [563, 434] on td "Date:" at bounding box center [606, 444] width 177 height 29
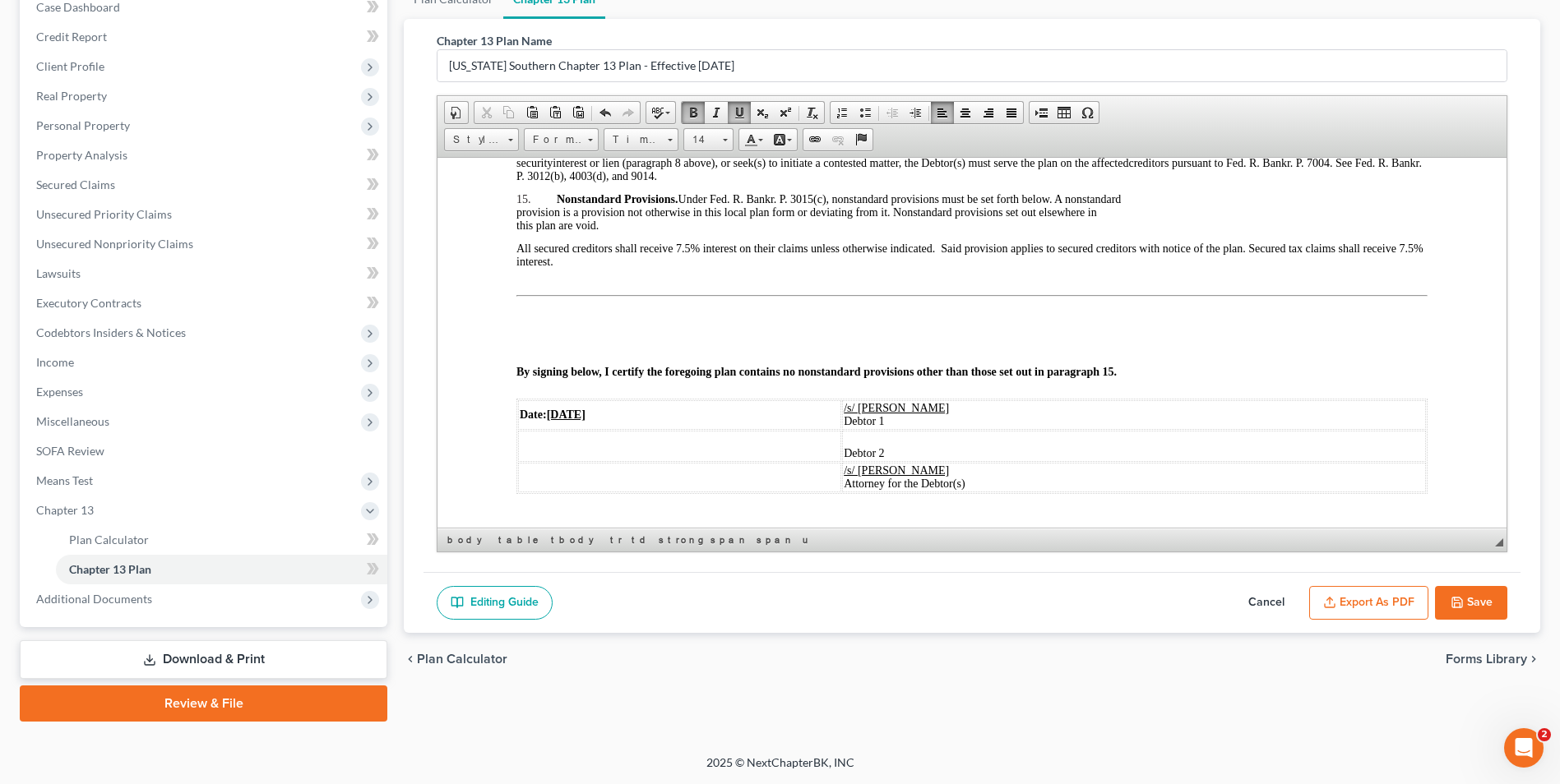
scroll to position [2575, 0]
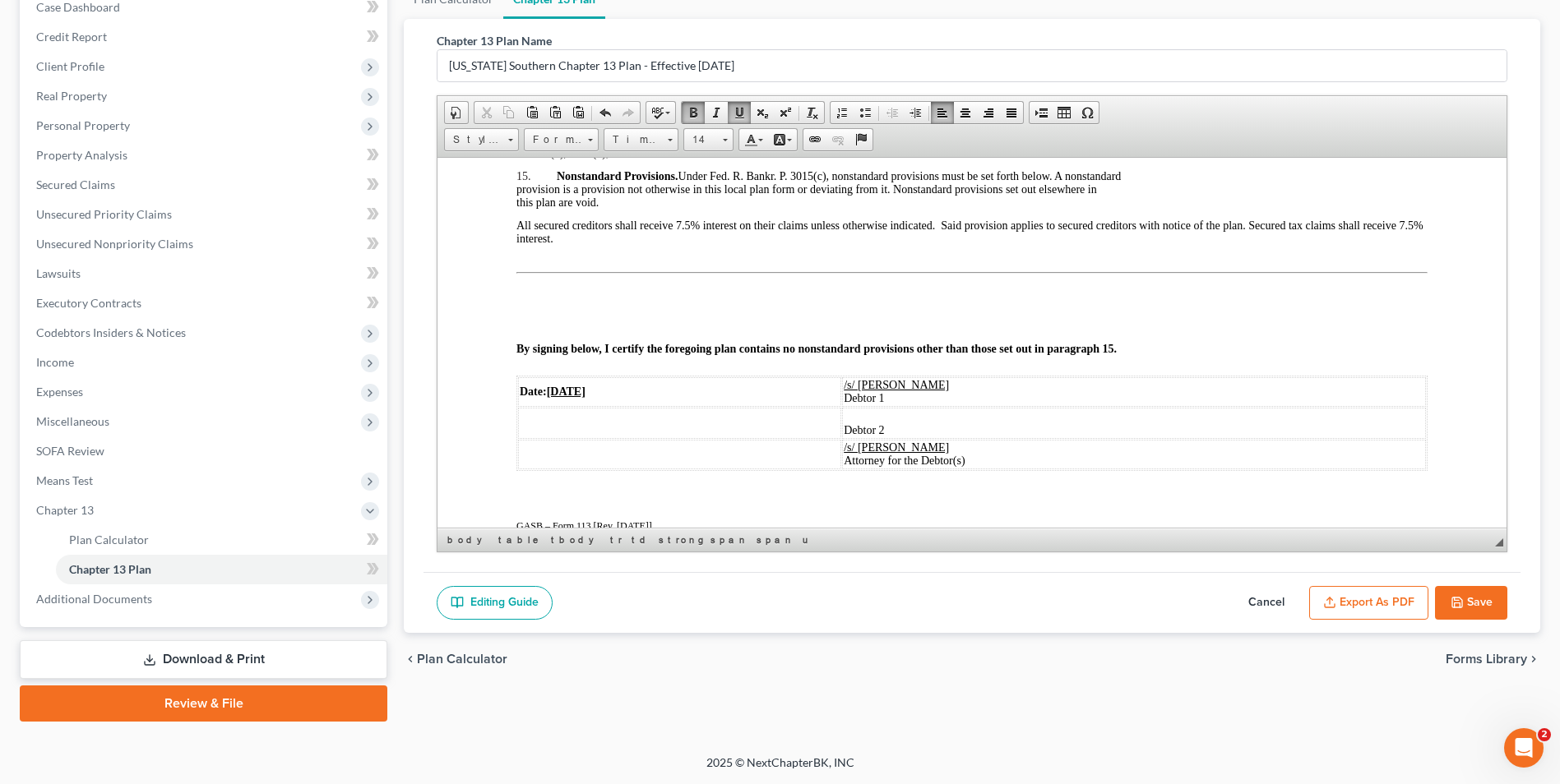
drag, startPoint x: 1481, startPoint y: 601, endPoint x: 1382, endPoint y: 647, distance: 109.2
drag, startPoint x: 1382, startPoint y: 647, endPoint x: 1406, endPoint y: 746, distance: 101.9
drag, startPoint x: 1406, startPoint y: 746, endPoint x: 1154, endPoint y: 636, distance: 275.0
click at [1154, 636] on div "chevron_left Plan Calculator Forms Library chevron_right" at bounding box center [972, 659] width 1137 height 52
click at [1470, 593] on button "Save" at bounding box center [1472, 603] width 73 height 35
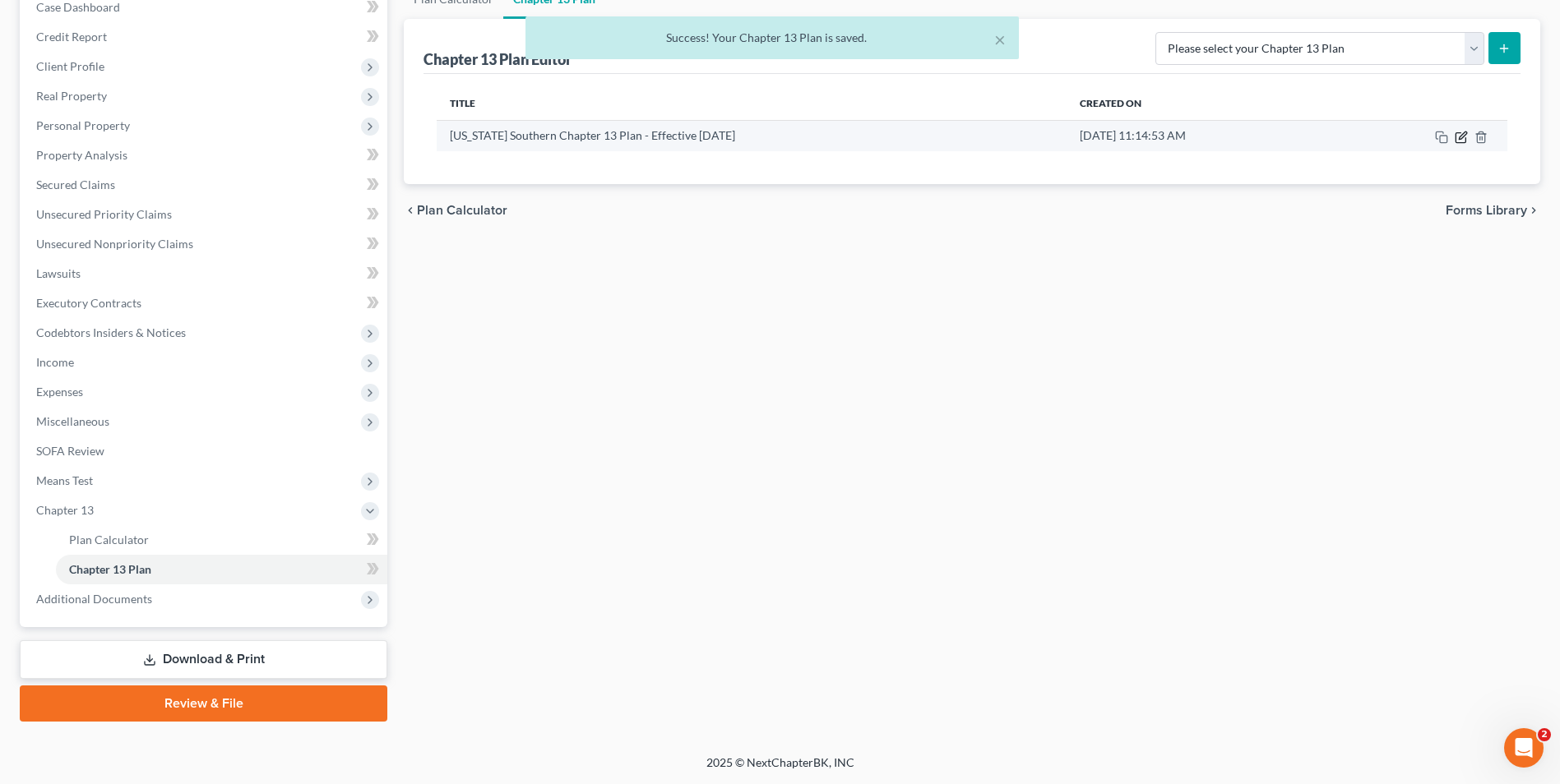
click at [1466, 139] on icon "button" at bounding box center [1461, 137] width 10 height 10
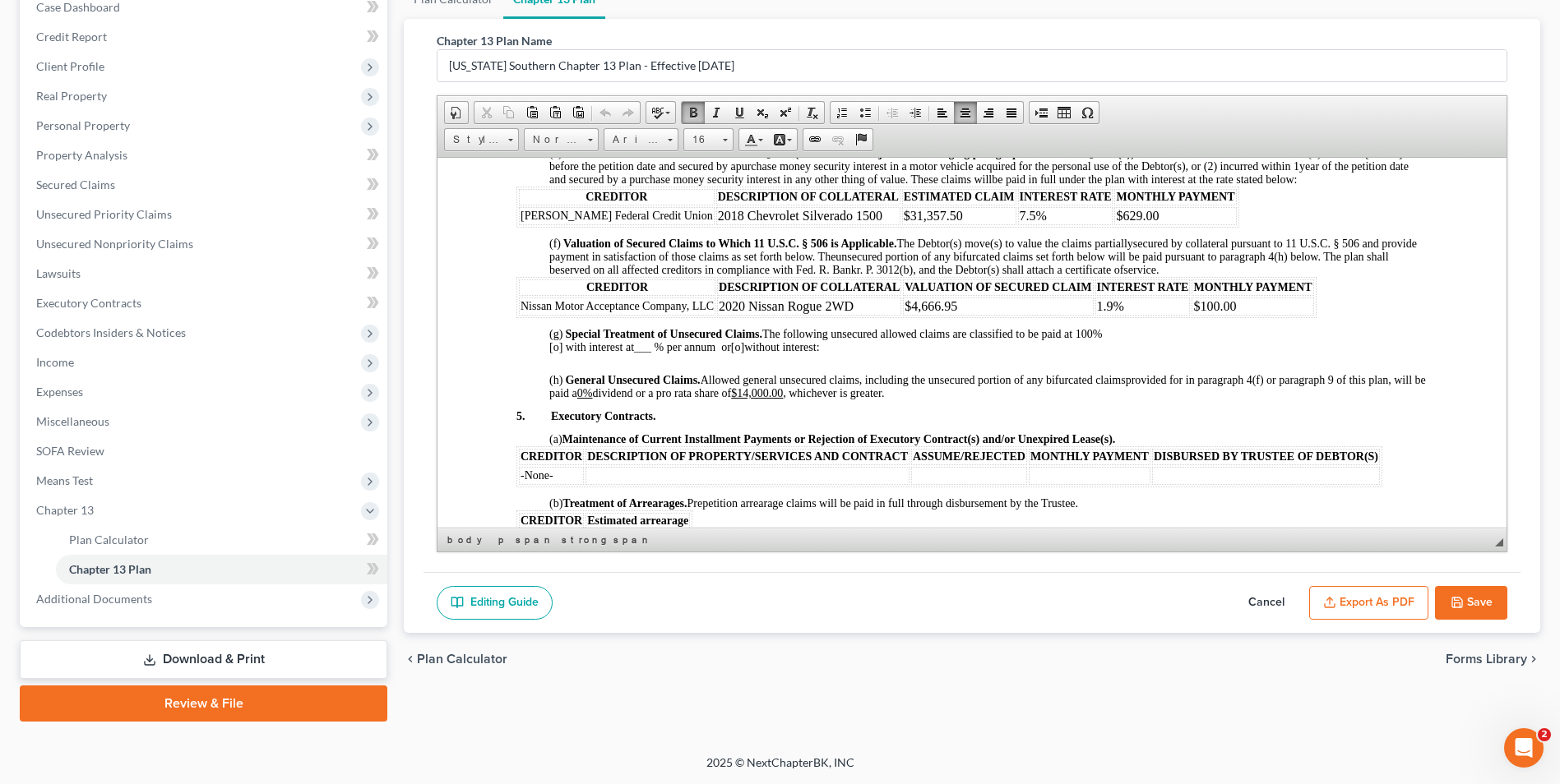
scroll to position [1423, 0]
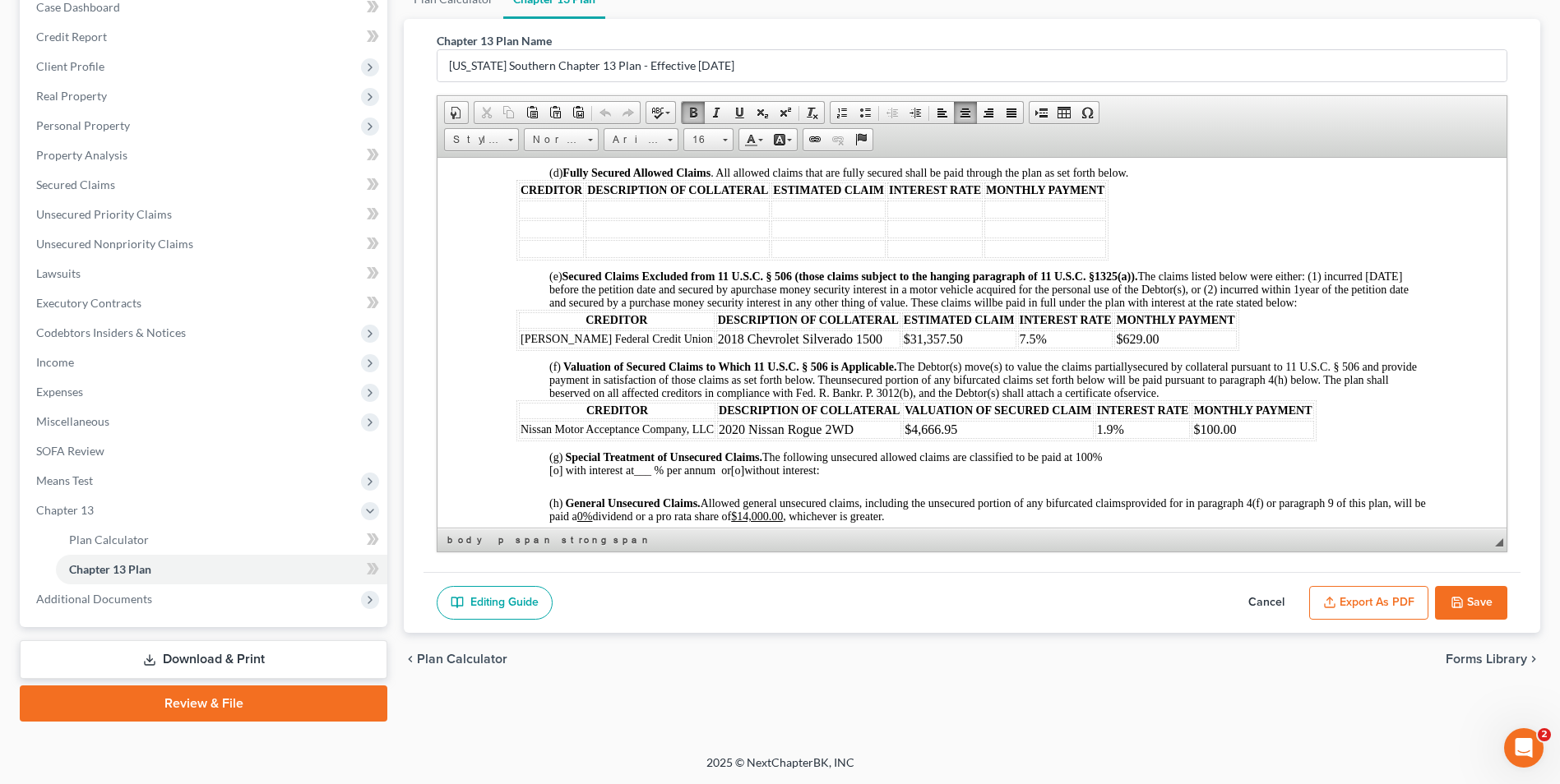
drag, startPoint x: 1503, startPoint y: 198, endPoint x: 1975, endPoint y: 508, distance: 564.7
click at [1360, 605] on button "Export as PDF" at bounding box center [1369, 603] width 119 height 35
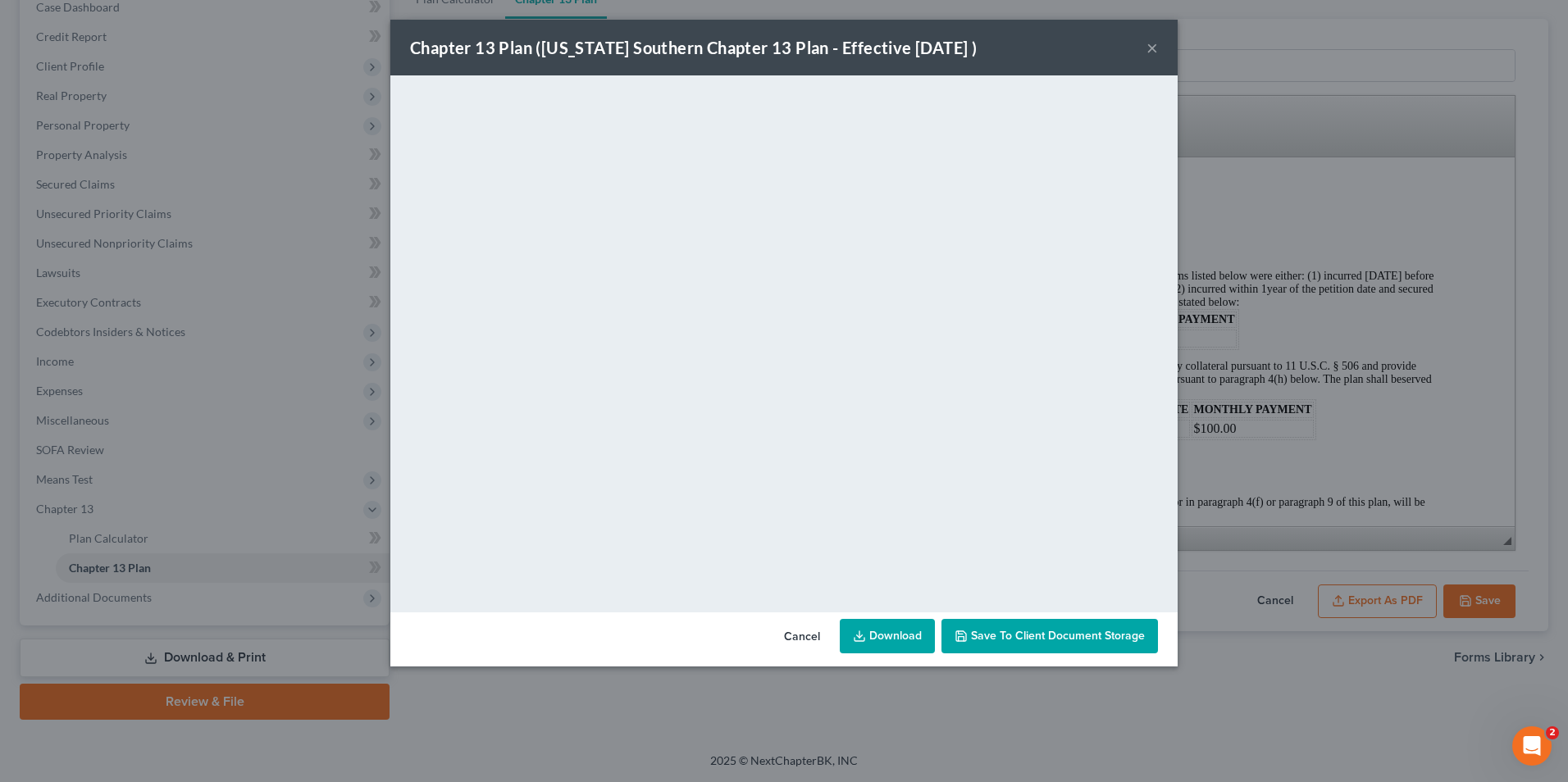
click at [890, 634] on link "Download" at bounding box center [888, 636] width 96 height 34
click at [1150, 48] on button "×" at bounding box center [1152, 48] width 12 height 19
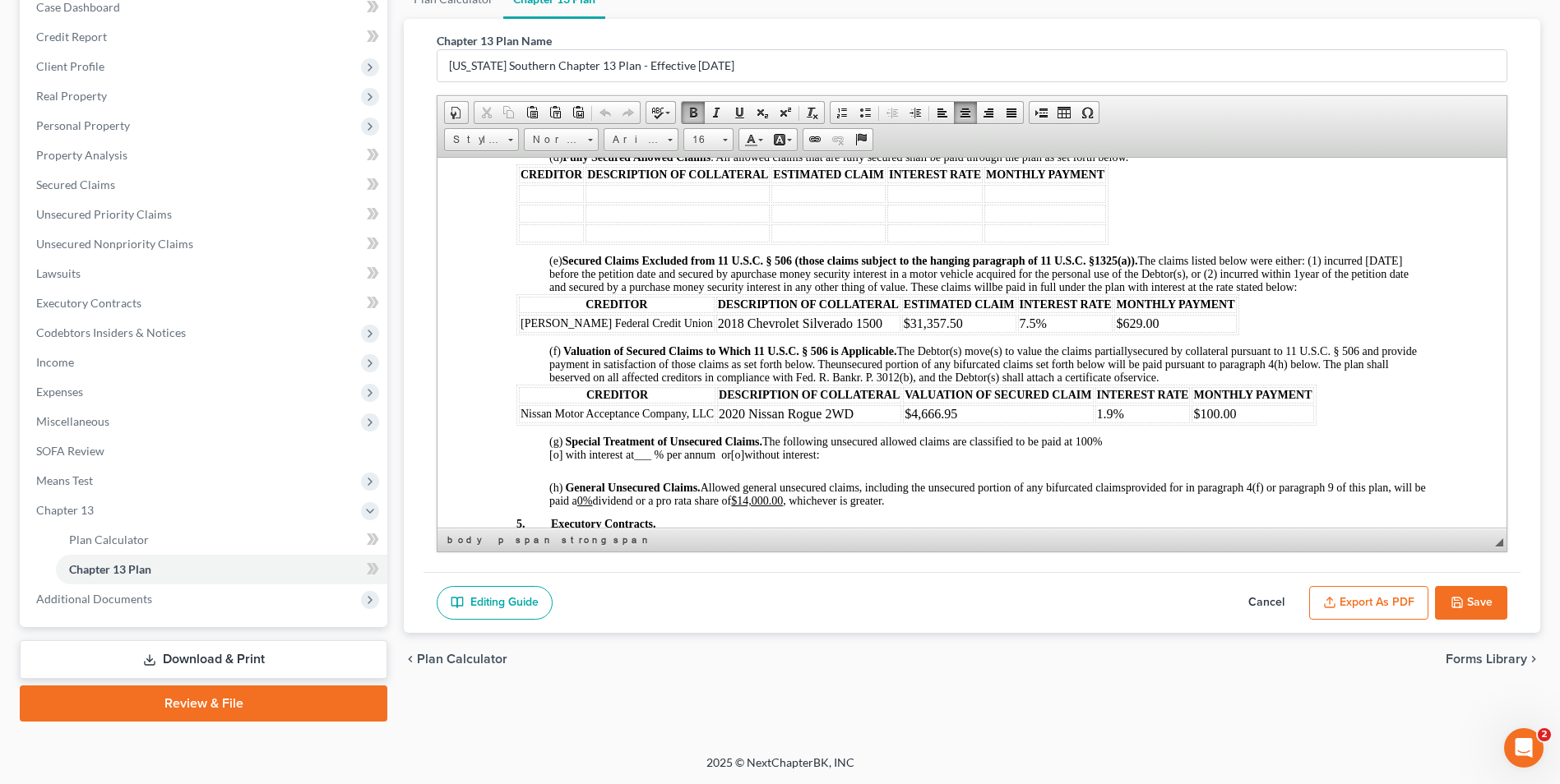
scroll to position [1431, 0]
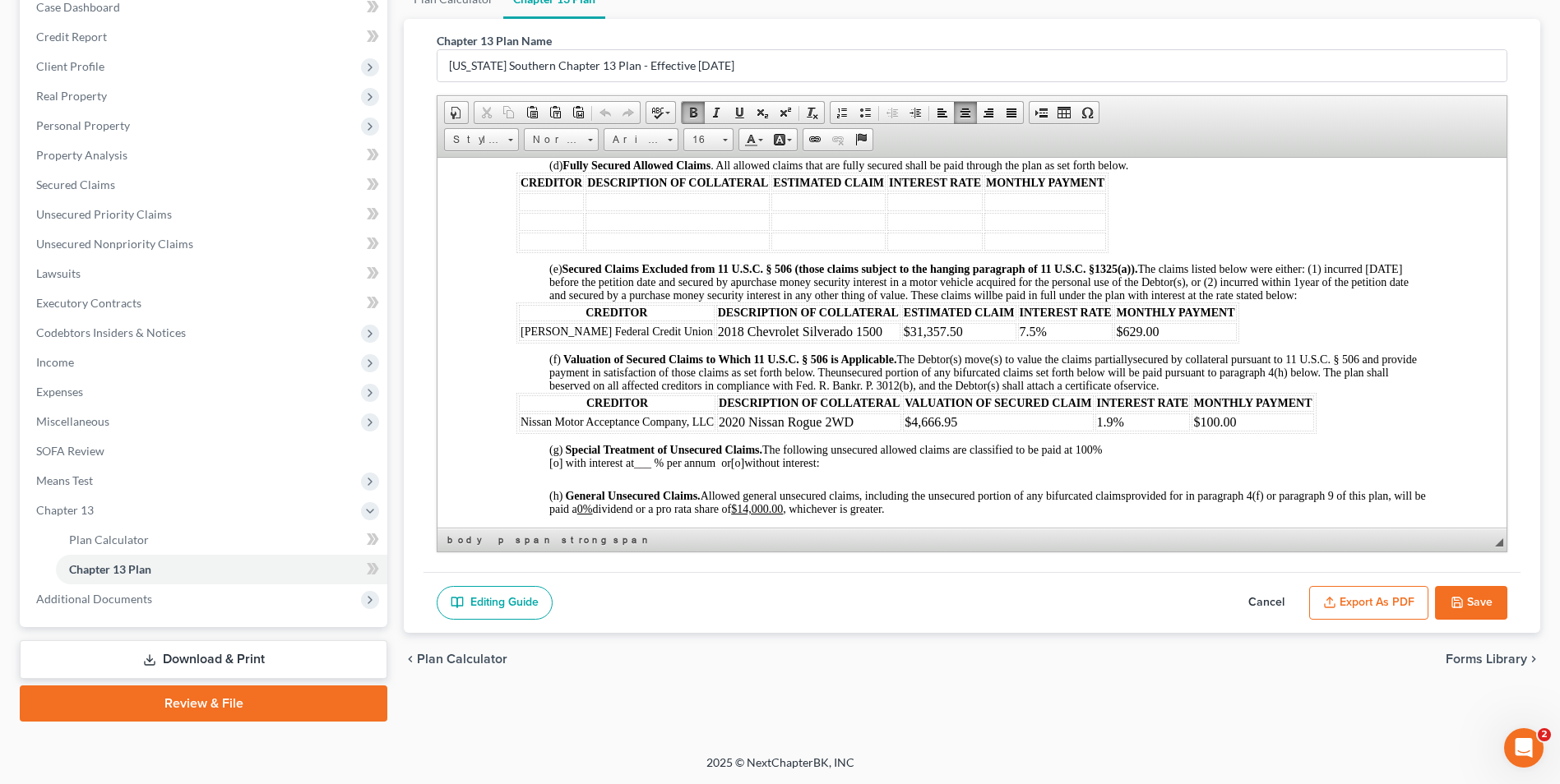
click at [1142, 332] on td "$629.00" at bounding box center [1175, 331] width 122 height 18
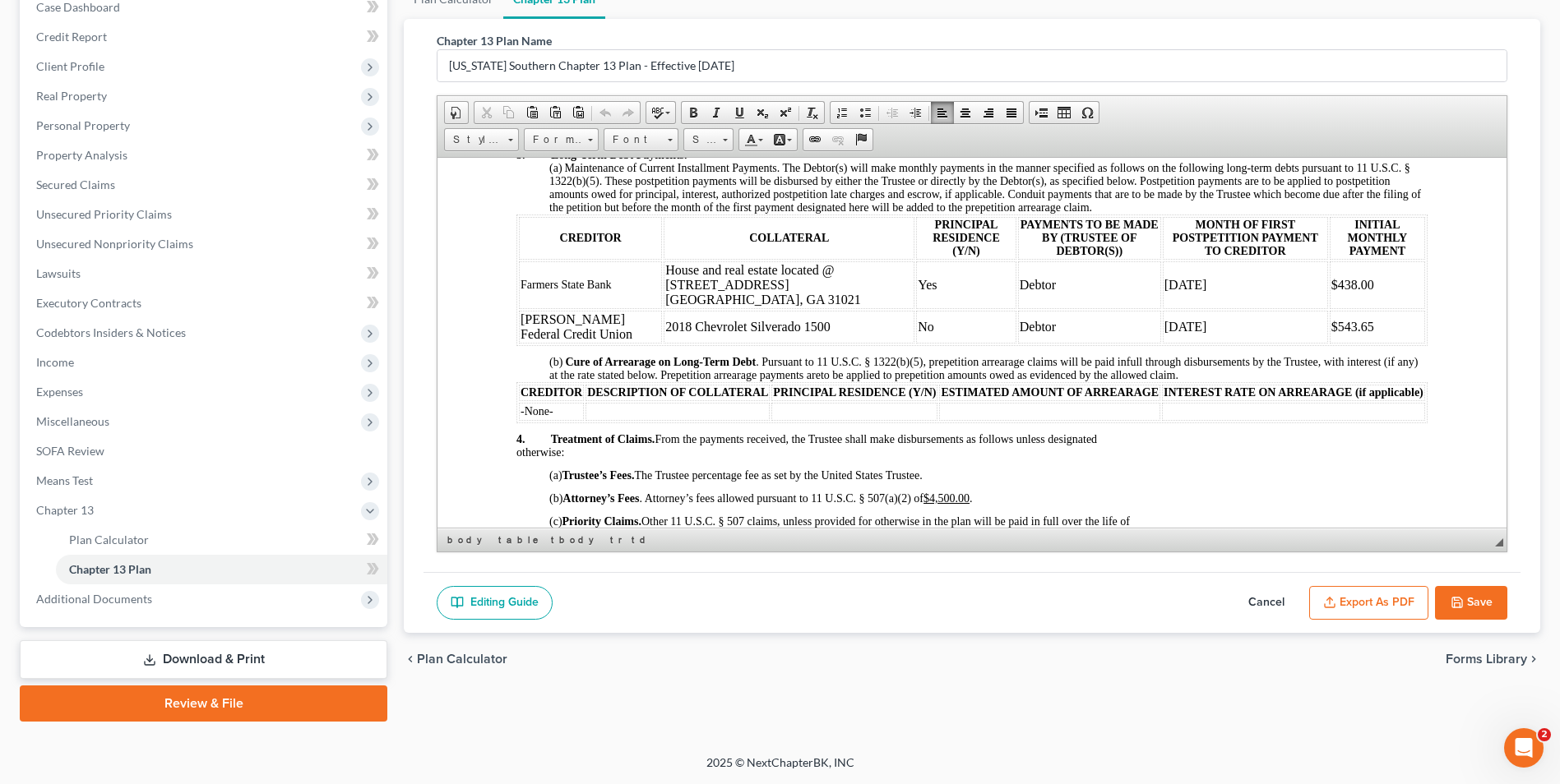
scroll to position [1000, 0]
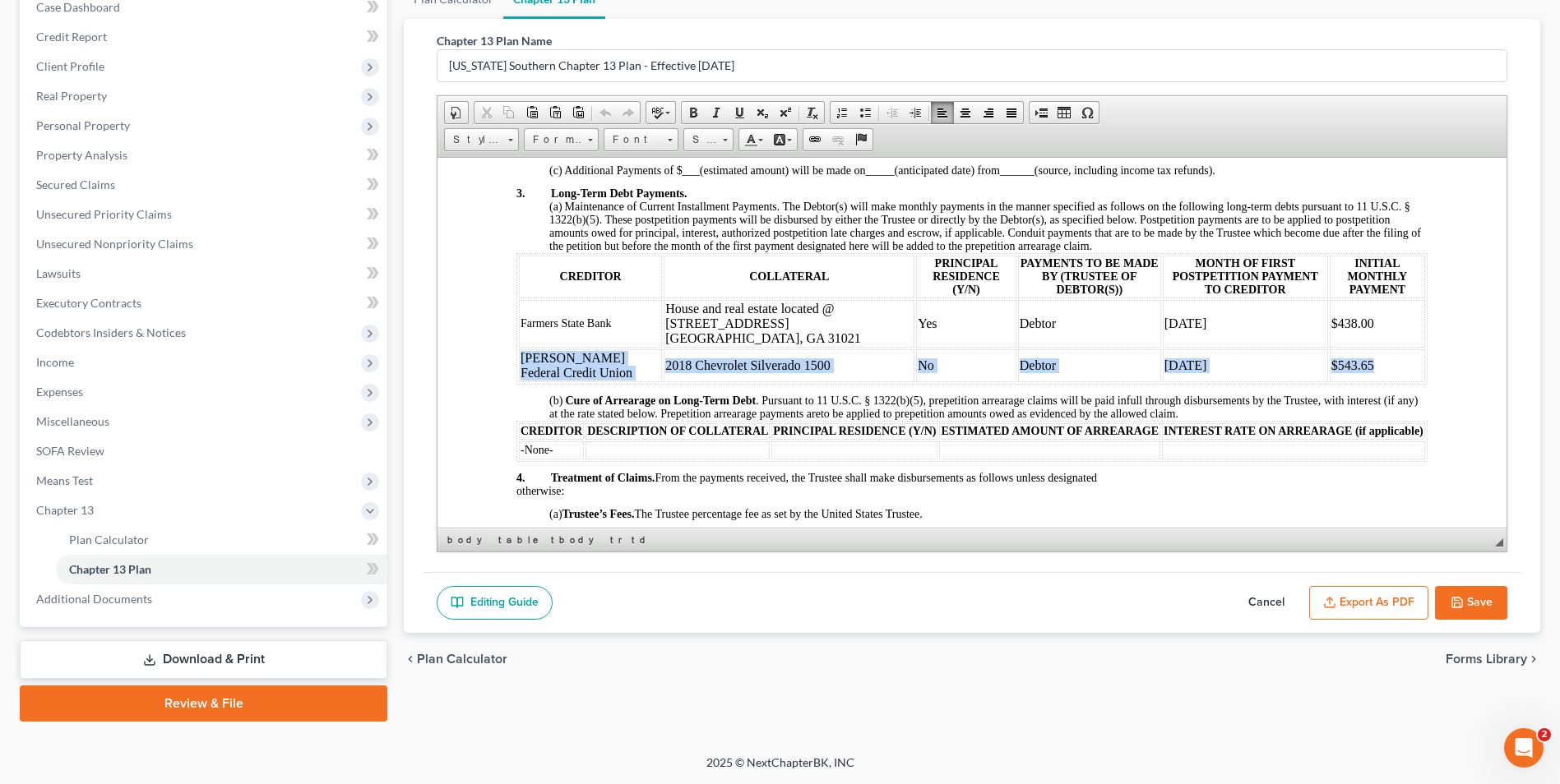
drag, startPoint x: 517, startPoint y: 341, endPoint x: 1360, endPoint y: 353, distance: 843.1
click at [1360, 353] on table "CREDITOR COLLATERAL PRINCIPAL RESIDENCE (Y/N) PAYMENTS TO BE MADE BY (TRUSTEE O…" at bounding box center [972, 318] width 911 height 131
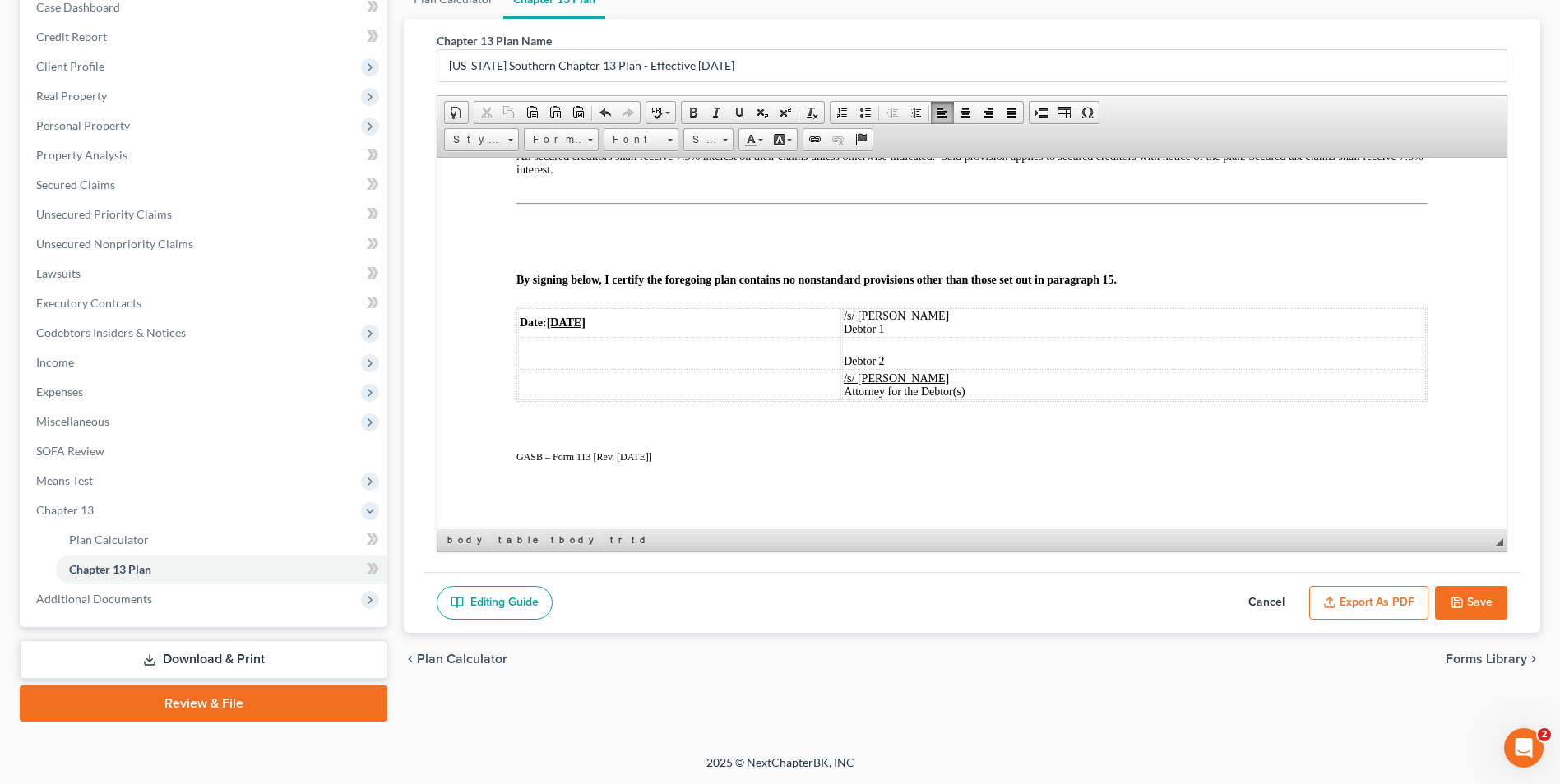
scroll to position [2724, 0]
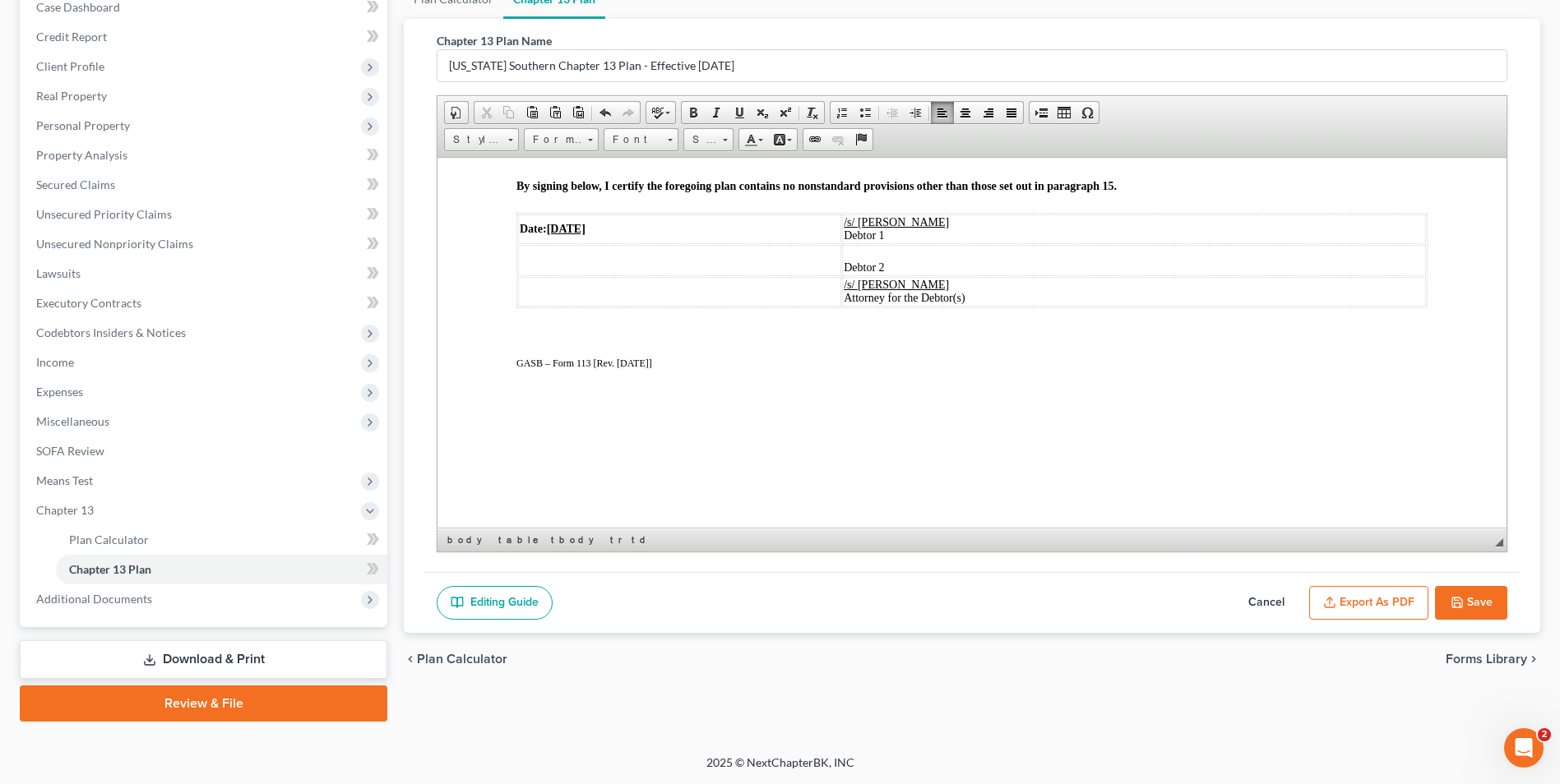
click at [1486, 597] on button "Save" at bounding box center [1472, 603] width 73 height 35
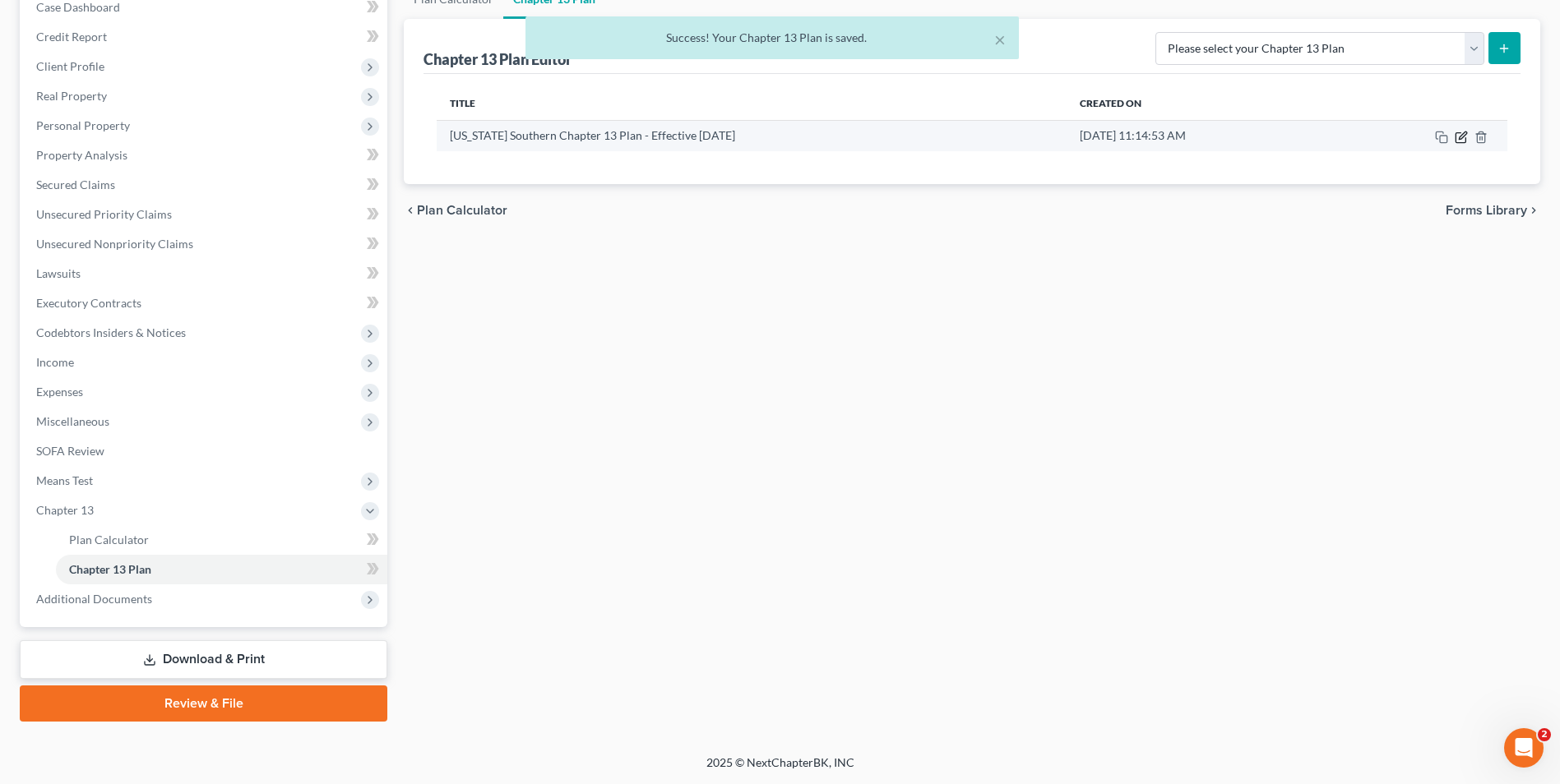
click at [1465, 134] on icon "button" at bounding box center [1462, 137] width 13 height 13
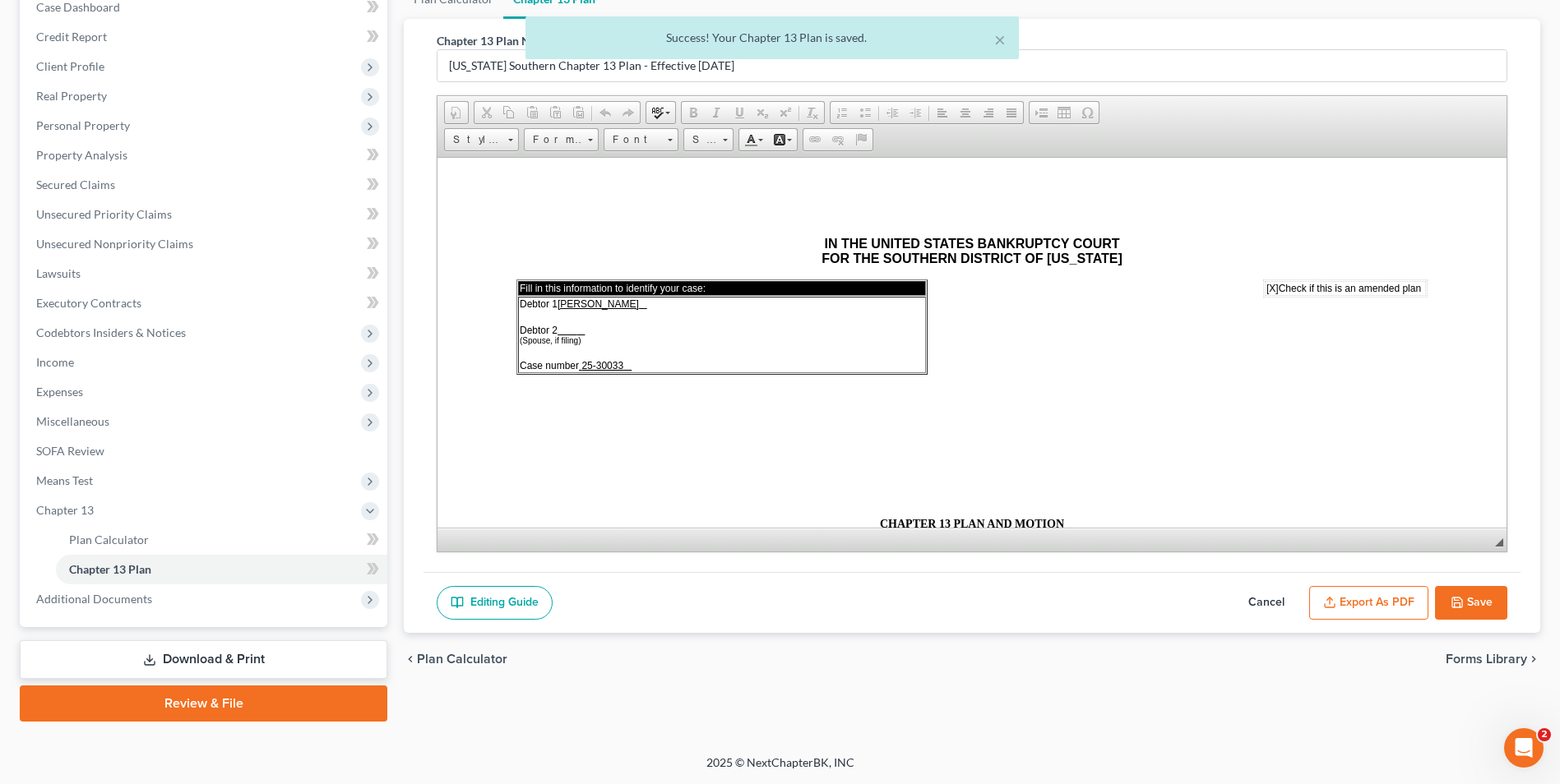
scroll to position [0, 0]
click at [1357, 600] on button "Export as PDF" at bounding box center [1369, 603] width 119 height 35
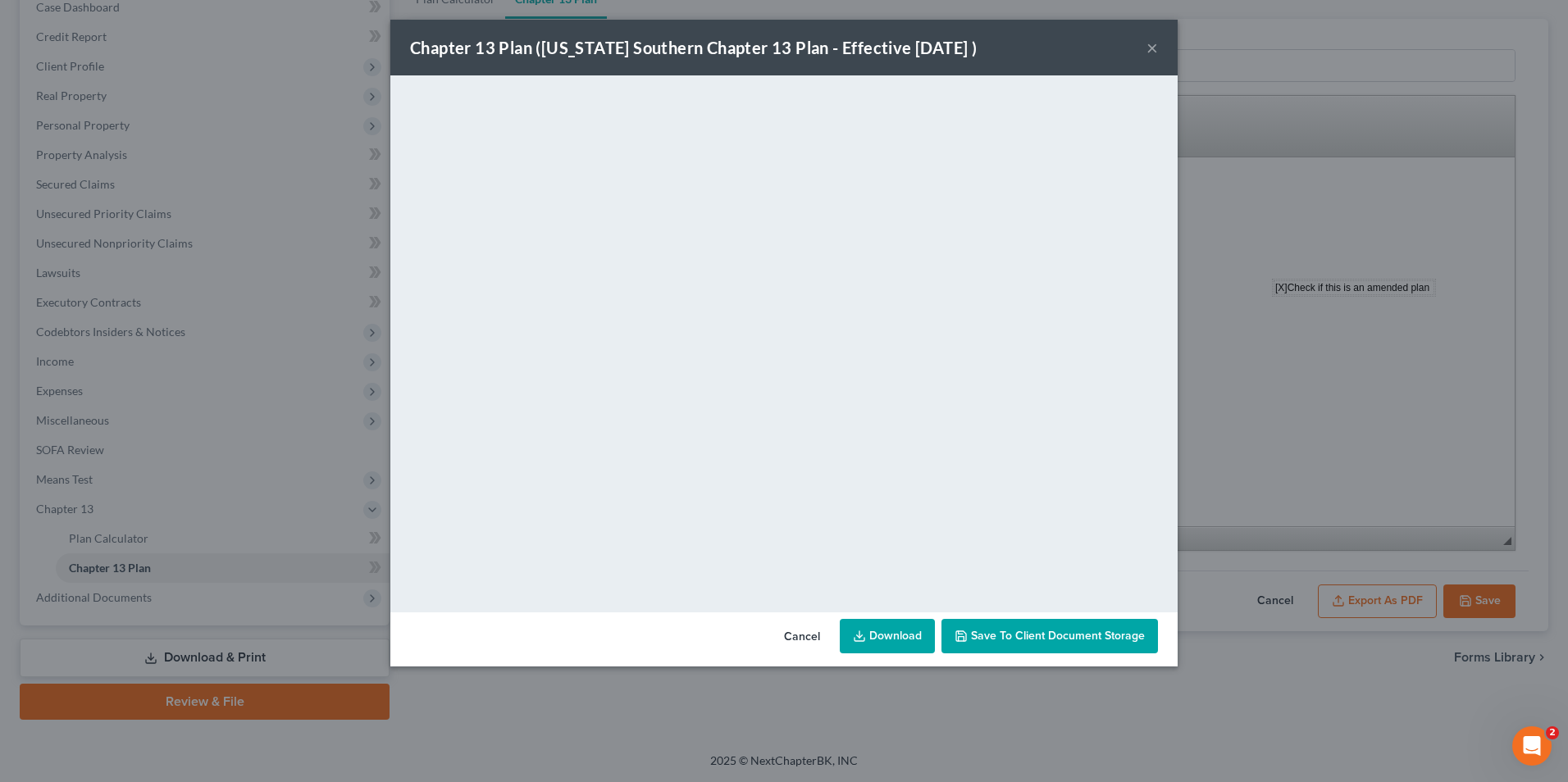
click at [895, 642] on link "Download" at bounding box center [888, 636] width 96 height 34
click at [886, 634] on link "Download" at bounding box center [888, 636] width 96 height 34
click at [1149, 48] on button "×" at bounding box center [1152, 48] width 12 height 19
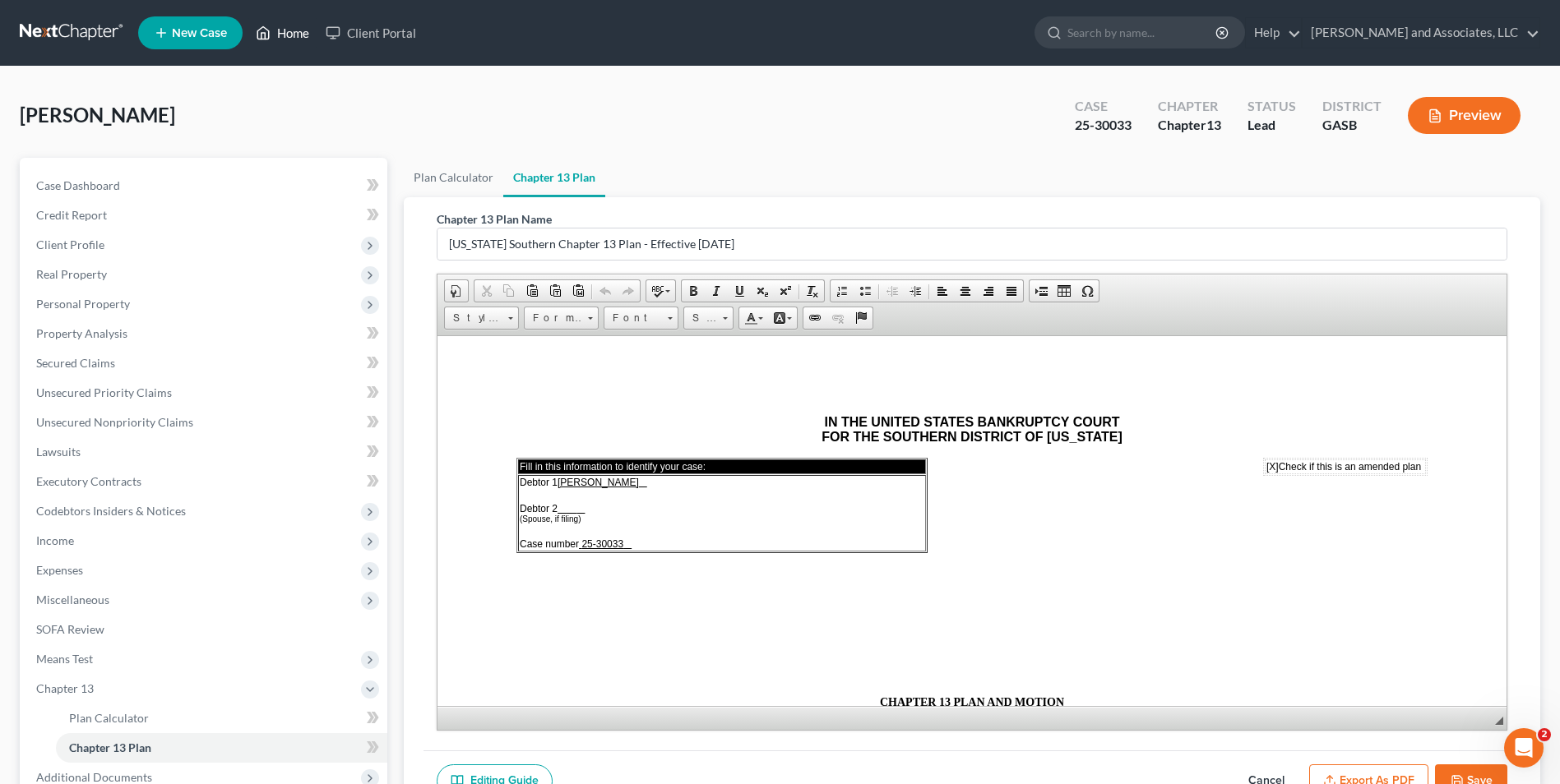
click at [272, 32] on link "Home" at bounding box center [282, 32] width 70 height 29
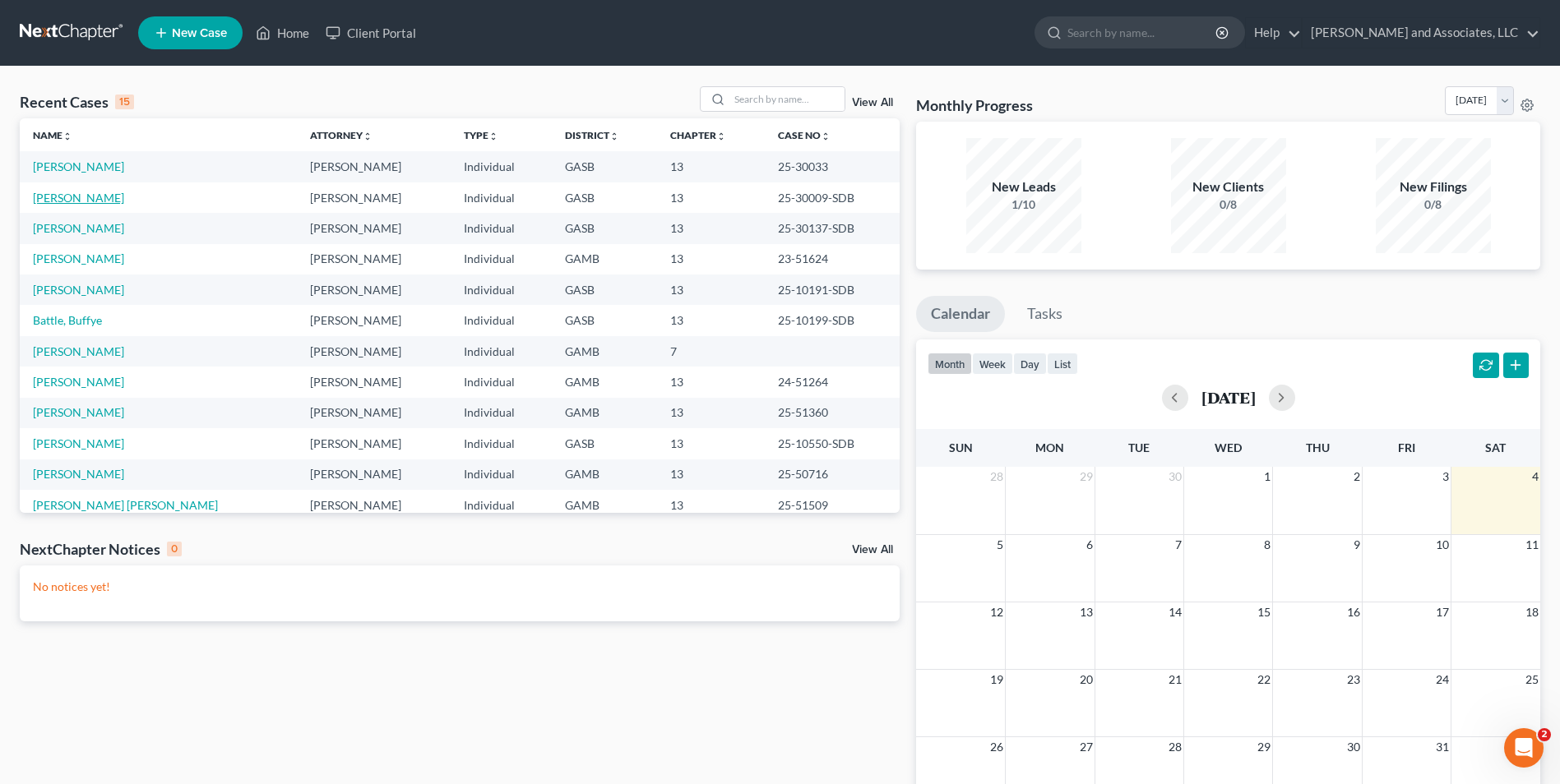
click at [76, 200] on link "Wesley, Jonnita" at bounding box center [78, 198] width 91 height 14
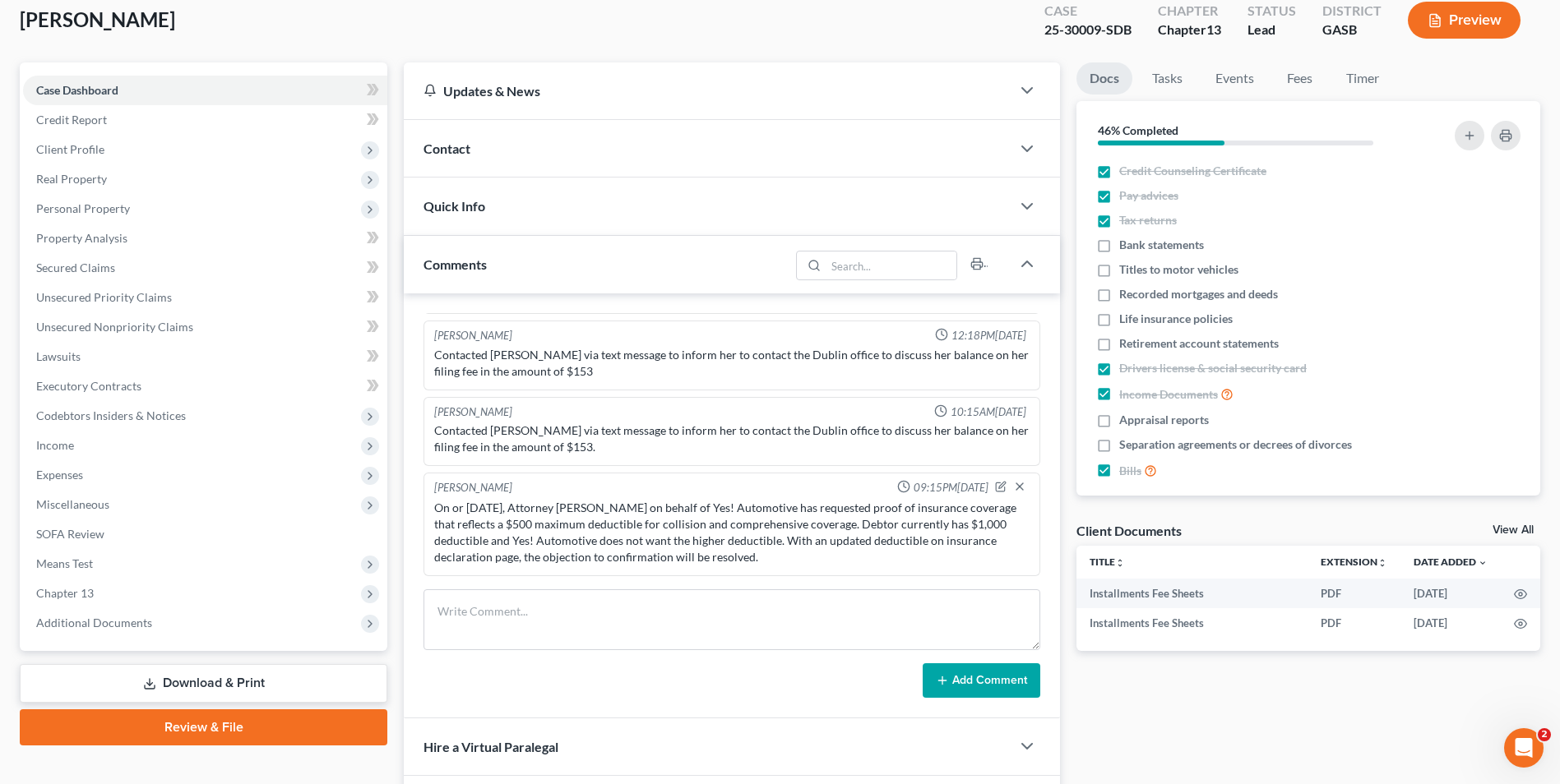
scroll to position [94, 0]
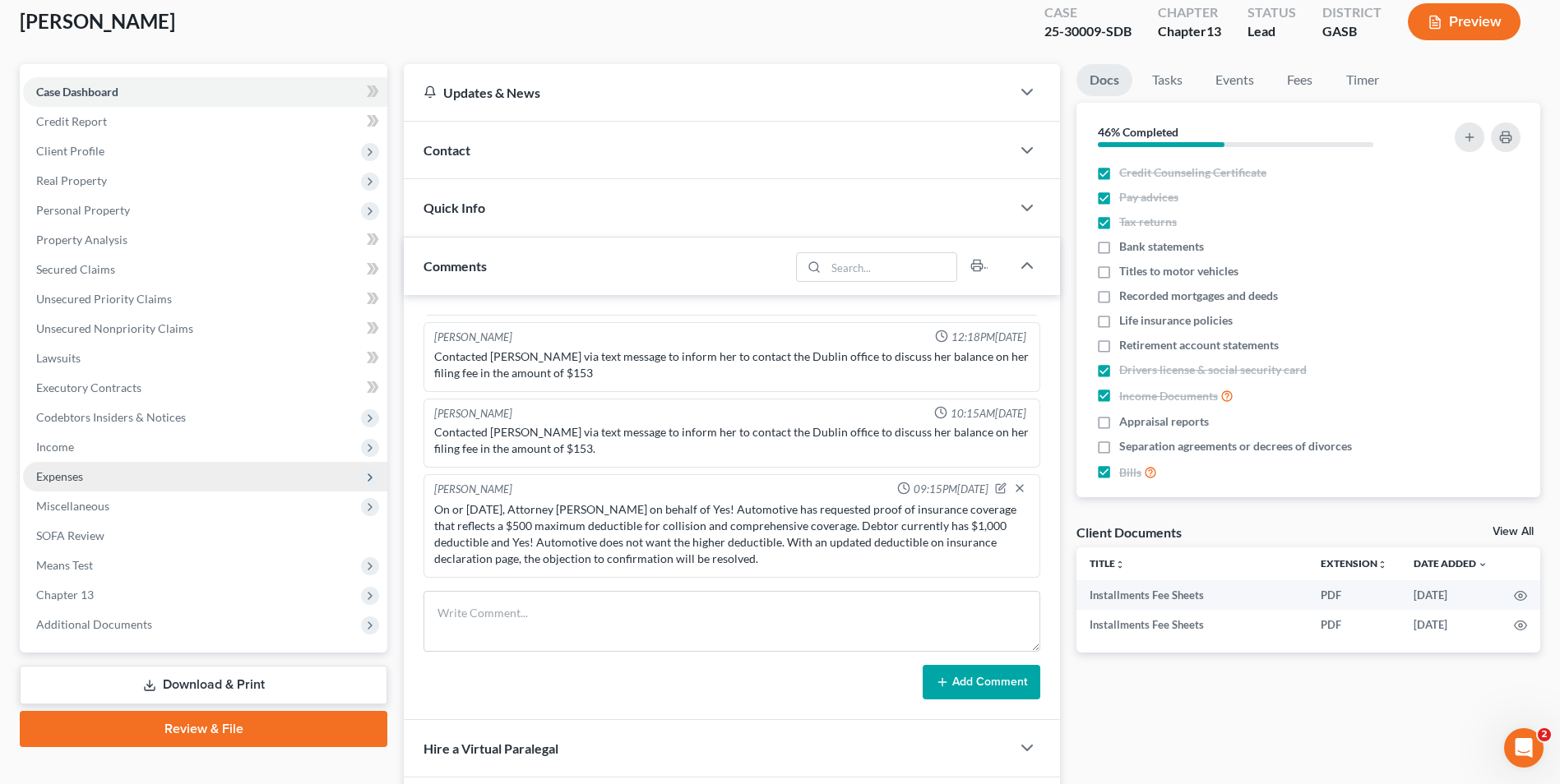
click at [67, 472] on span "Expenses" at bounding box center [59, 476] width 47 height 14
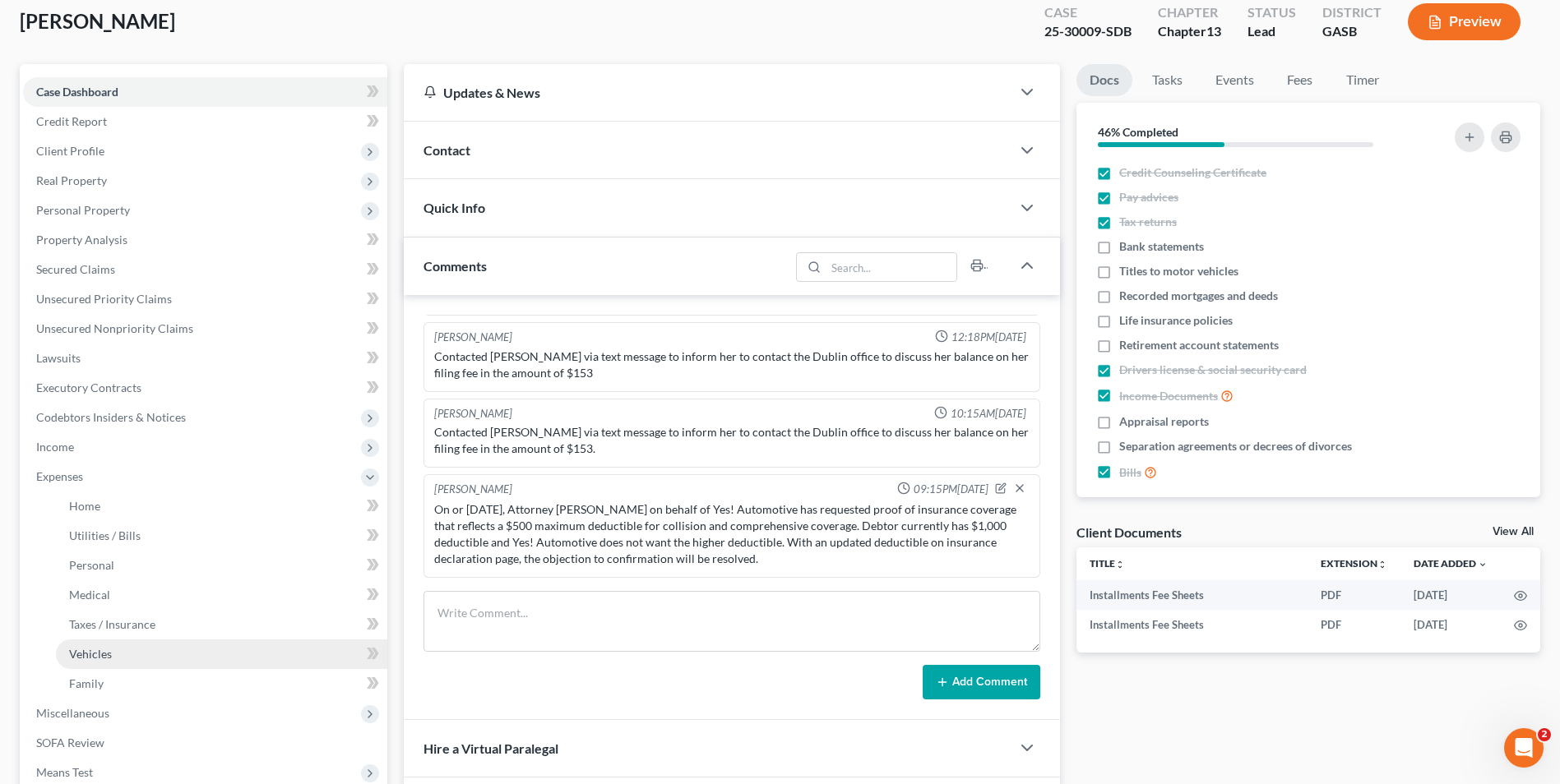
click at [91, 655] on span "Vehicles" at bounding box center [91, 655] width 43 height 14
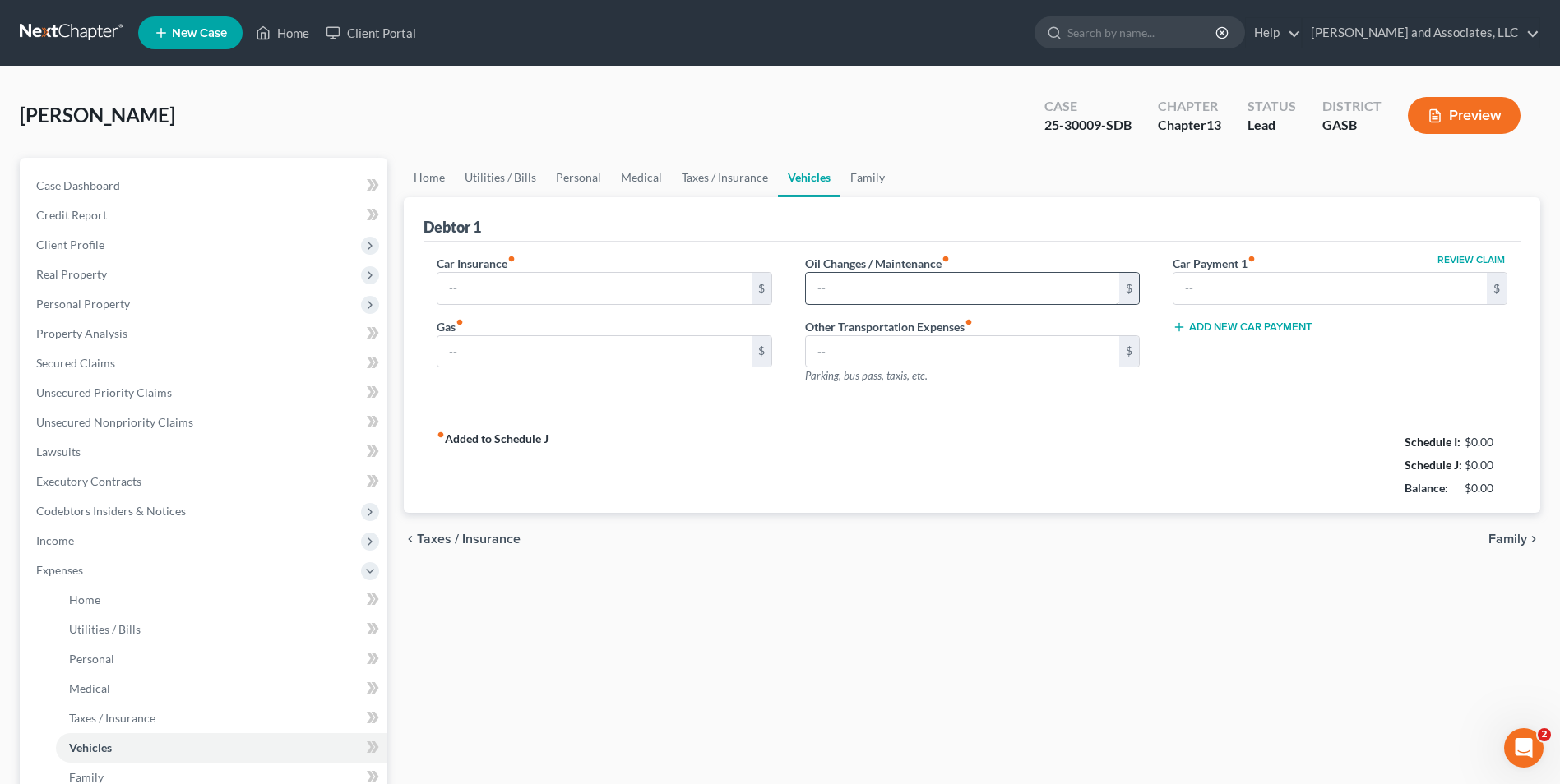
type input "361.96"
type input "220.00"
type input "0.00"
click at [1503, 542] on span "Family" at bounding box center [1509, 539] width 39 height 13
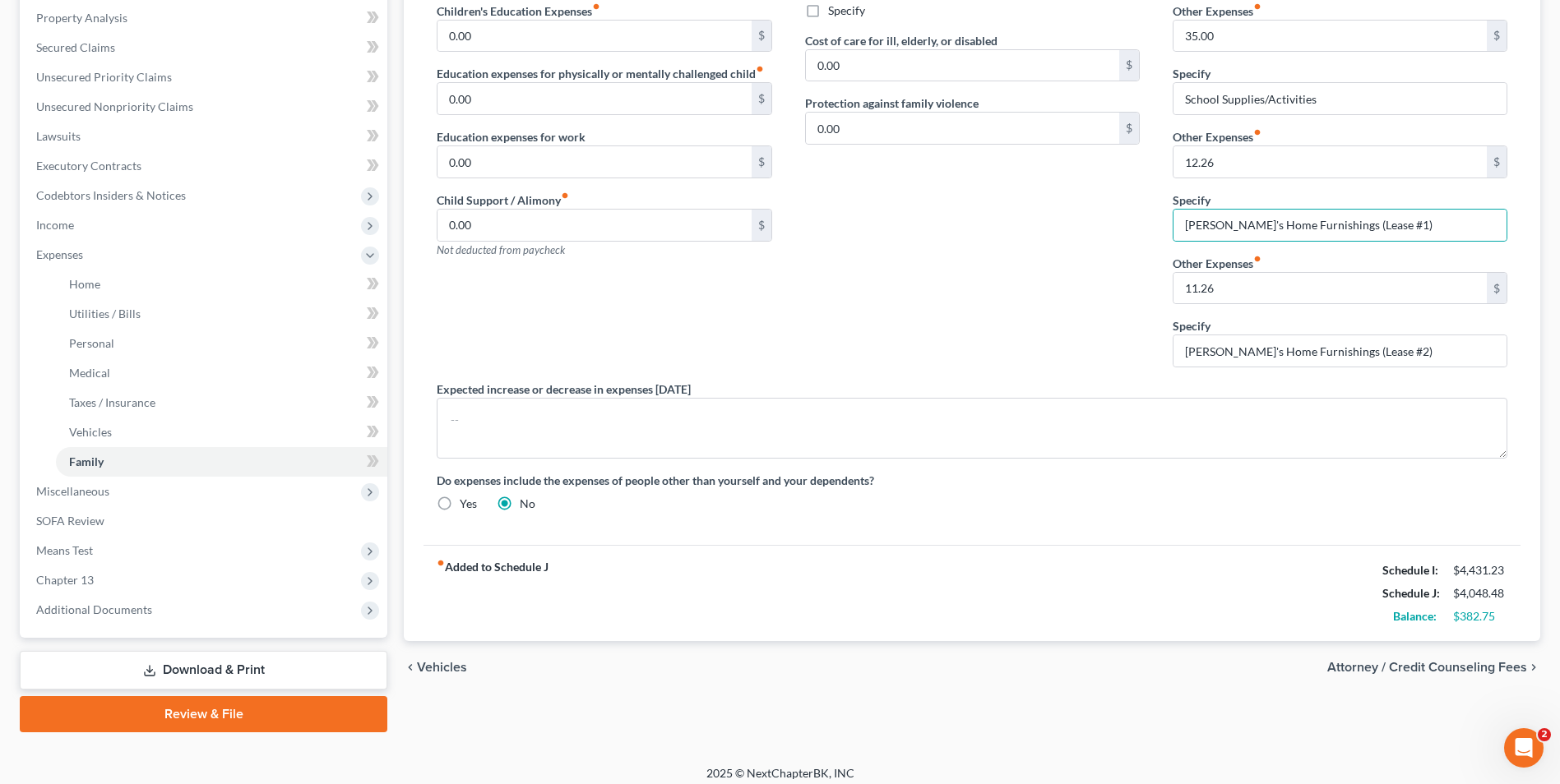
scroll to position [319, 0]
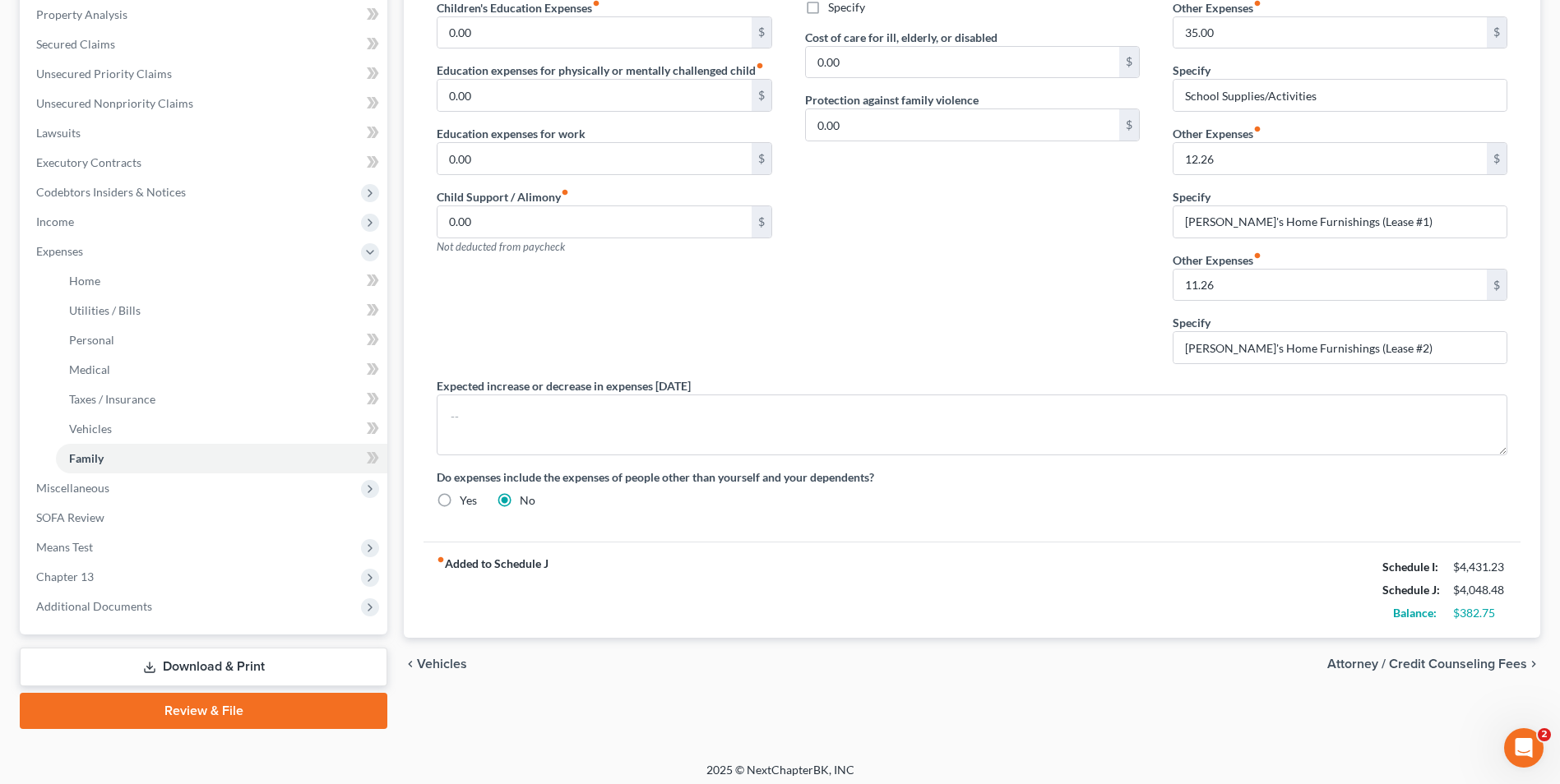
drag, startPoint x: 1417, startPoint y: 666, endPoint x: 1397, endPoint y: 666, distance: 20.0
click at [1397, 666] on span "Attorney / Credit Counseling Fees" at bounding box center [1427, 664] width 200 height 13
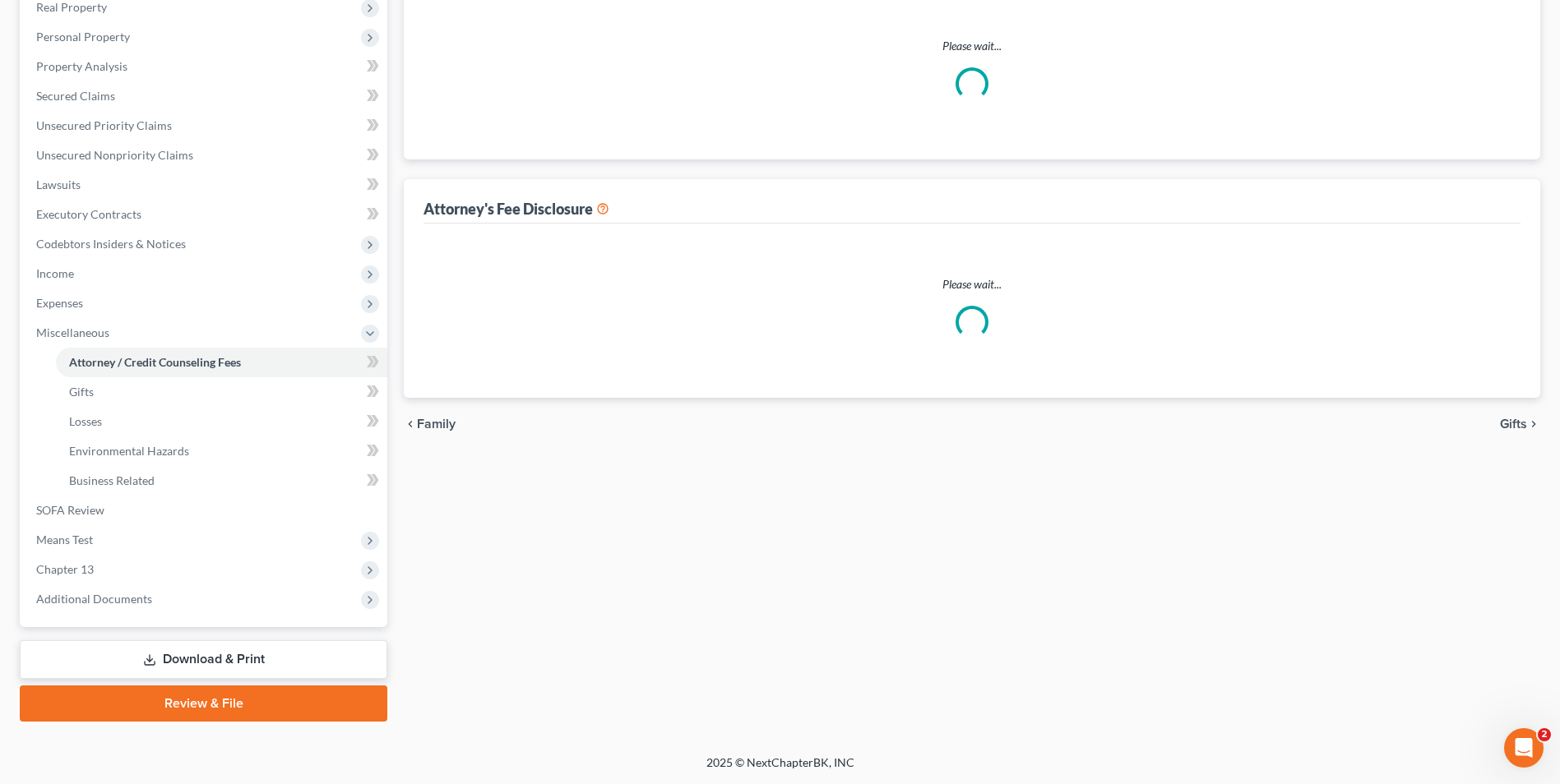
scroll to position [235, 0]
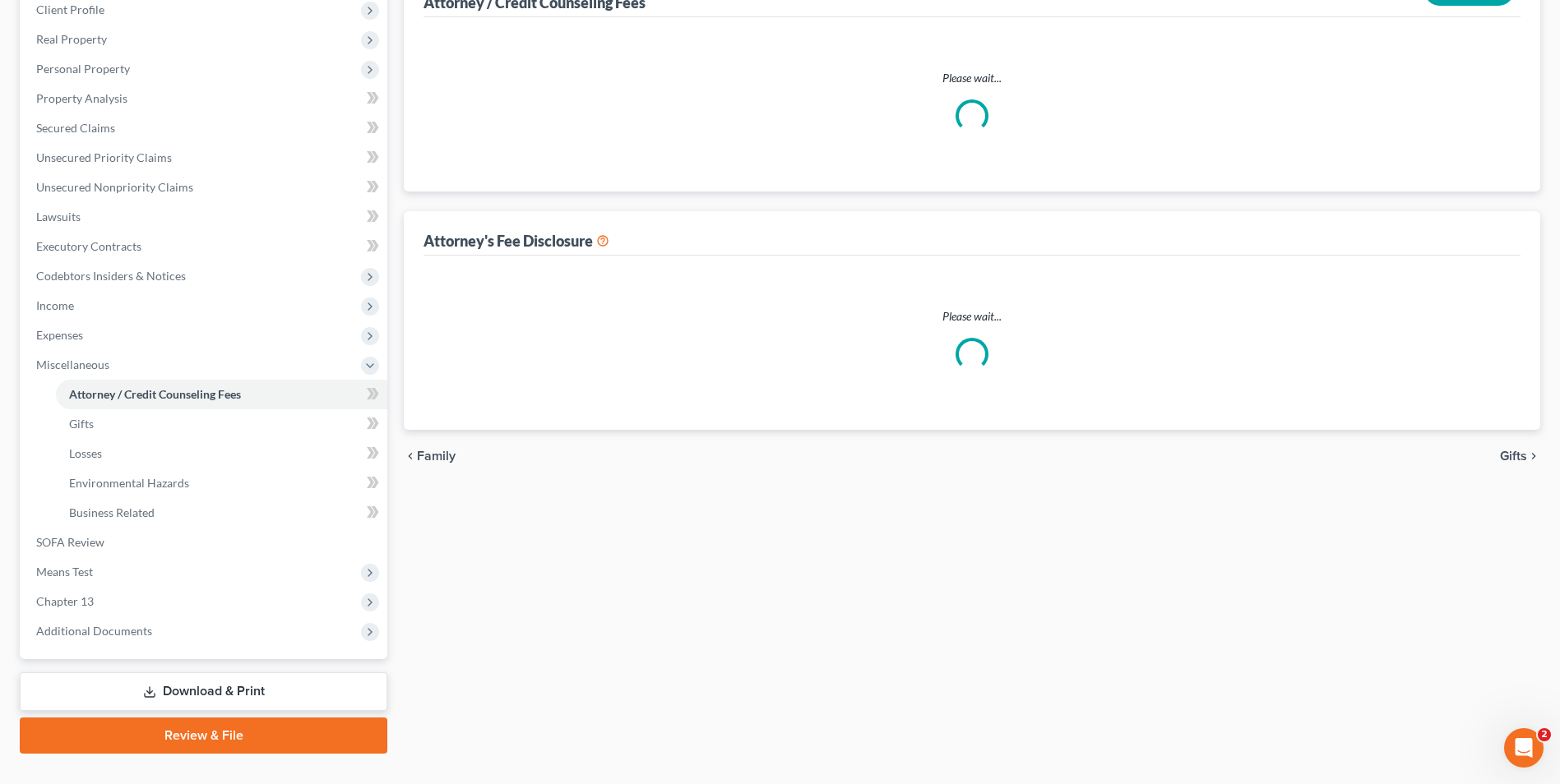
select select "0"
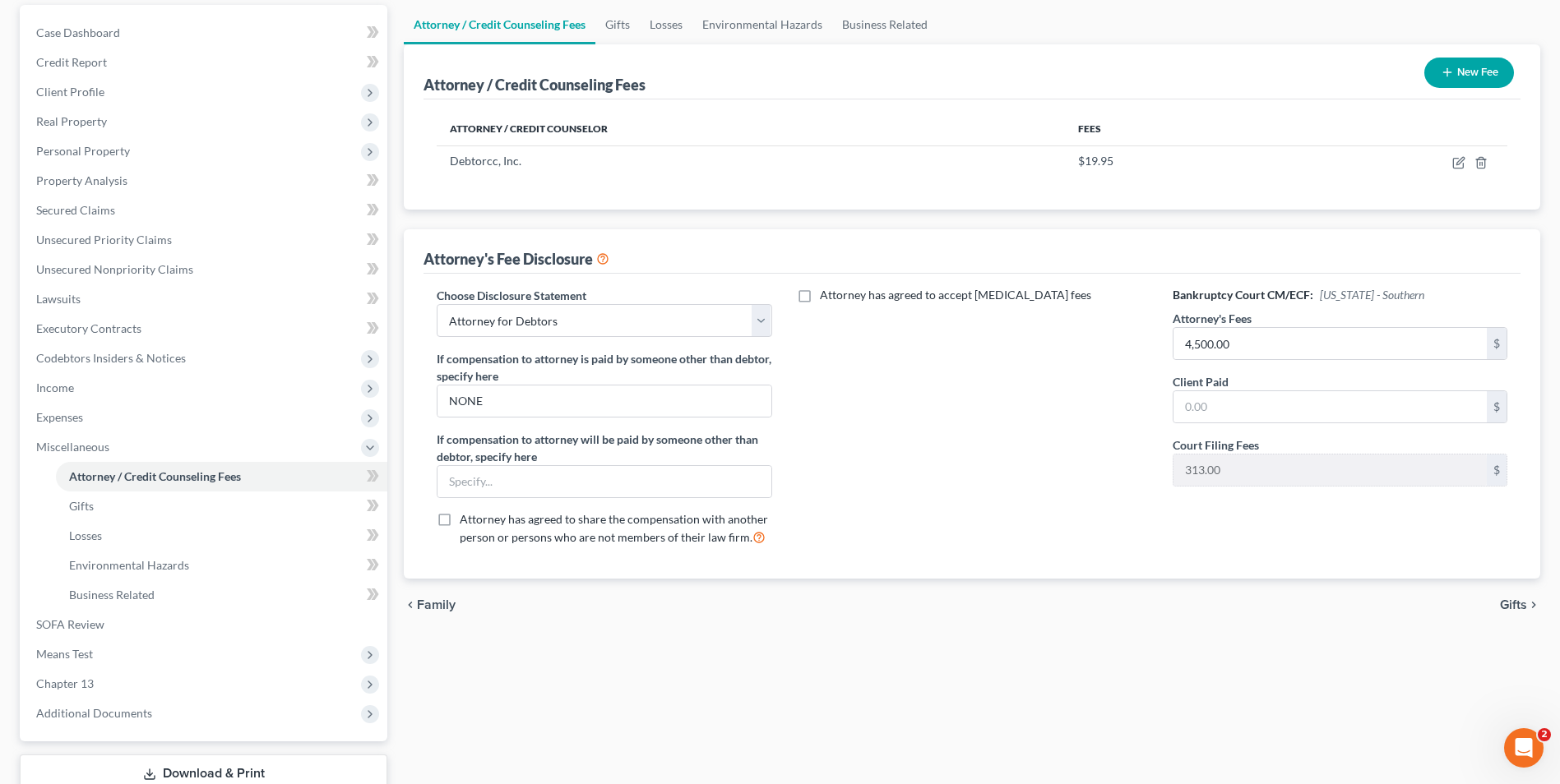
scroll to position [267, 0]
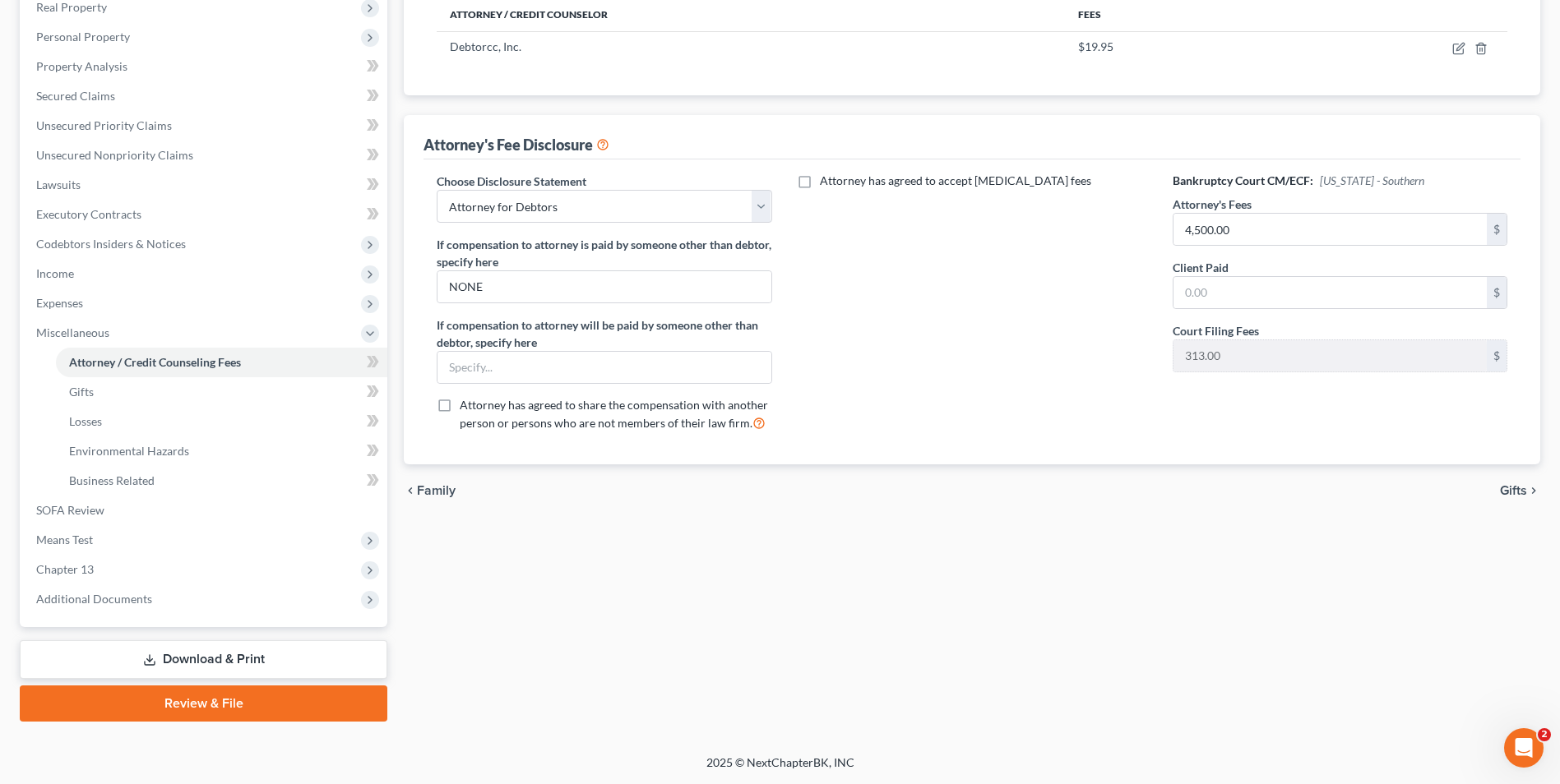
click at [1516, 492] on span "Gifts" at bounding box center [1514, 490] width 28 height 13
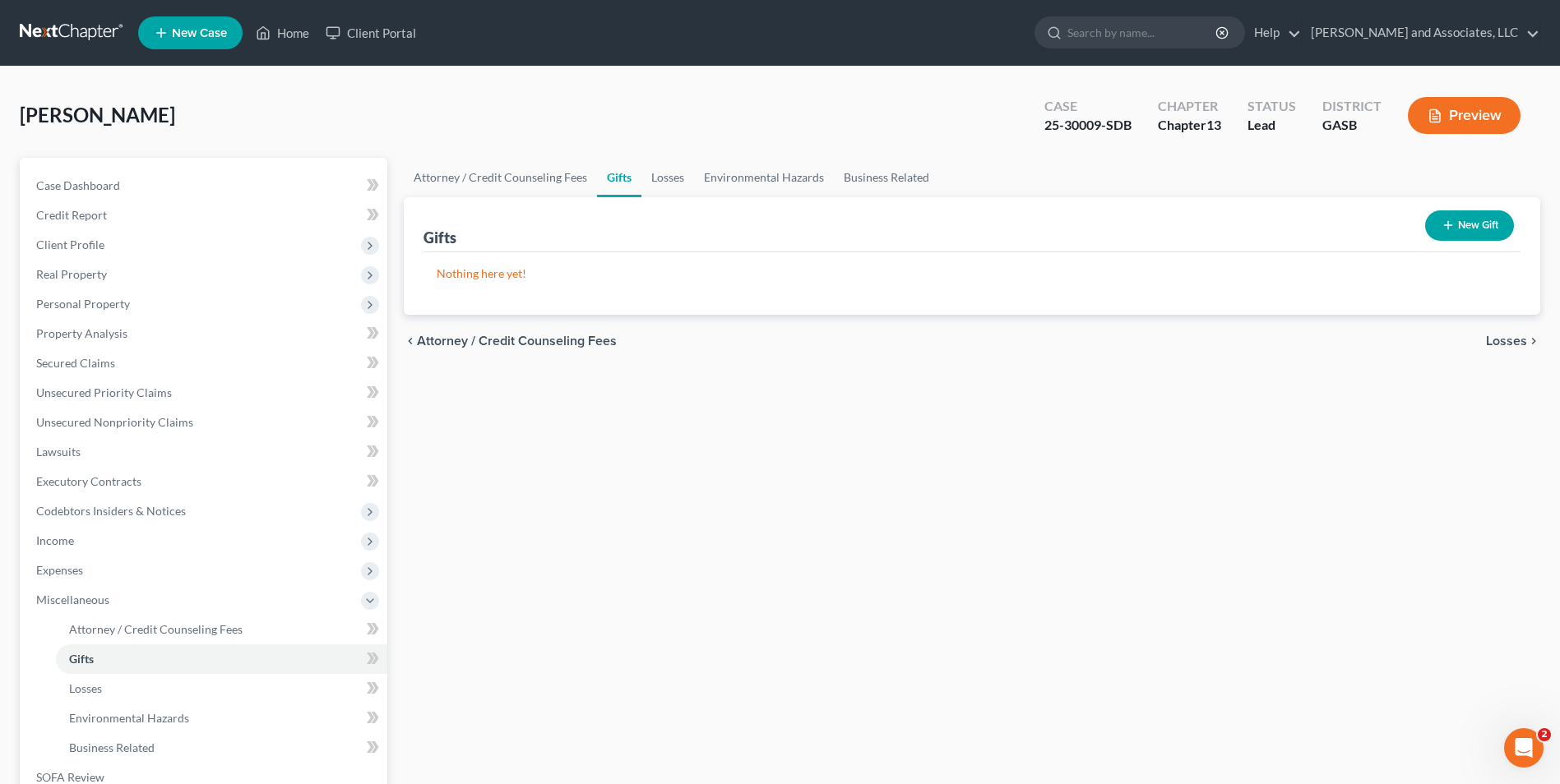
click at [1507, 339] on span "Losses" at bounding box center [1507, 341] width 41 height 13
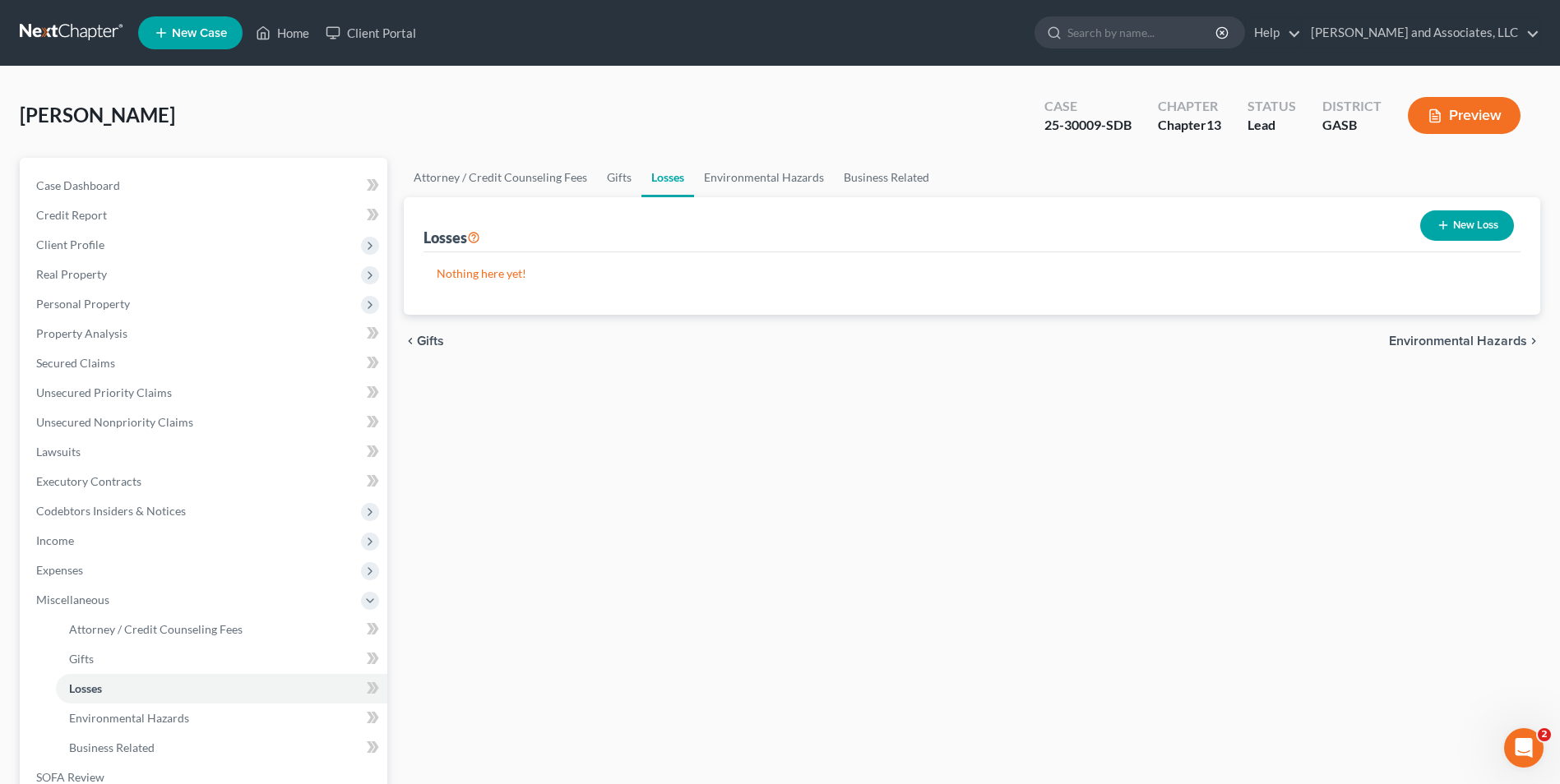
click at [1469, 338] on span "Environmental Hazards" at bounding box center [1459, 341] width 138 height 13
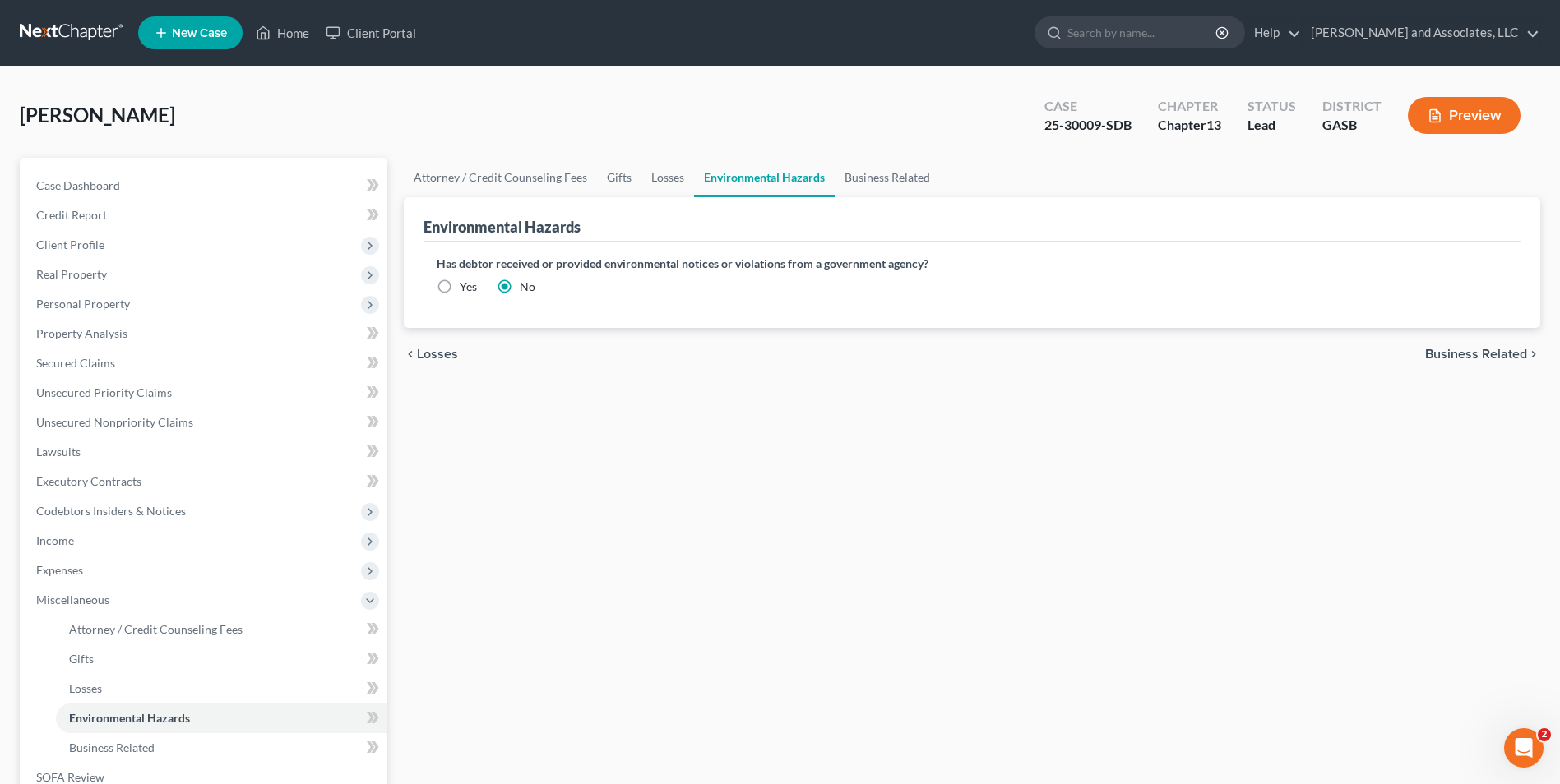
click at [1469, 357] on span "Business Related" at bounding box center [1476, 354] width 102 height 13
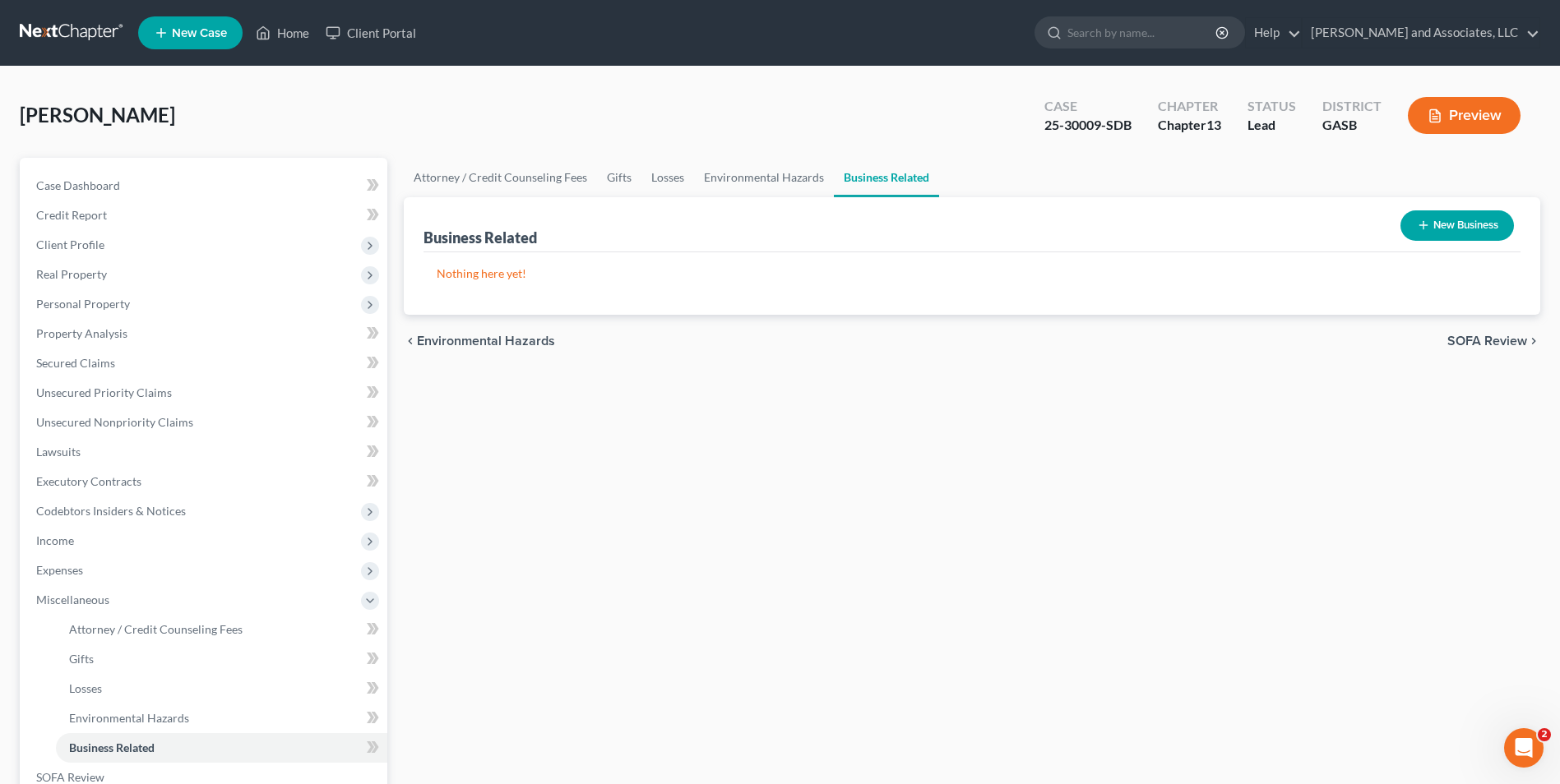
click at [1489, 342] on span "SOFA Review" at bounding box center [1487, 341] width 80 height 13
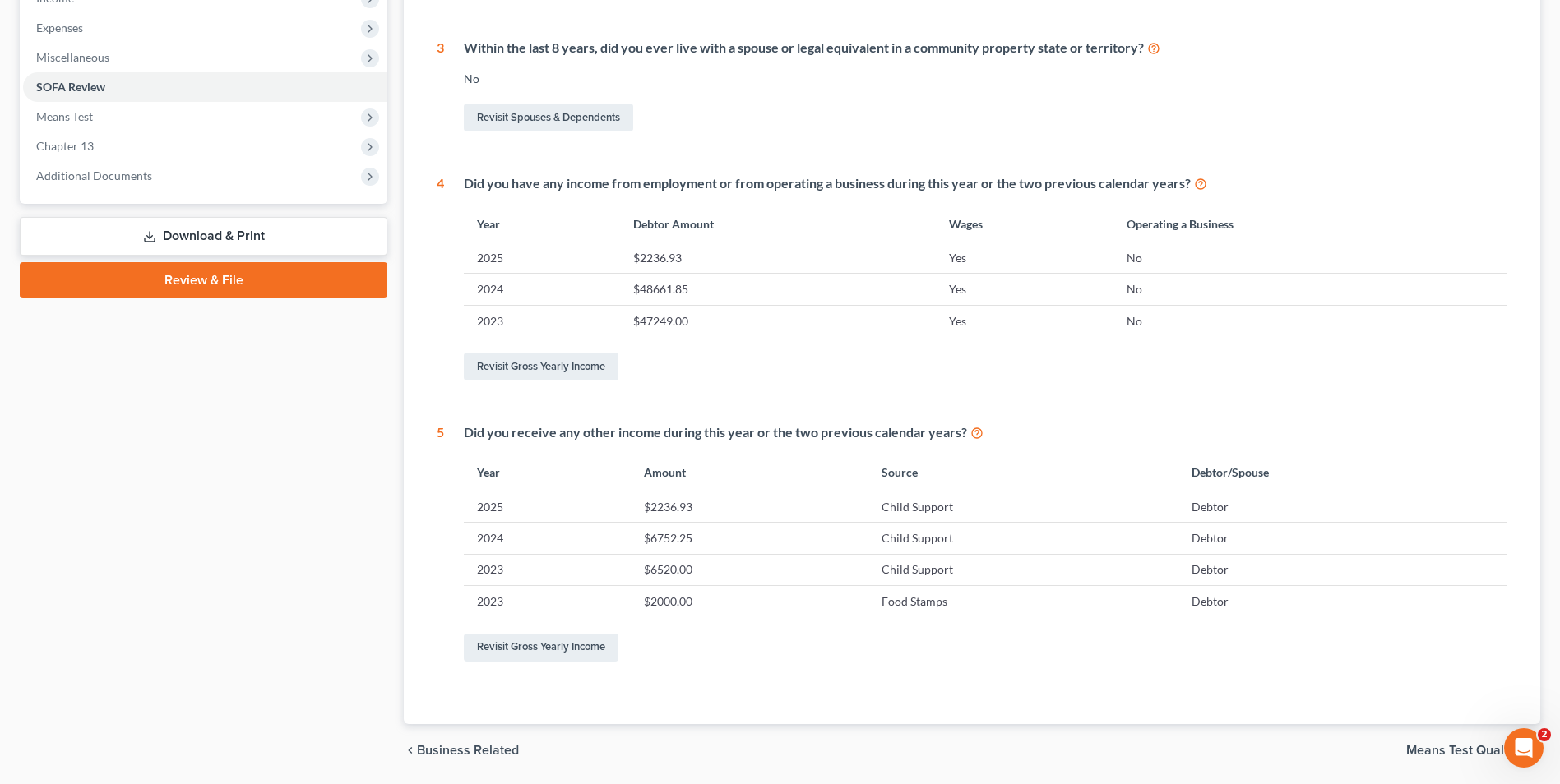
scroll to position [549, 0]
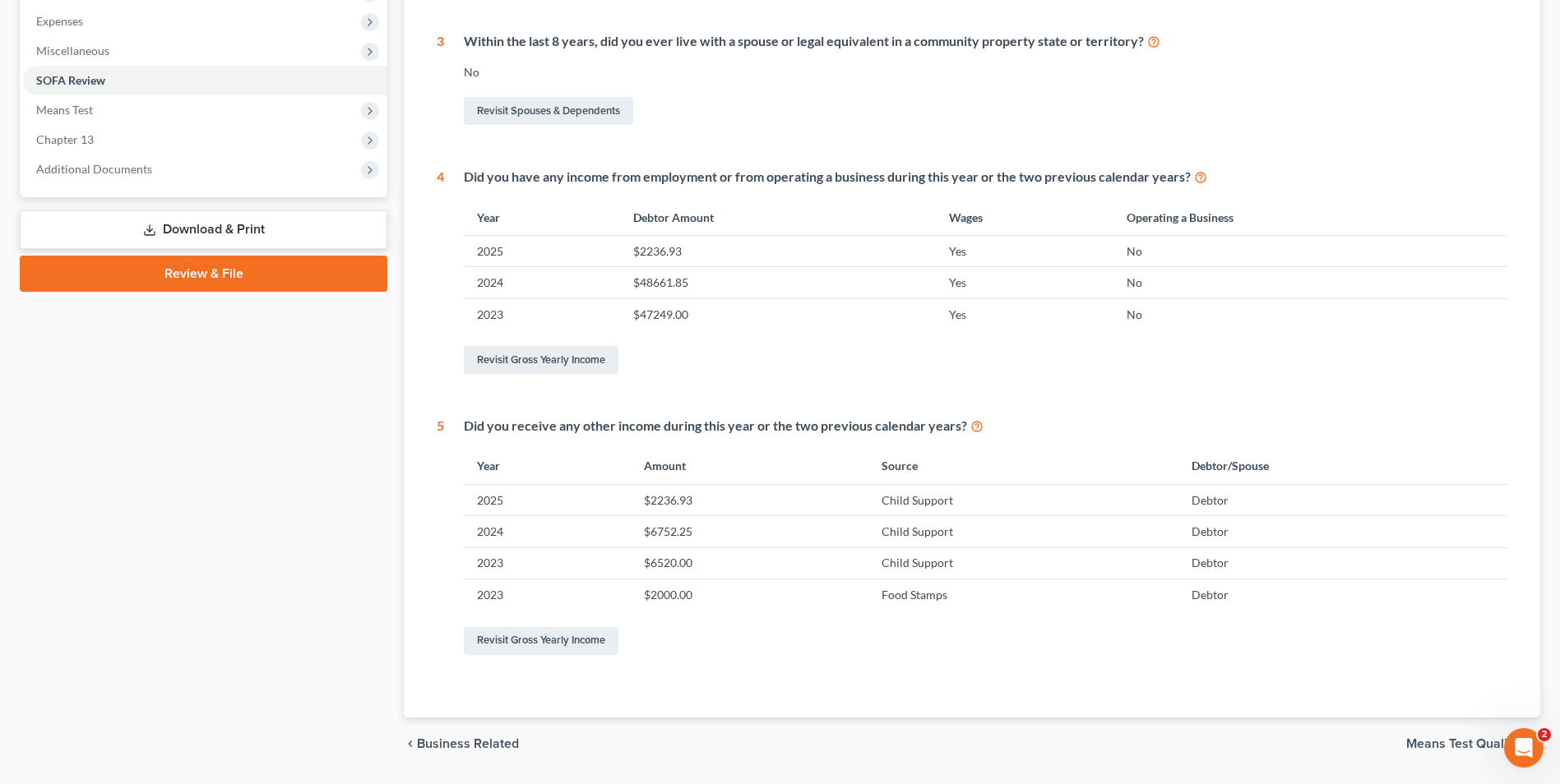
click at [1474, 746] on span "Means Test Qualifier" at bounding box center [1467, 743] width 121 height 13
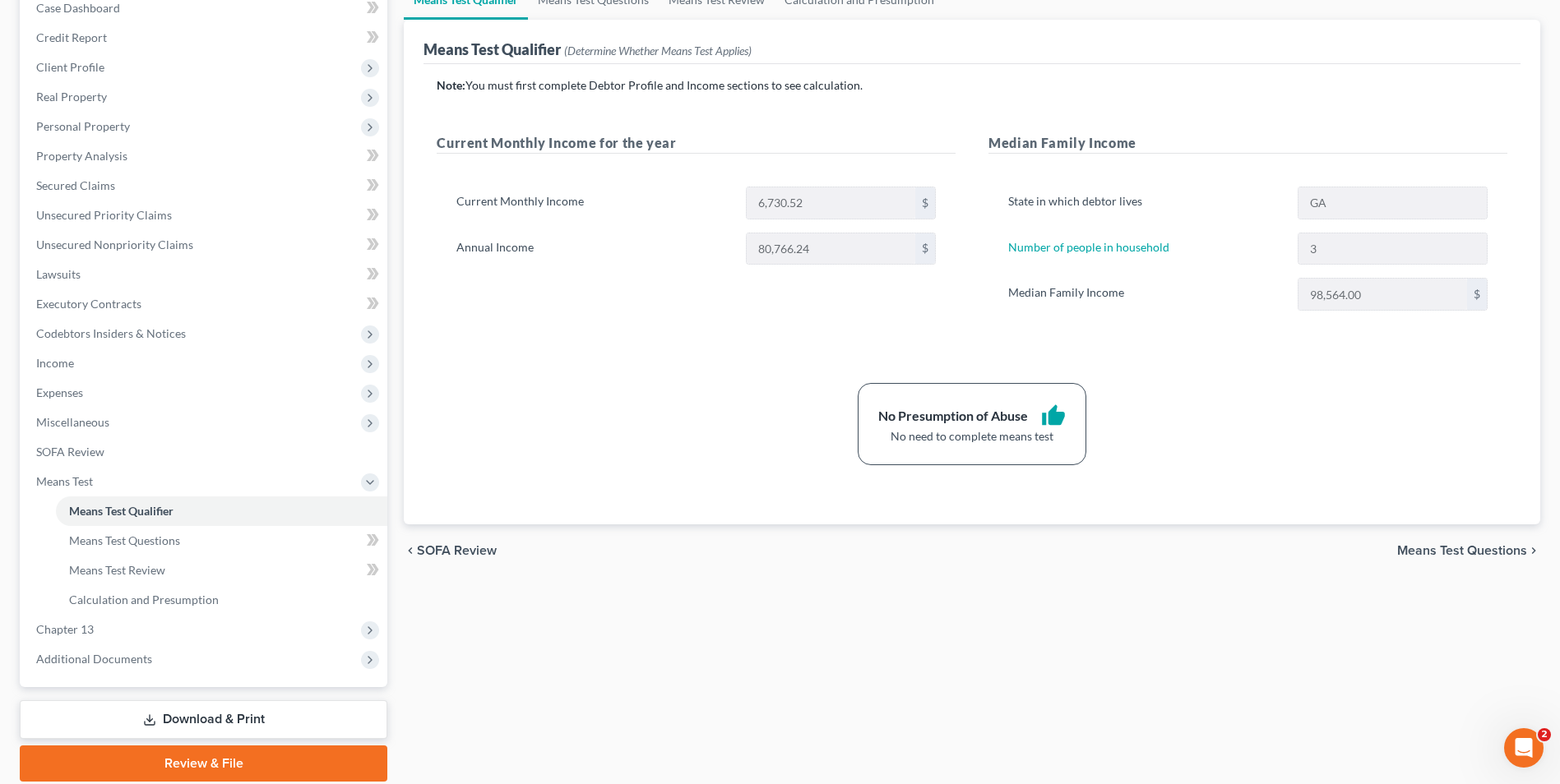
scroll to position [238, 0]
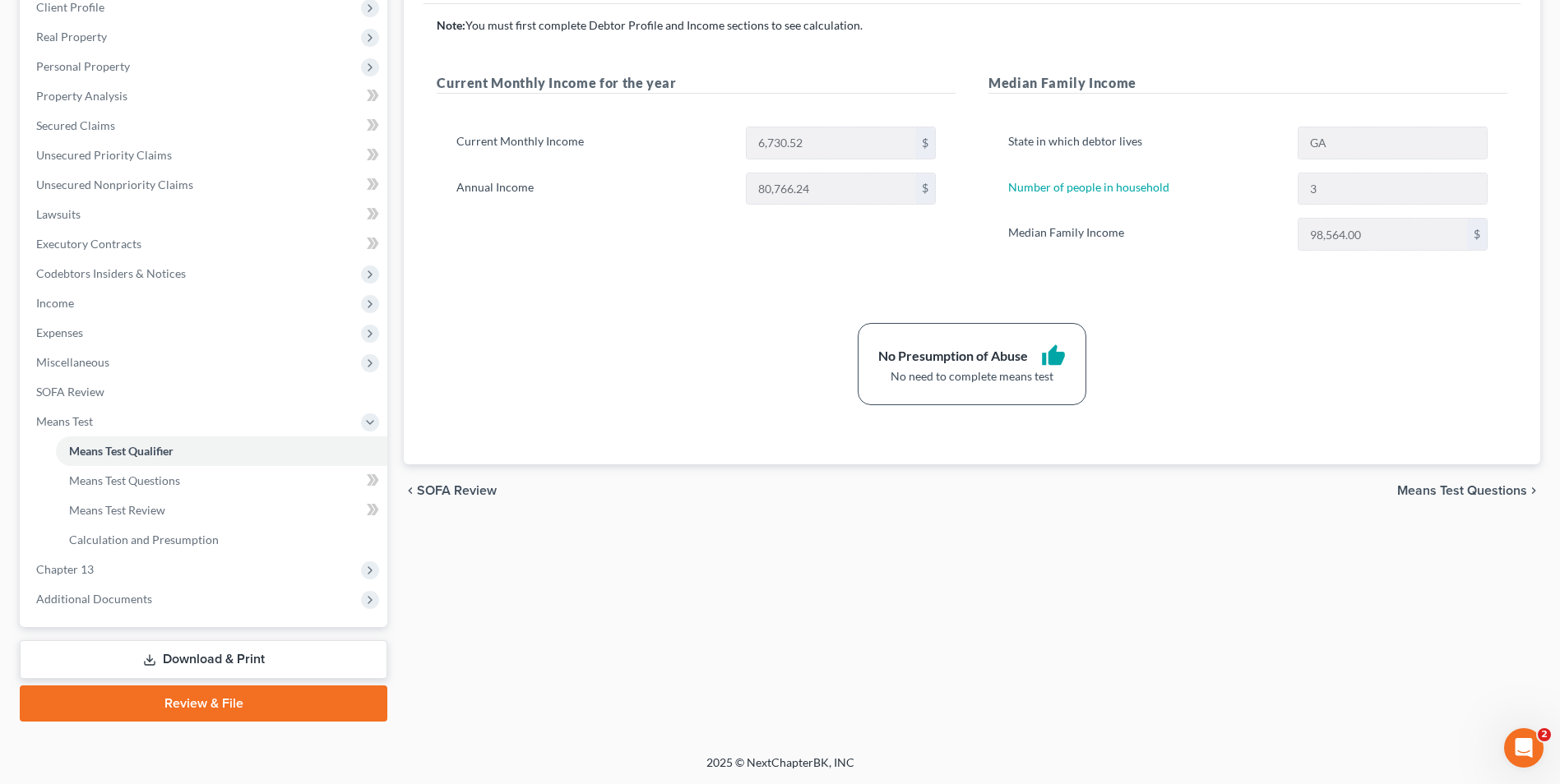
click at [184, 655] on link "Download & Print" at bounding box center [203, 660] width 367 height 39
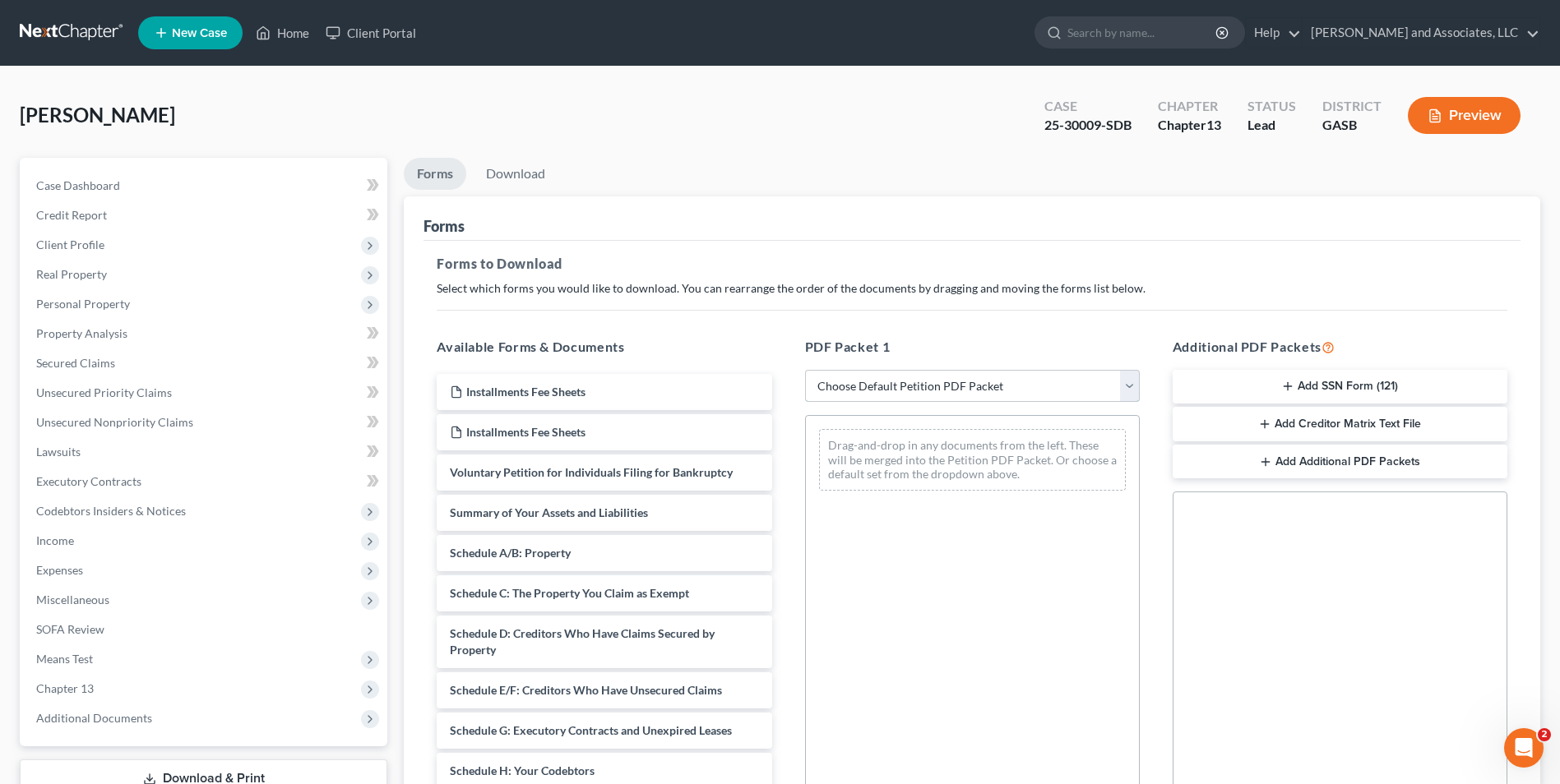
click at [1126, 385] on select "Choose Default Petition PDF Packet Complete Bankruptcy Petition (all forms and …" at bounding box center [972, 386] width 335 height 33
select select "2"
click at [805, 370] on select "Choose Default Petition PDF Packet Complete Bankruptcy Petition (all forms and …" at bounding box center [972, 386] width 335 height 33
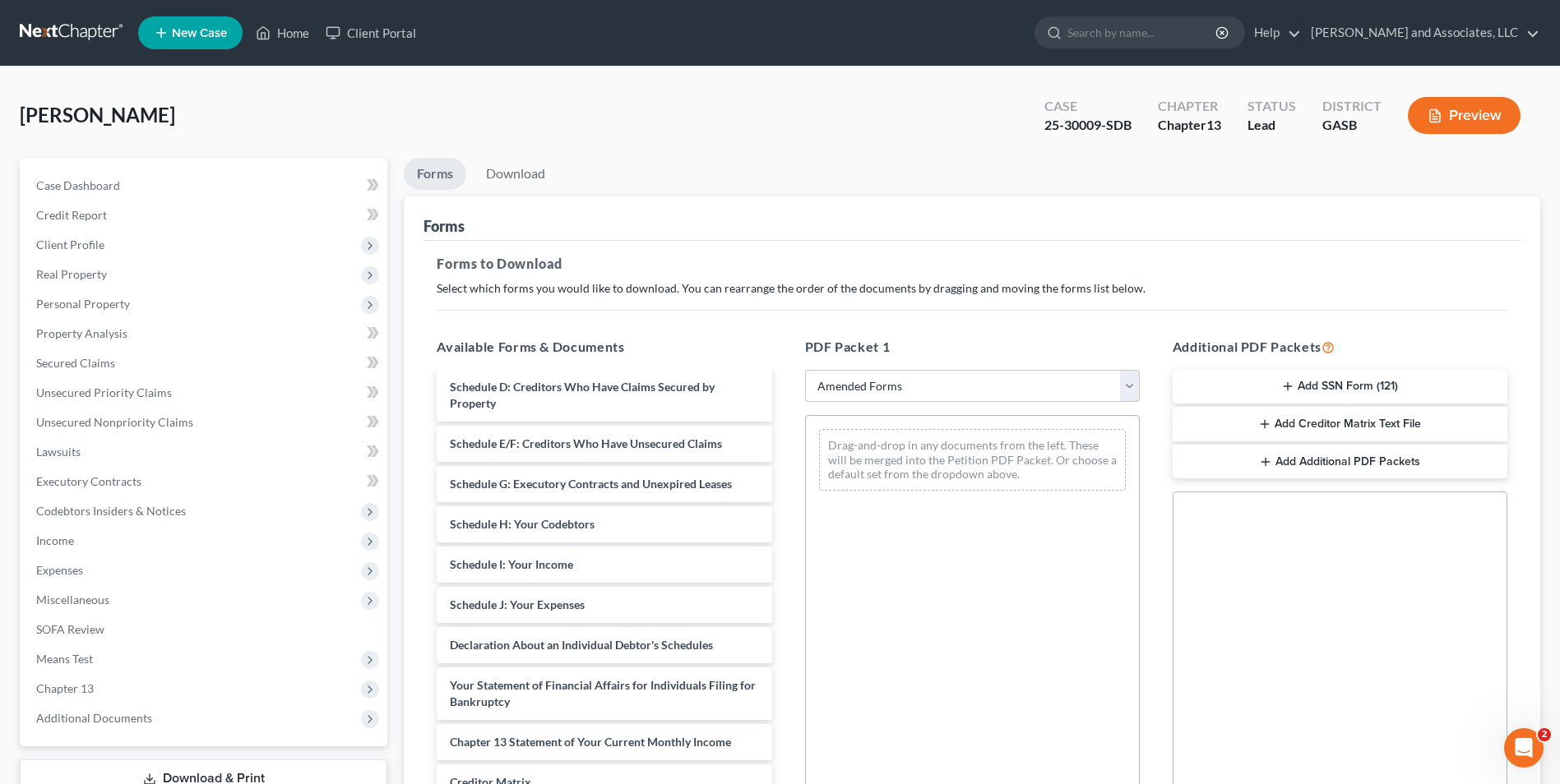
scroll to position [174, 0]
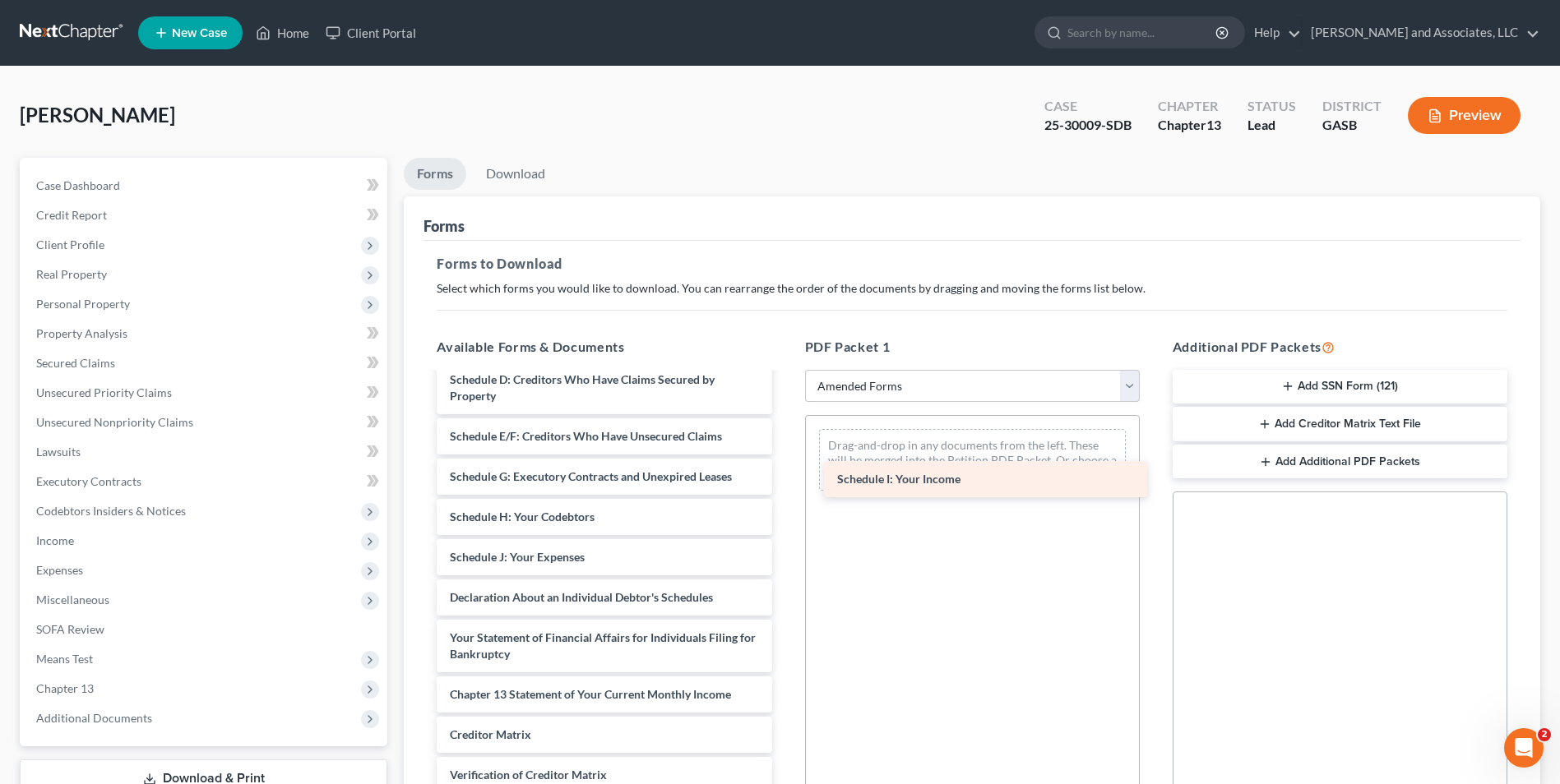
drag, startPoint x: 568, startPoint y: 553, endPoint x: 957, endPoint y: 472, distance: 397.3
click at [784, 472] on div "Schedule I: Your Income Voluntary Petition for Individuals Filing for Bankruptc…" at bounding box center [603, 545] width 361 height 690
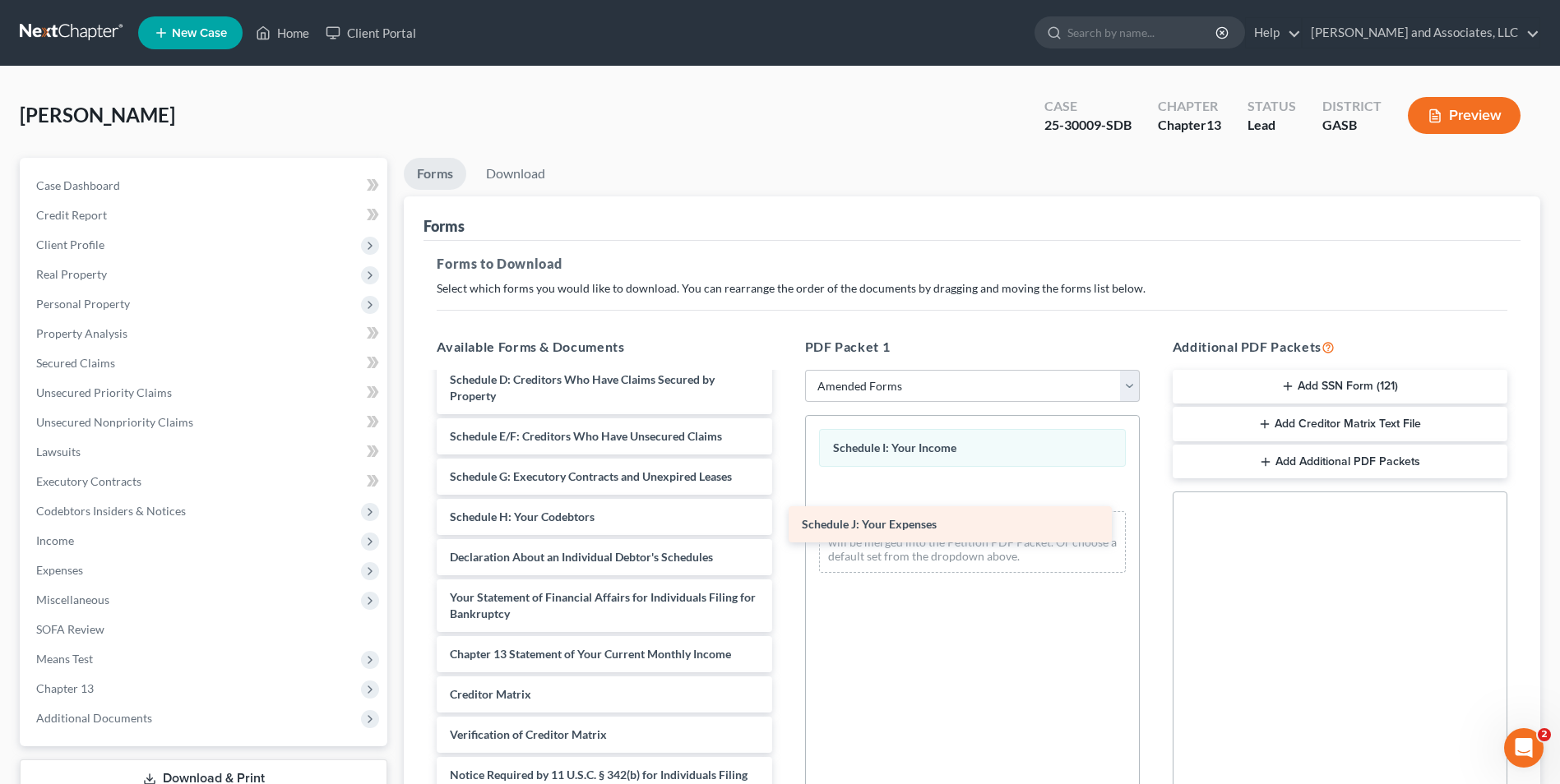
drag, startPoint x: 564, startPoint y: 560, endPoint x: 989, endPoint y: 520, distance: 426.9
click at [784, 520] on div "Schedule J: Your Expenses Voluntary Petition for Individuals Filing for Bankrup…" at bounding box center [603, 525] width 361 height 649
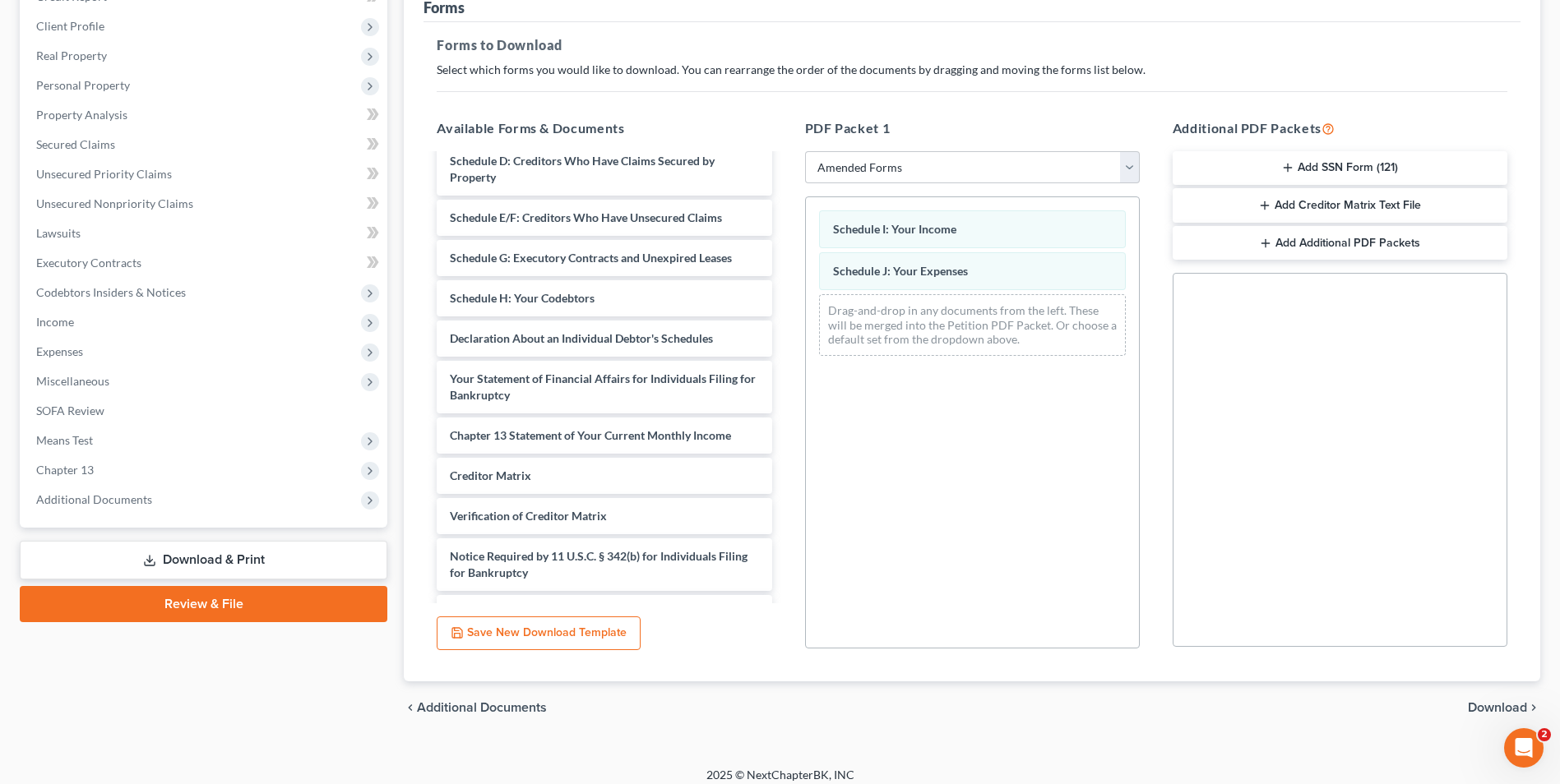
scroll to position [231, 0]
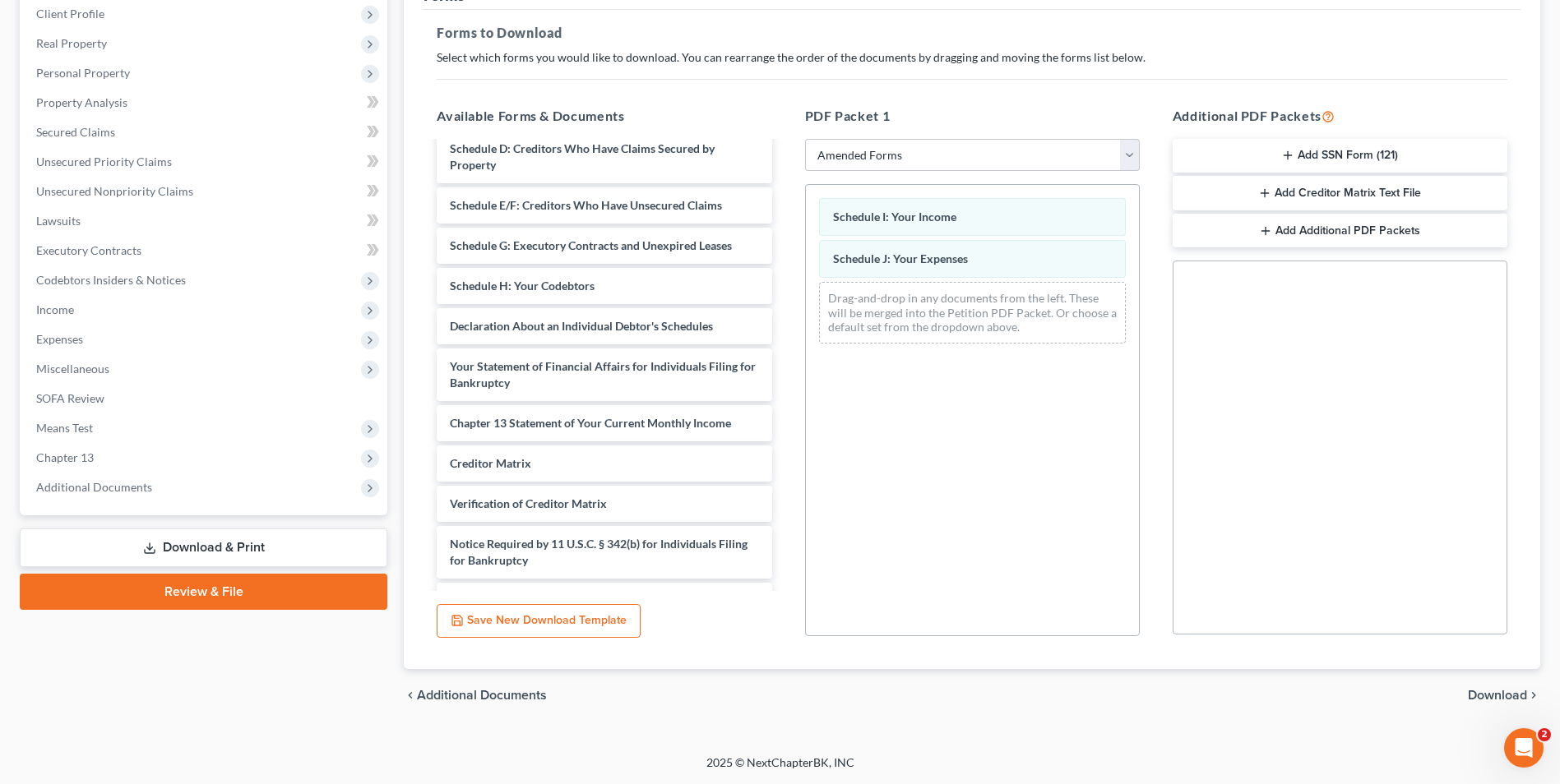
click at [1506, 694] on span "Download" at bounding box center [1498, 695] width 59 height 13
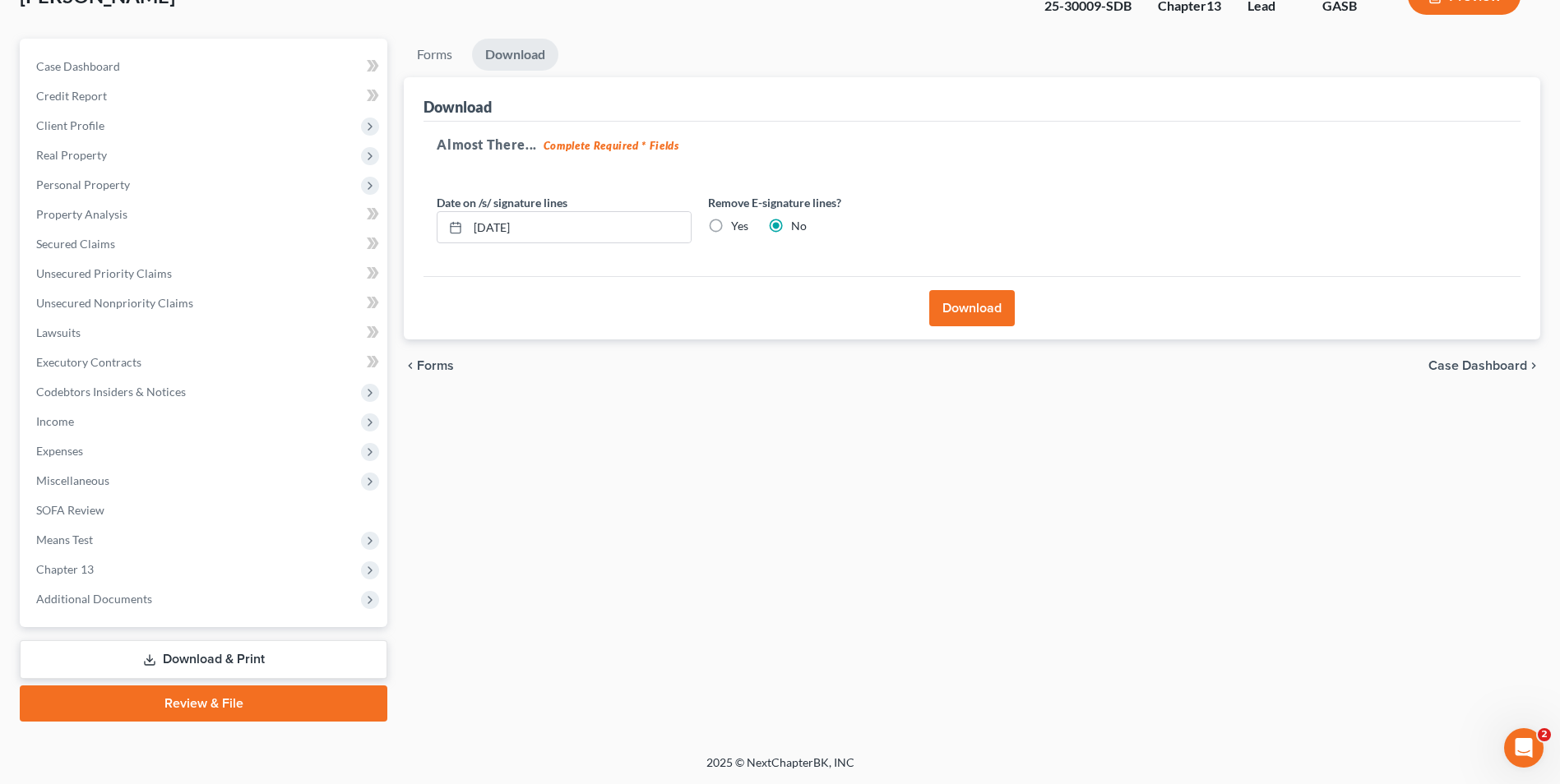
scroll to position [119, 0]
click at [952, 313] on button "Download" at bounding box center [972, 308] width 85 height 36
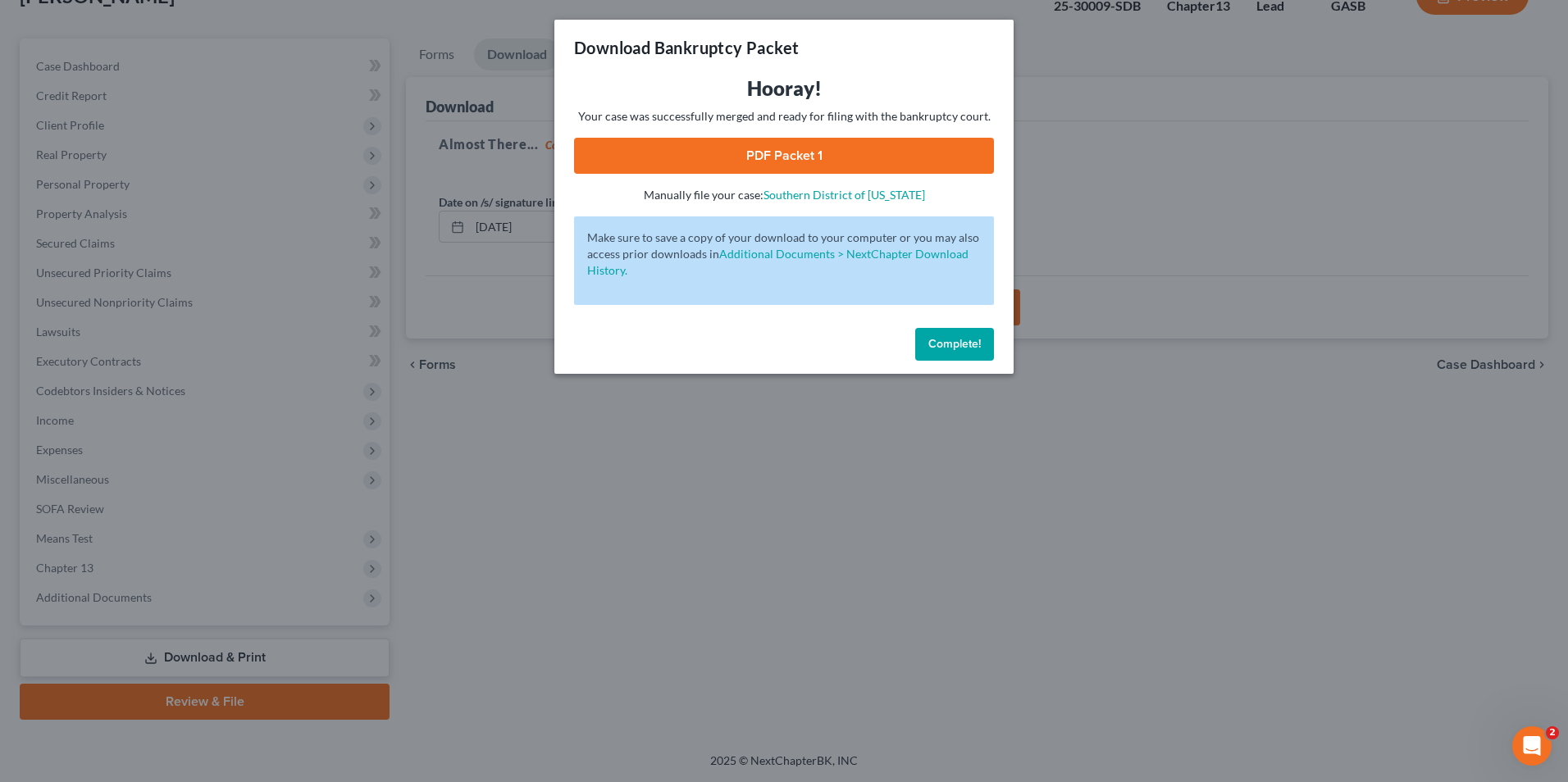
click at [772, 148] on link "PDF Packet 1" at bounding box center [784, 156] width 420 height 36
click at [956, 341] on span "Complete!" at bounding box center [954, 344] width 52 height 14
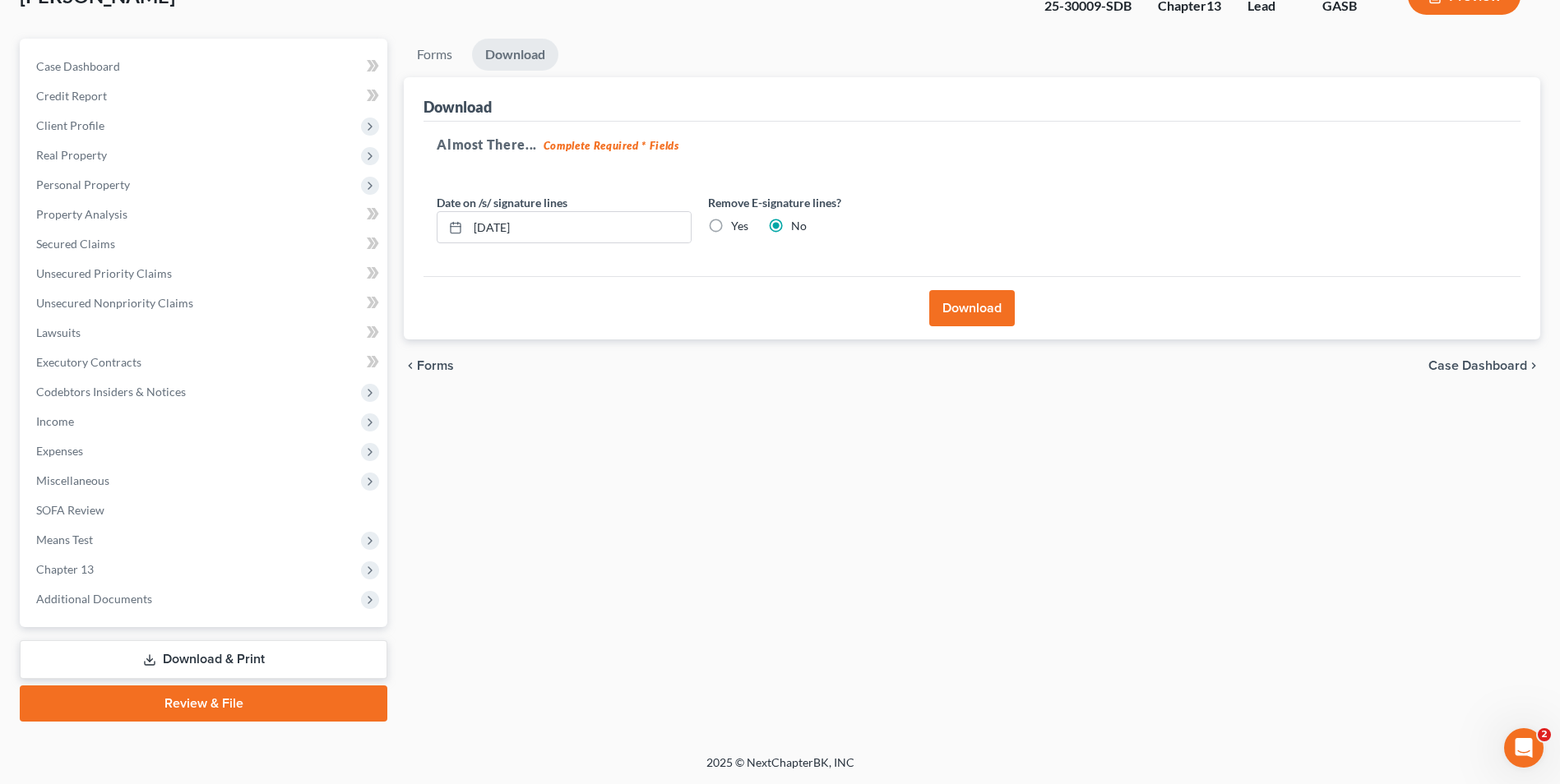
scroll to position [0, 0]
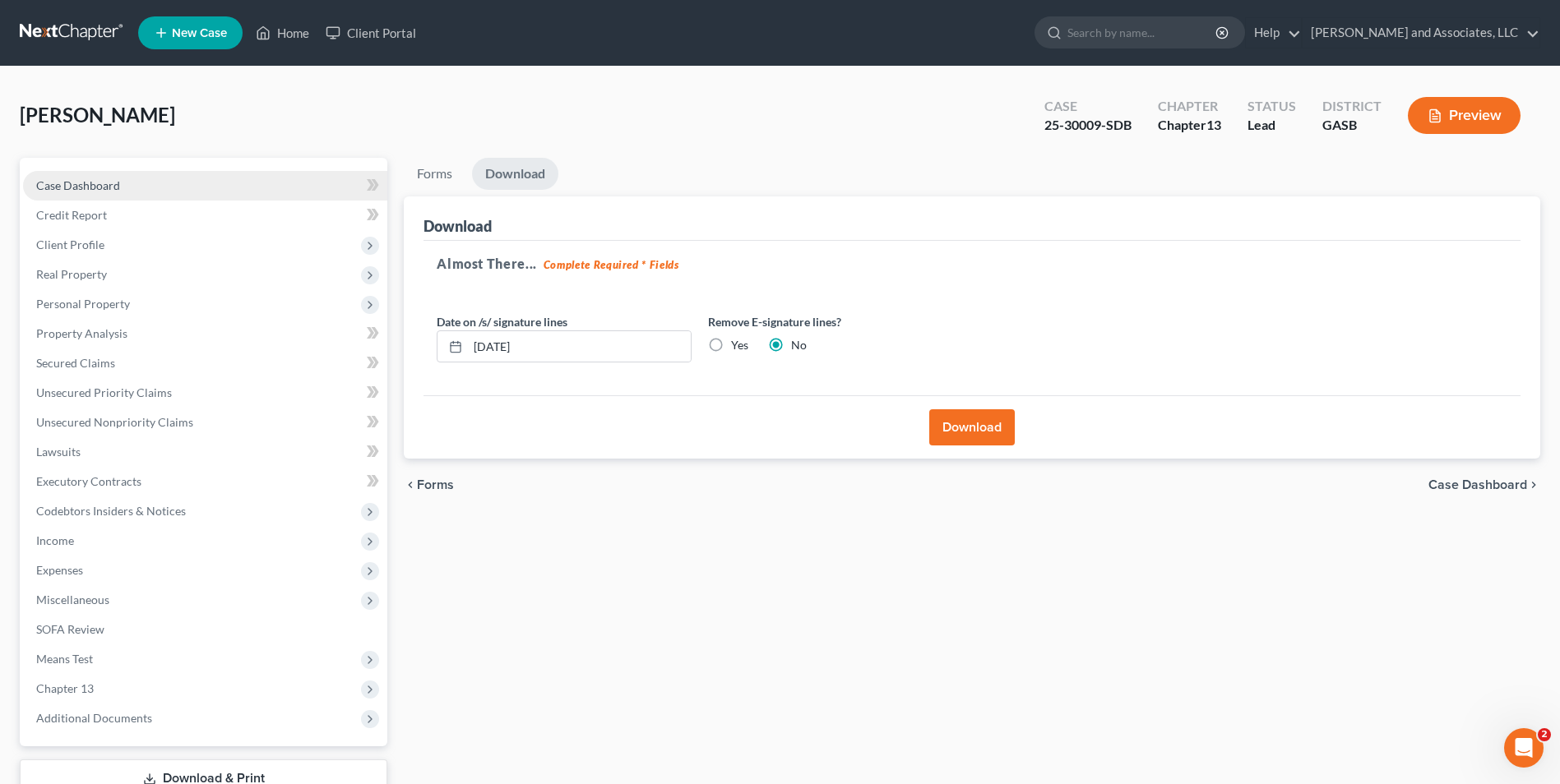
click at [65, 186] on span "Case Dashboard" at bounding box center [78, 185] width 84 height 14
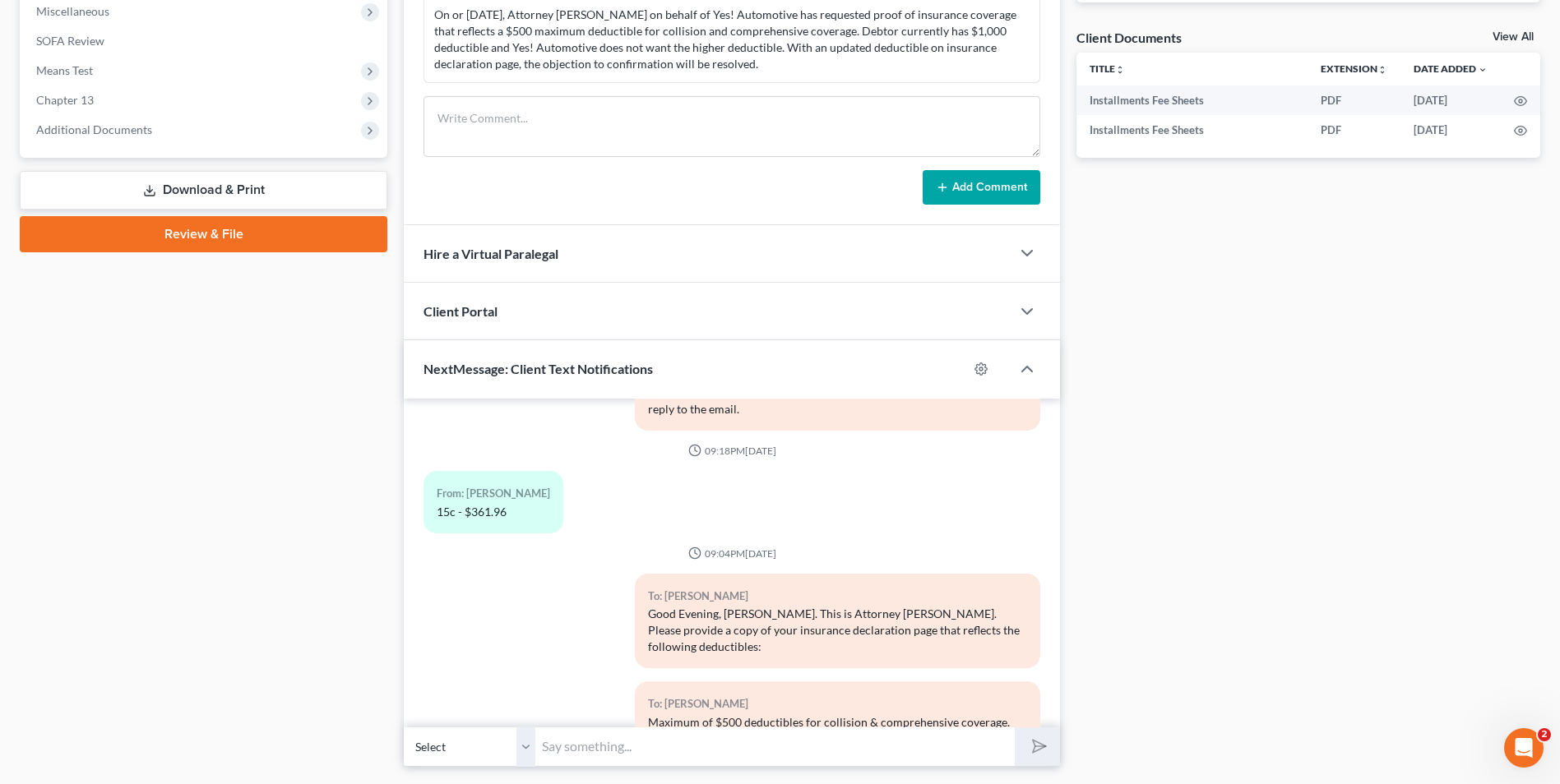
scroll to position [634, 0]
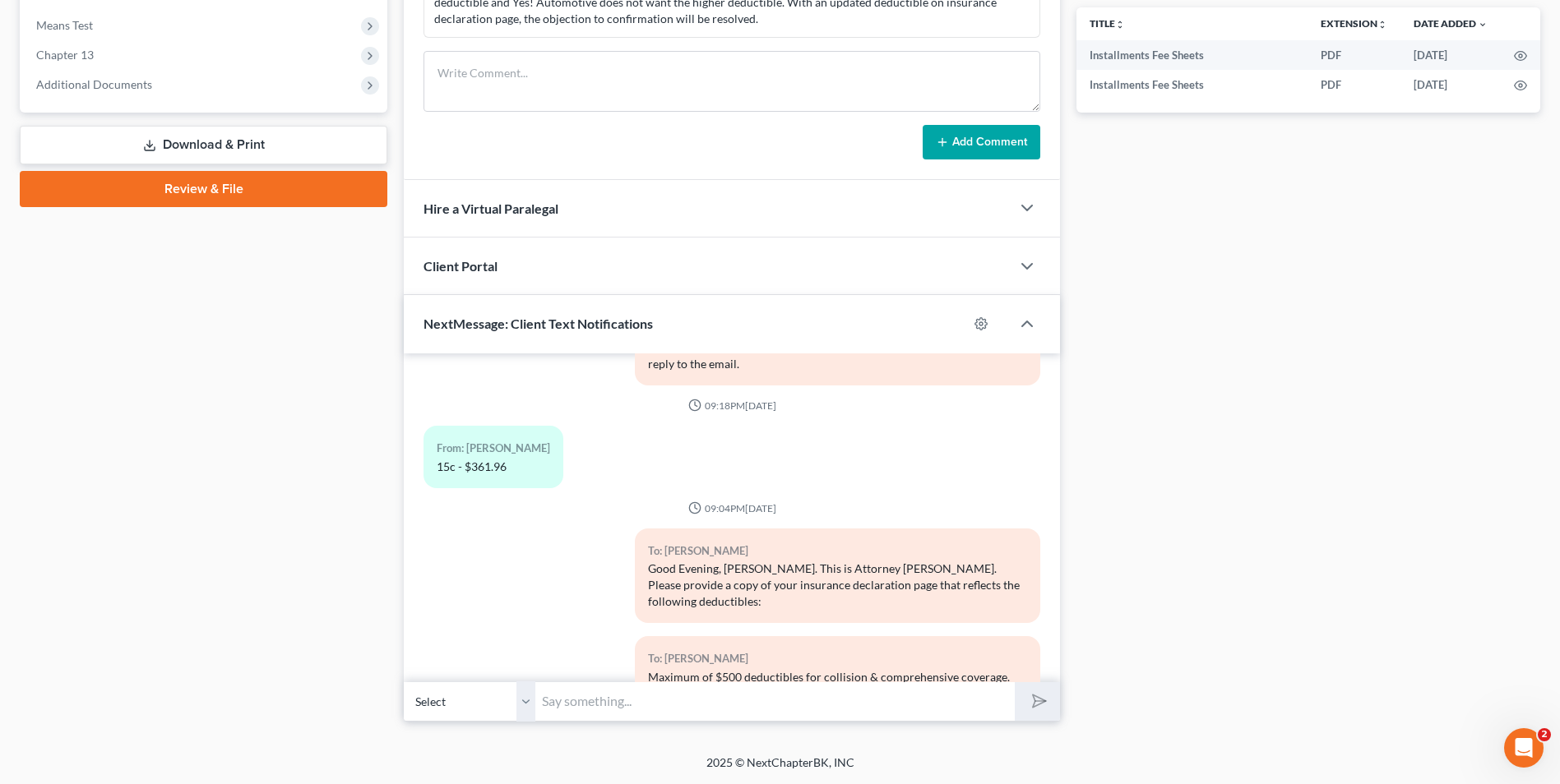
click at [587, 702] on input "text" at bounding box center [775, 701] width 479 height 40
type input "g"
type input "Good Afternoon, Ms. Wesley. This is Attorney Michon Walker. I am following up o…"
click at [1053, 700] on button "submit" at bounding box center [1037, 702] width 45 height 39
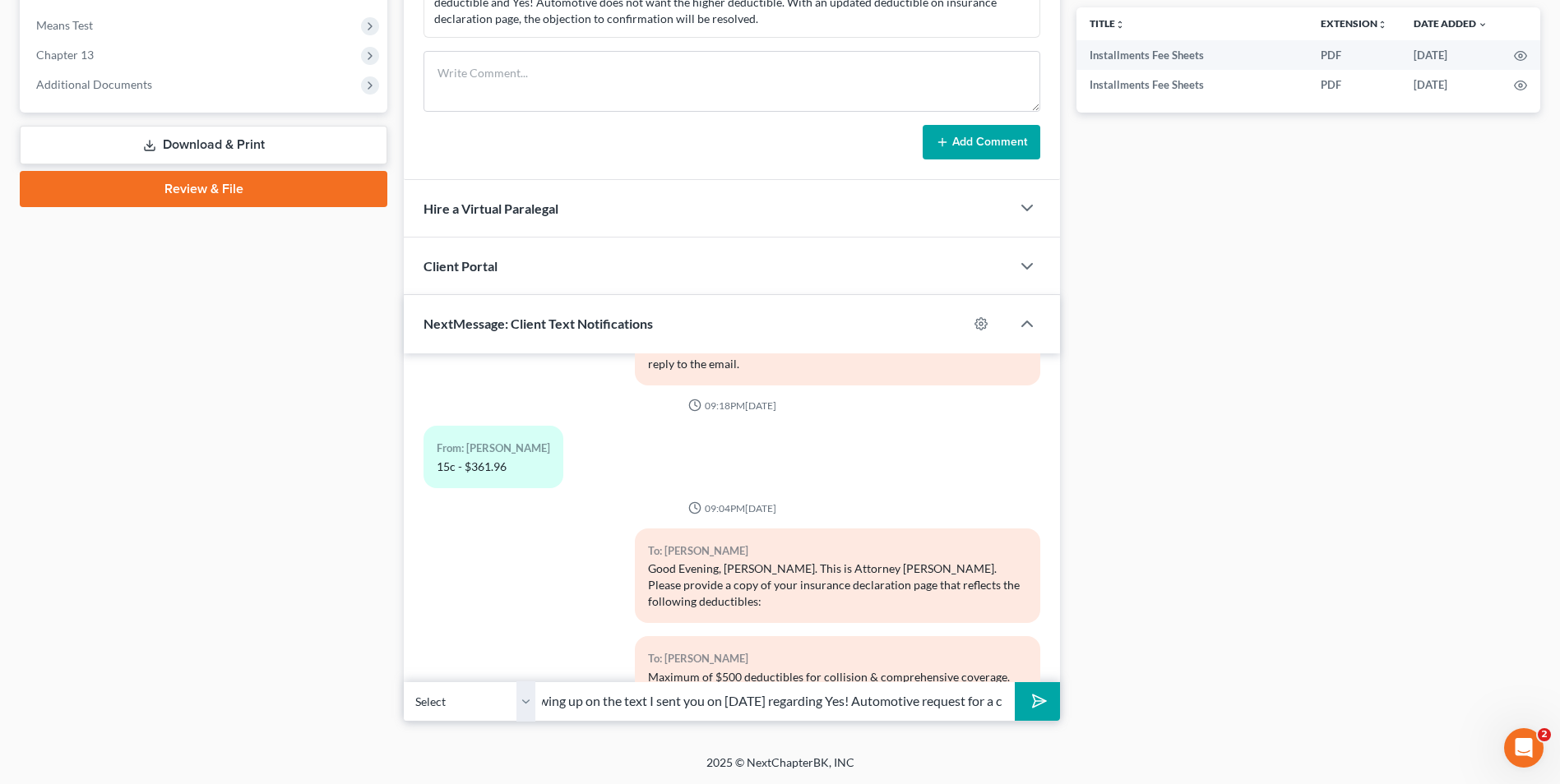
scroll to position [0, 0]
click at [605, 700] on input "text" at bounding box center [775, 701] width 479 height 40
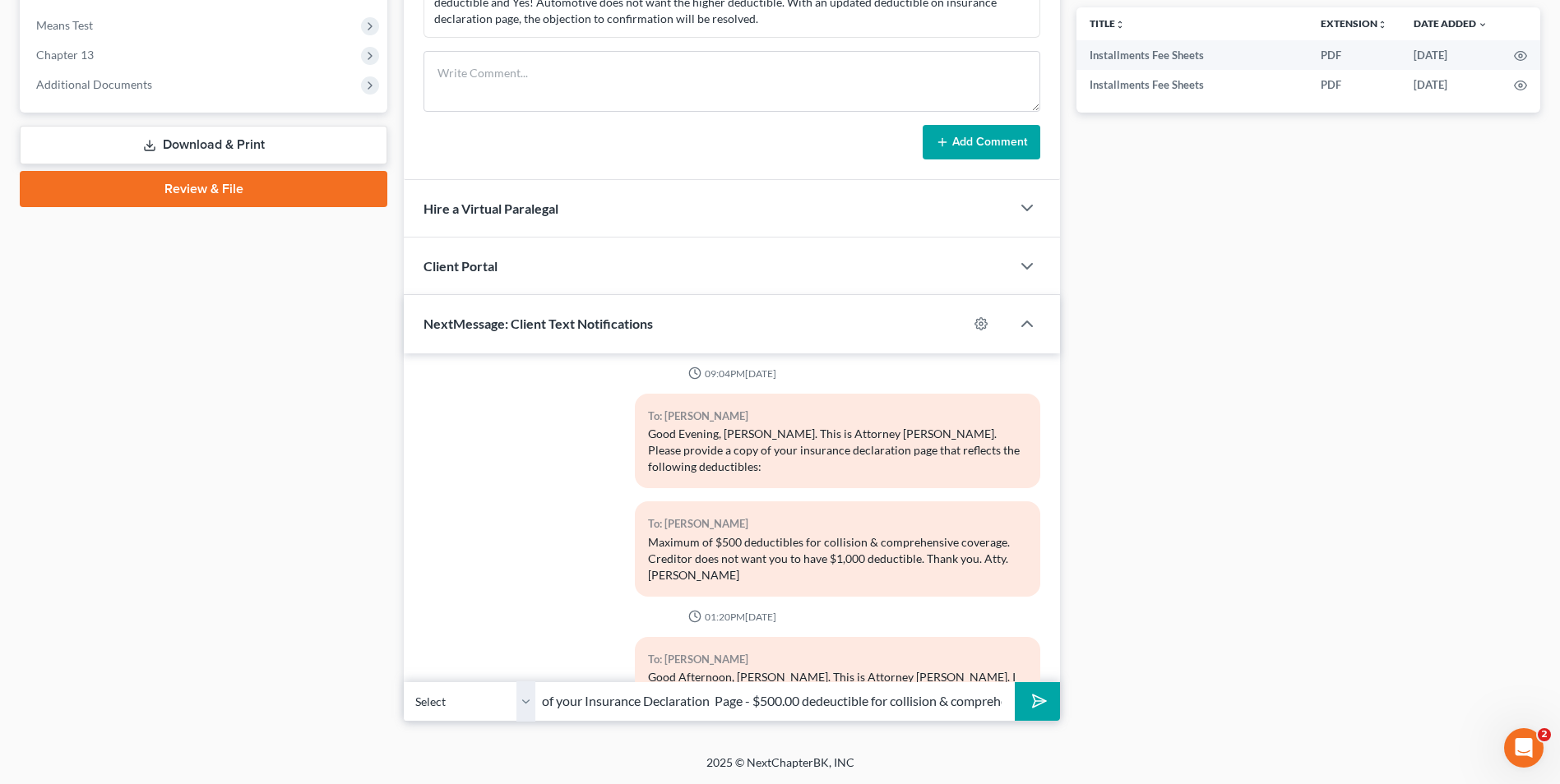
click at [990, 703] on input "of your Insurance Declaration Page - $500.00 dedeuctible for collision & compre…" at bounding box center [775, 701] width 479 height 40
click at [932, 710] on input "of your Insurance Declaration Page - $500.00 deductible for collision & compreh…" at bounding box center [775, 701] width 479 height 40
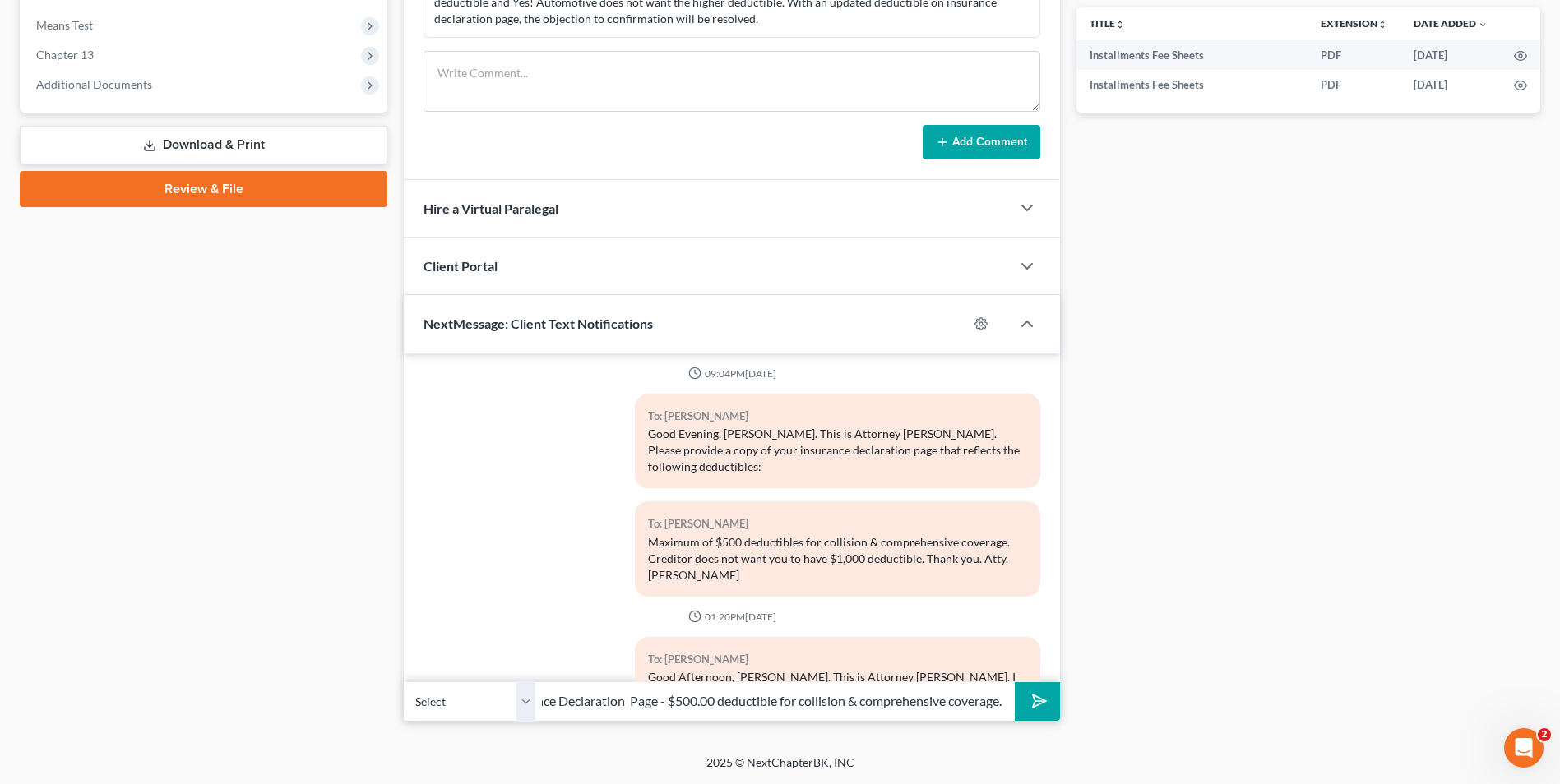
scroll to position [0, 0]
click at [941, 697] on input "of your Insurance Declaration Page - $500.00 deductible for collision & compreh…" at bounding box center [775, 701] width 479 height 40
type input "of your Insurance Declaration Page - $500.00 deductible for collision & compreh…"
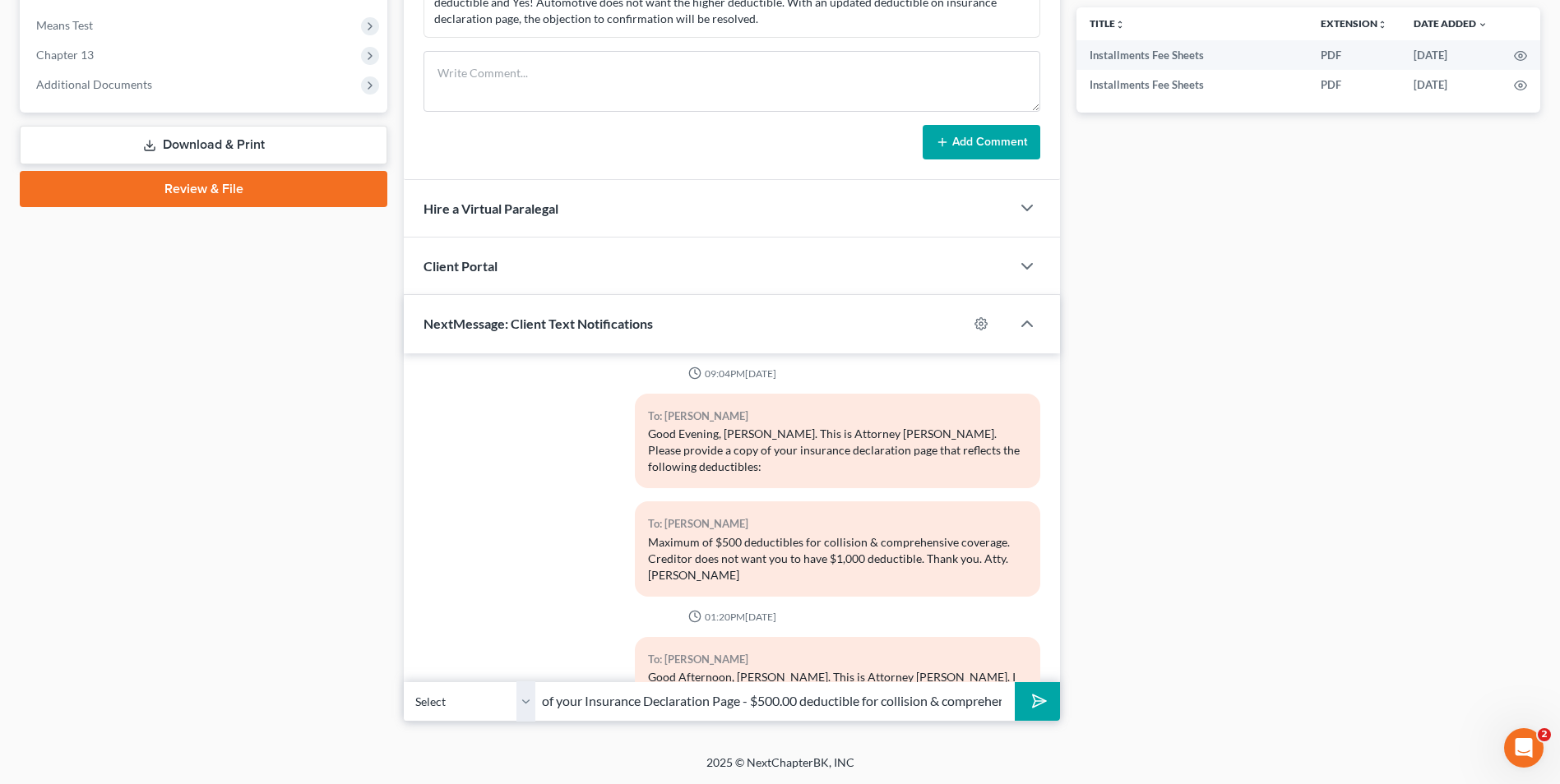
click at [1031, 701] on icon "submit" at bounding box center [1036, 702] width 23 height 23
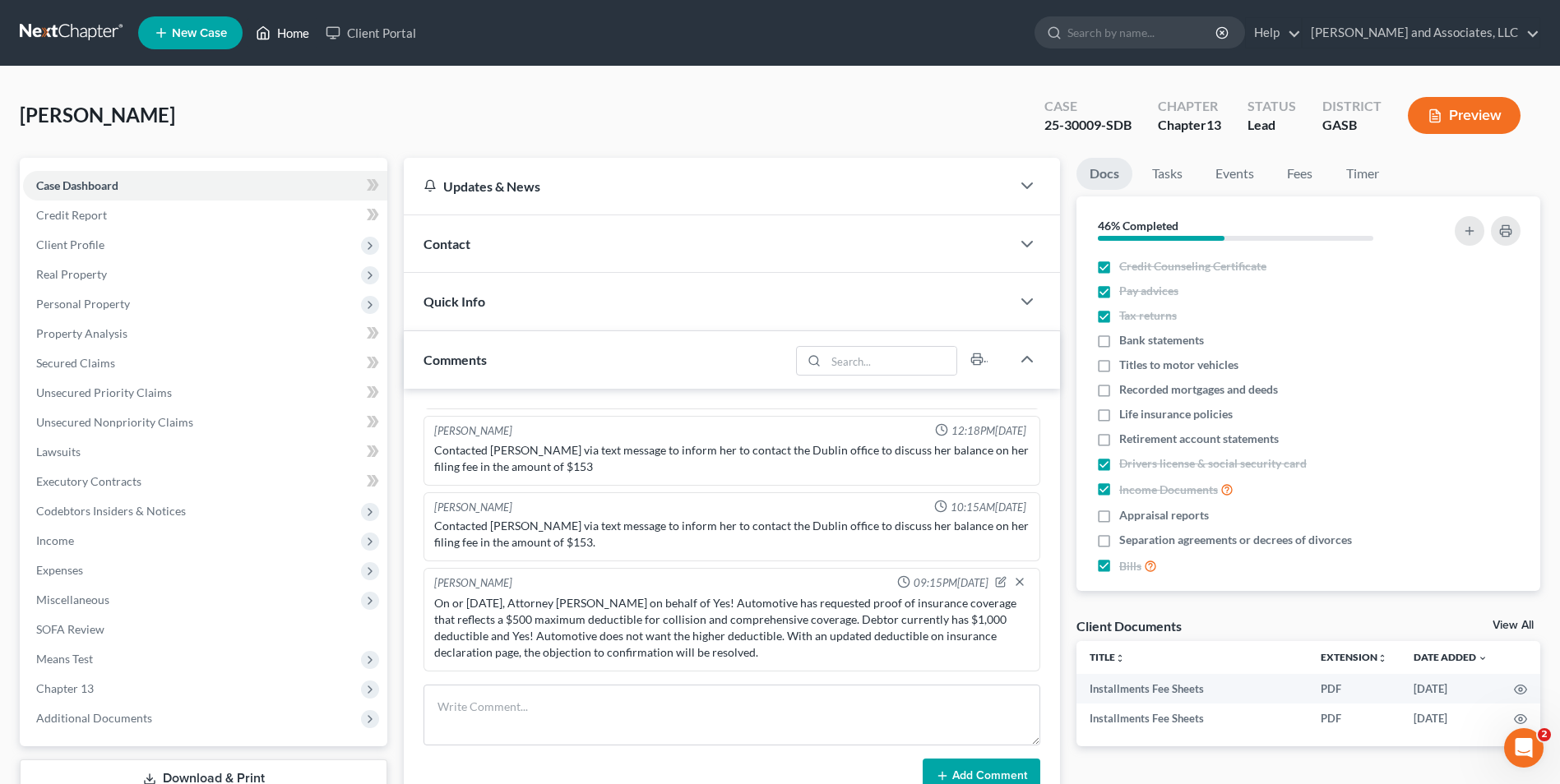
click at [280, 36] on link "Home" at bounding box center [282, 32] width 70 height 29
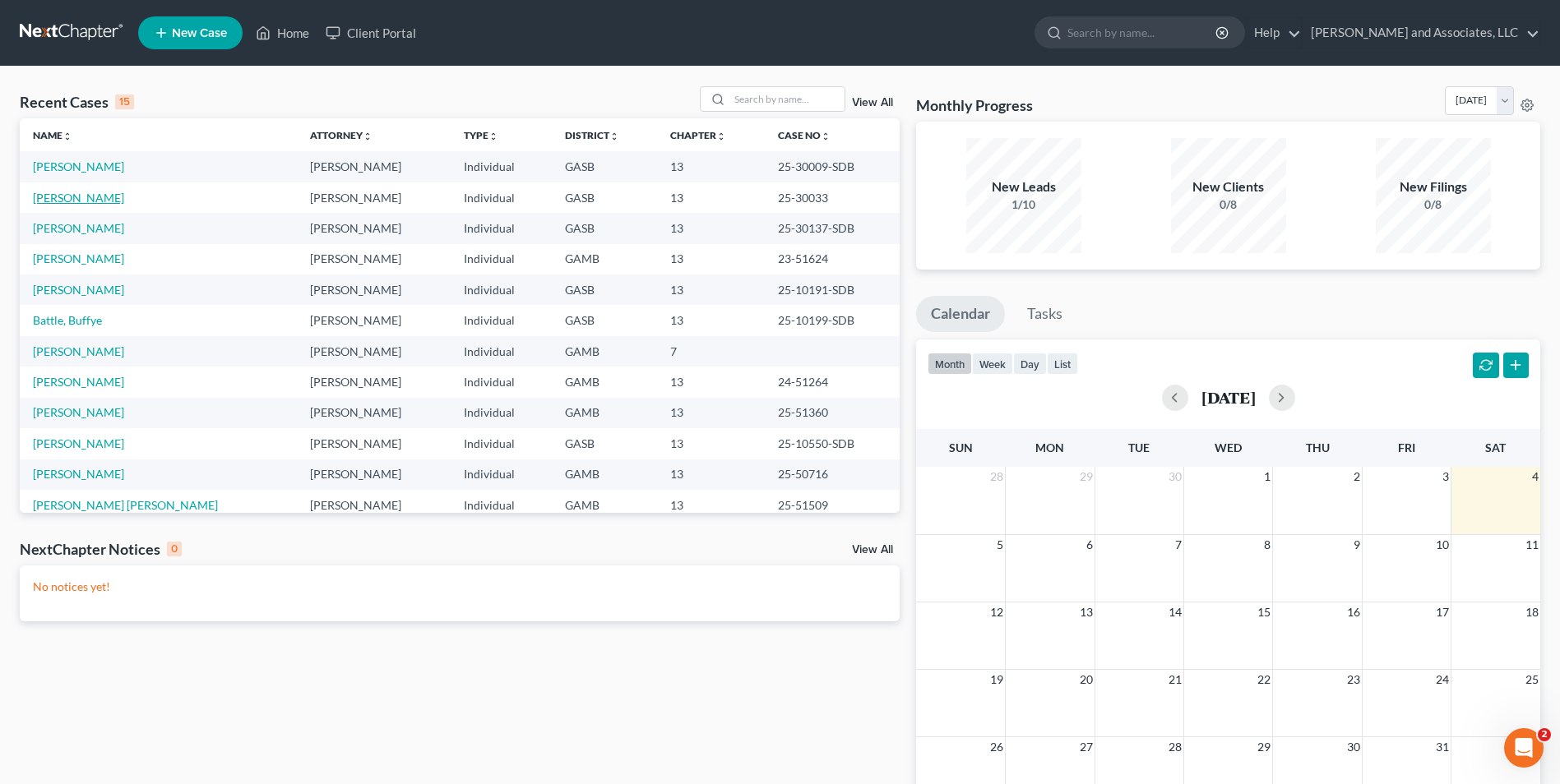
click at [72, 201] on link "Jaques, Leigh" at bounding box center [78, 198] width 91 height 14
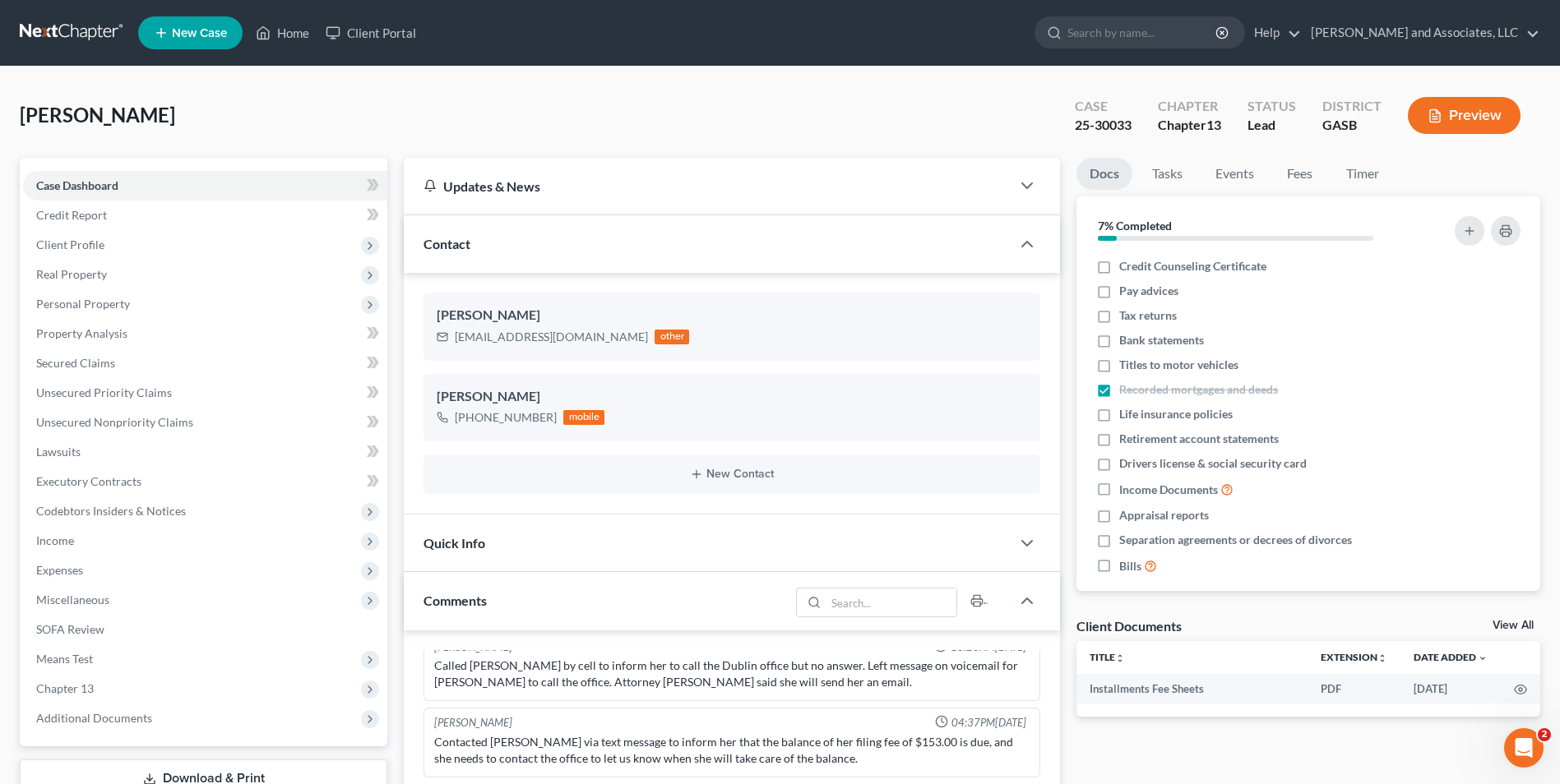
scroll to position [2866, 0]
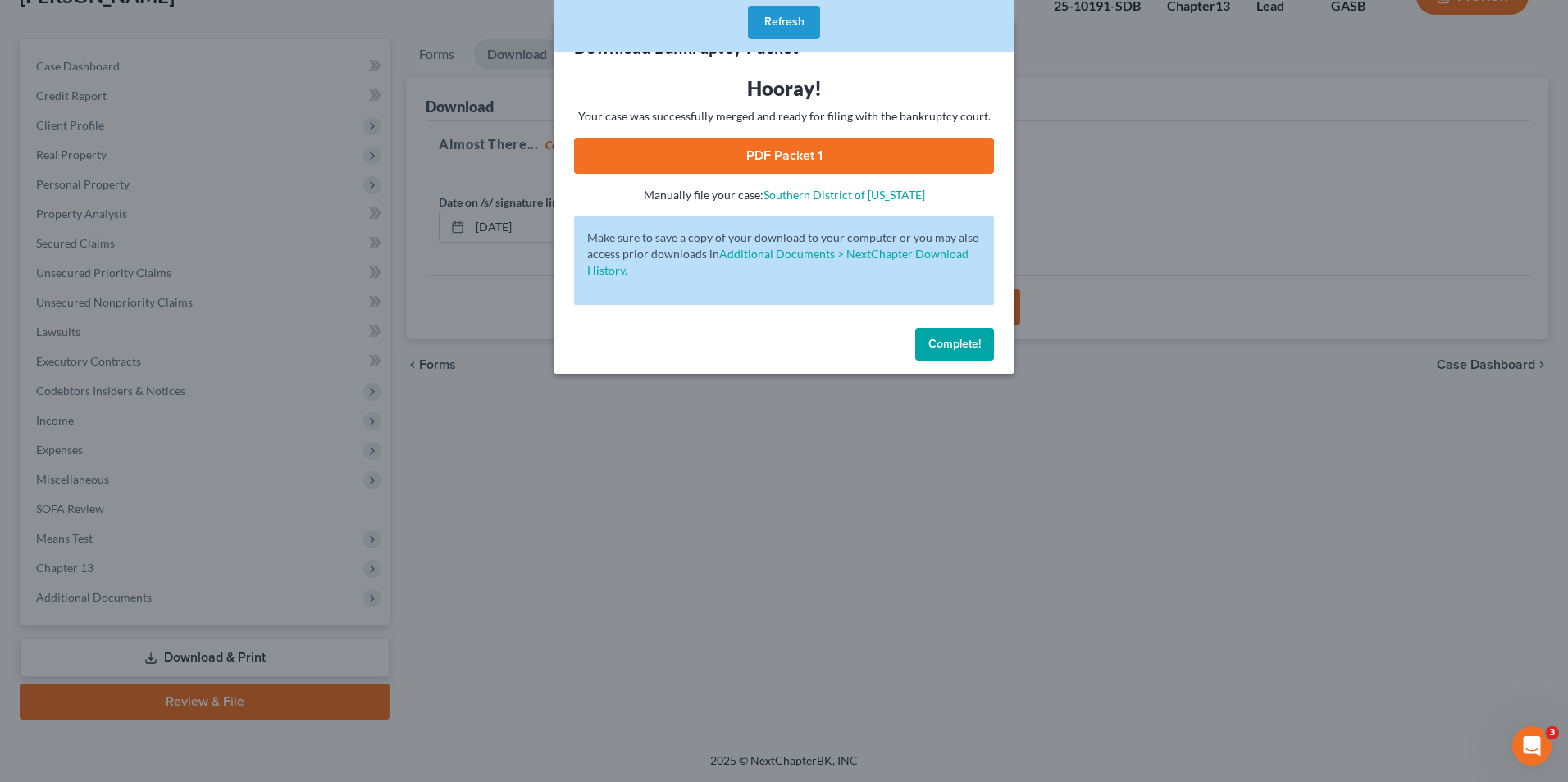
click at [957, 340] on span "Complete!" at bounding box center [954, 344] width 52 height 14
